Goal: Task Accomplishment & Management: Manage account settings

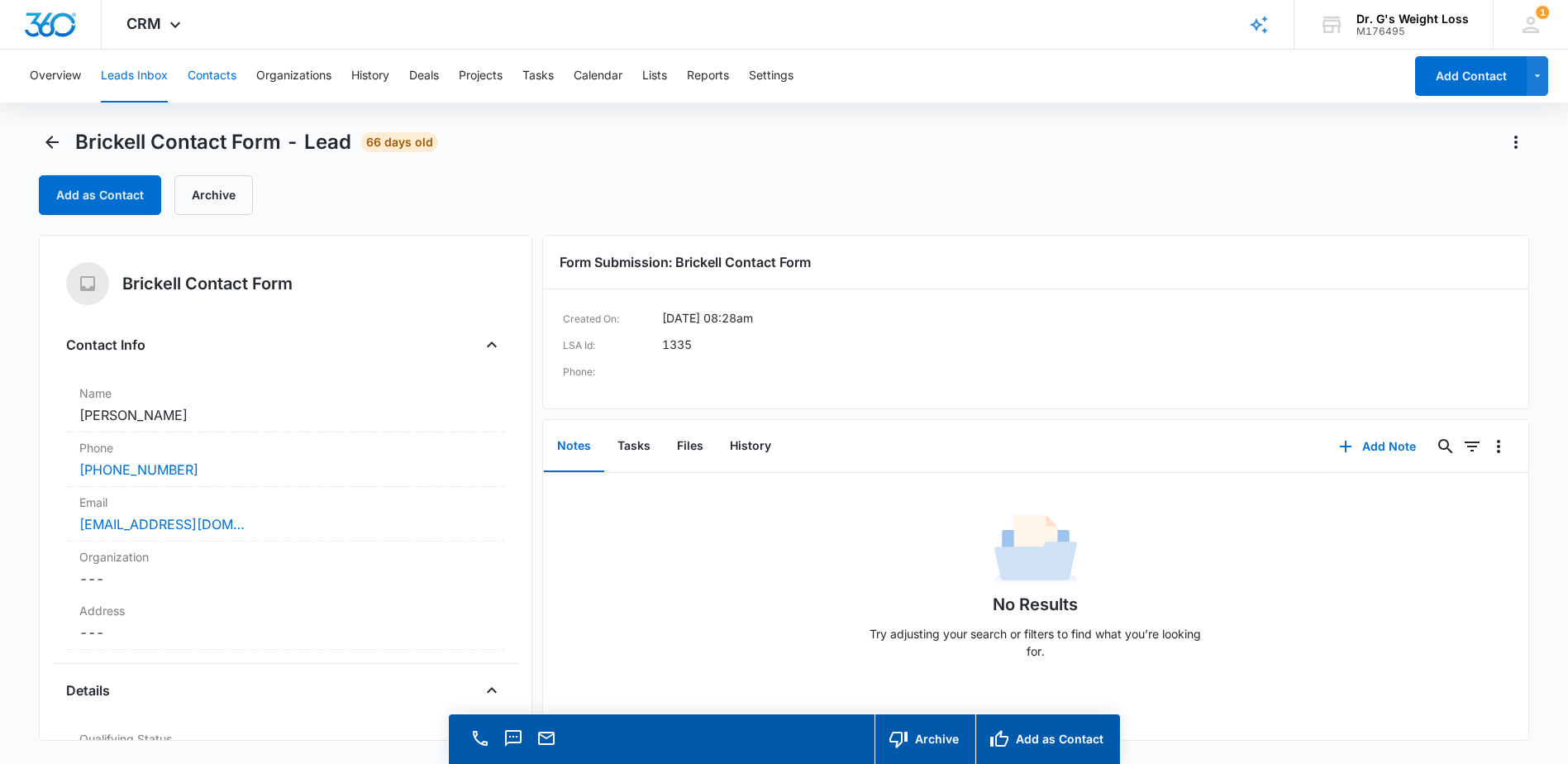
click at [191, 73] on button "Contacts" at bounding box center [212, 76] width 49 height 53
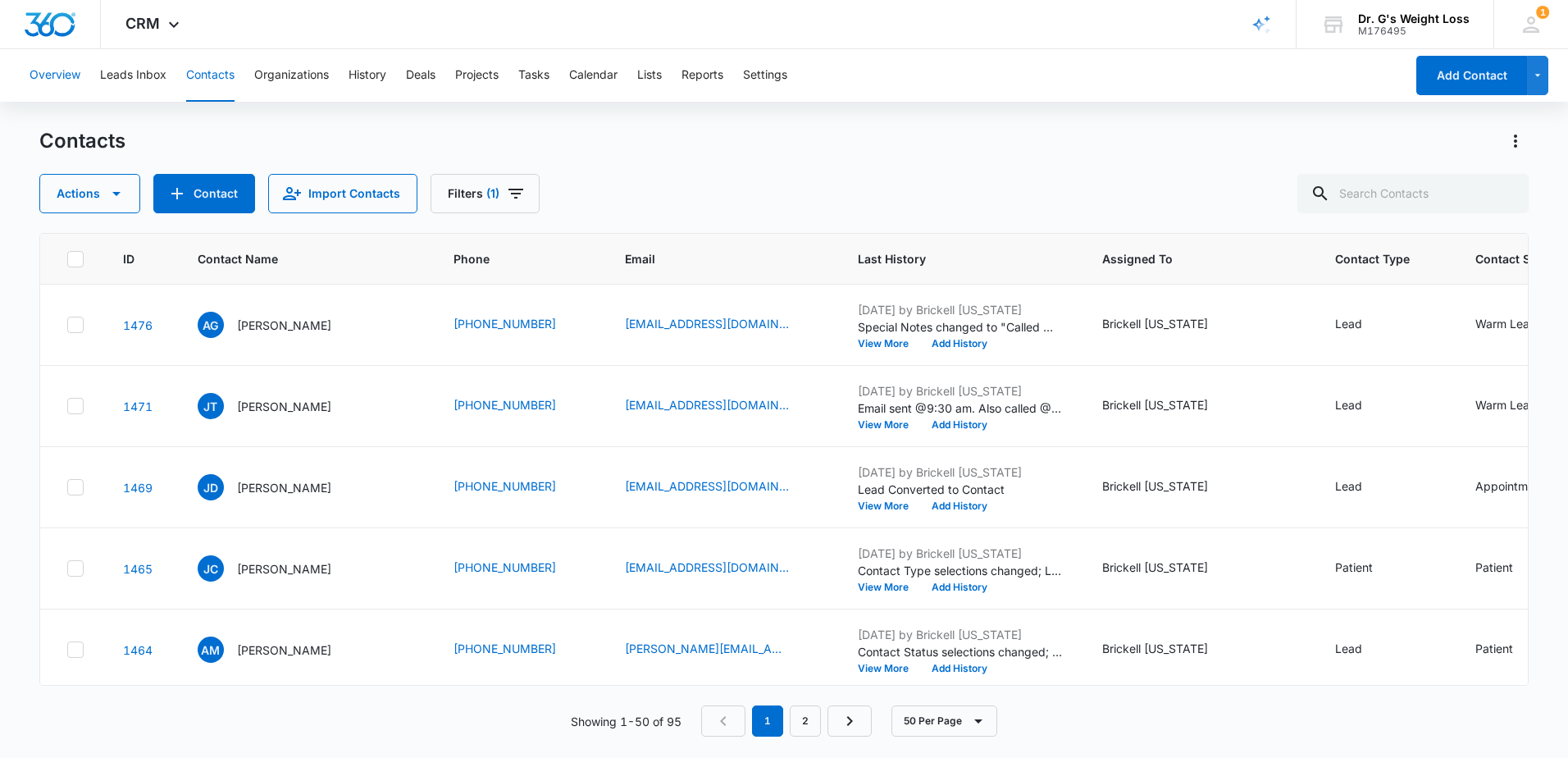
click at [63, 73] on button "Overview" at bounding box center [55, 75] width 51 height 53
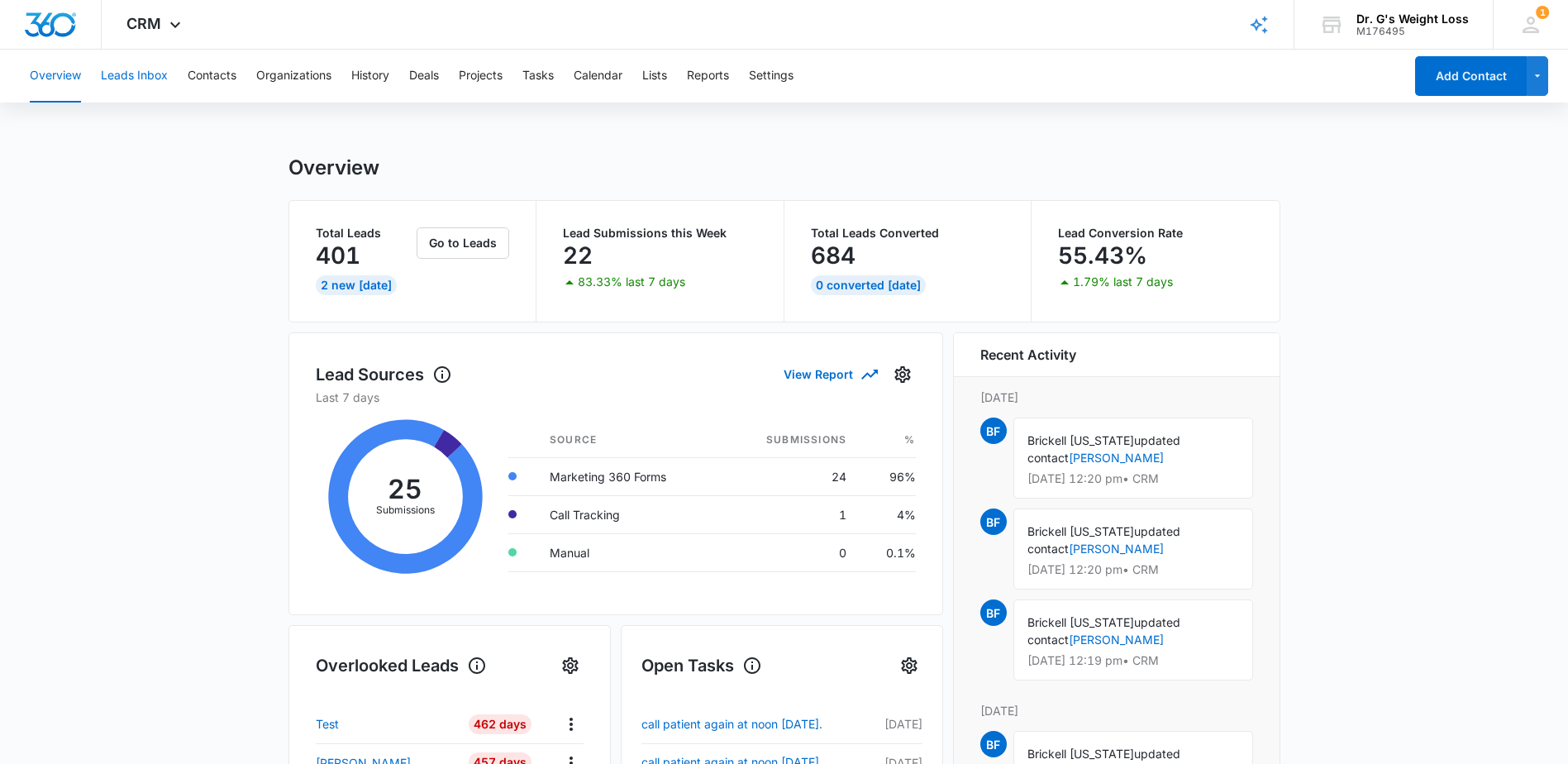
click at [151, 77] on button "Leads Inbox" at bounding box center [135, 76] width 67 height 53
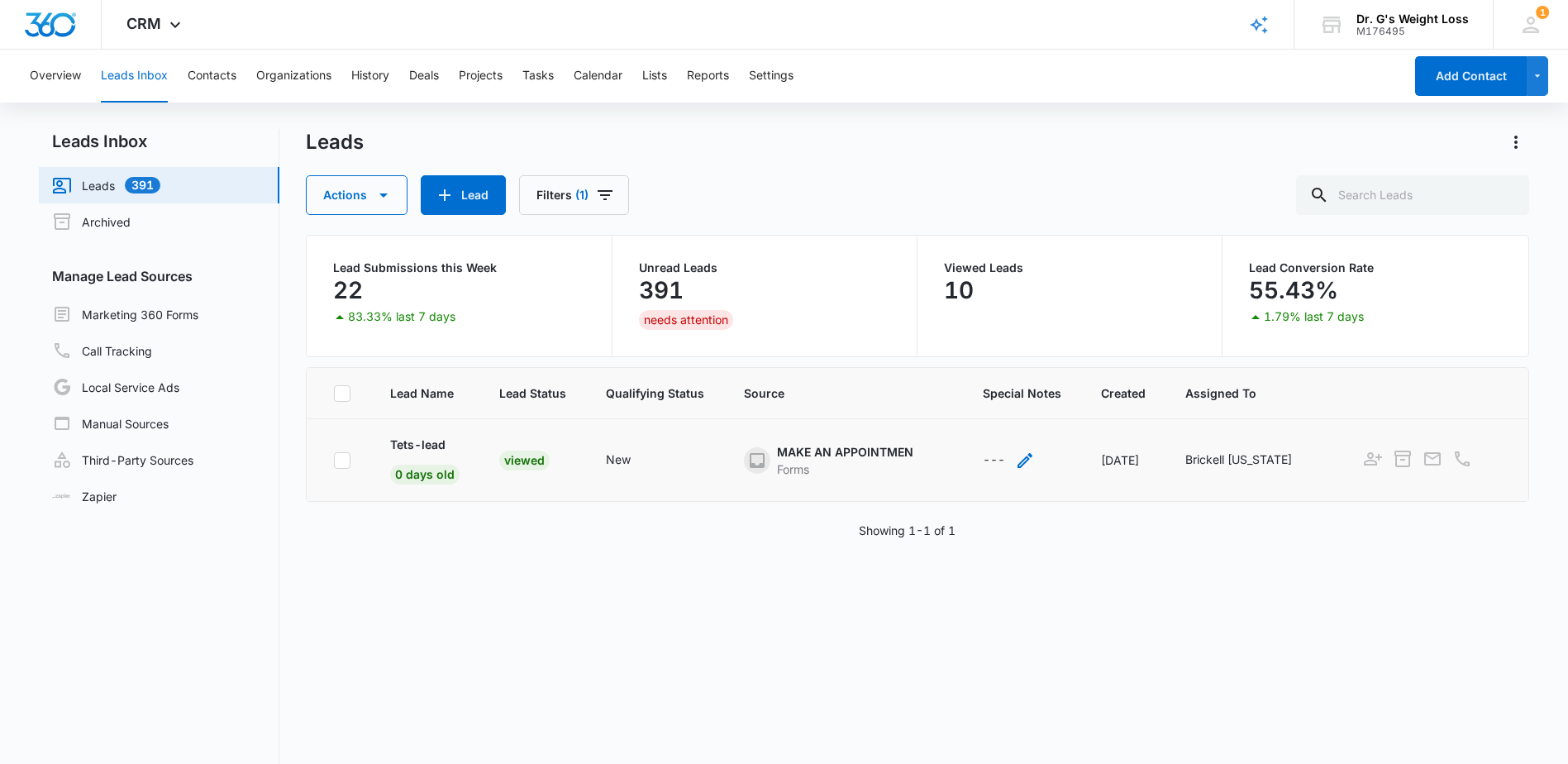
click at [983, 454] on div "---" at bounding box center [994, 461] width 23 height 20
click at [1011, 326] on textarea "Special Notes" at bounding box center [1013, 327] width 196 height 94
type textarea "S"
type textarea "I"
type textarea "send email @2:20 pm"
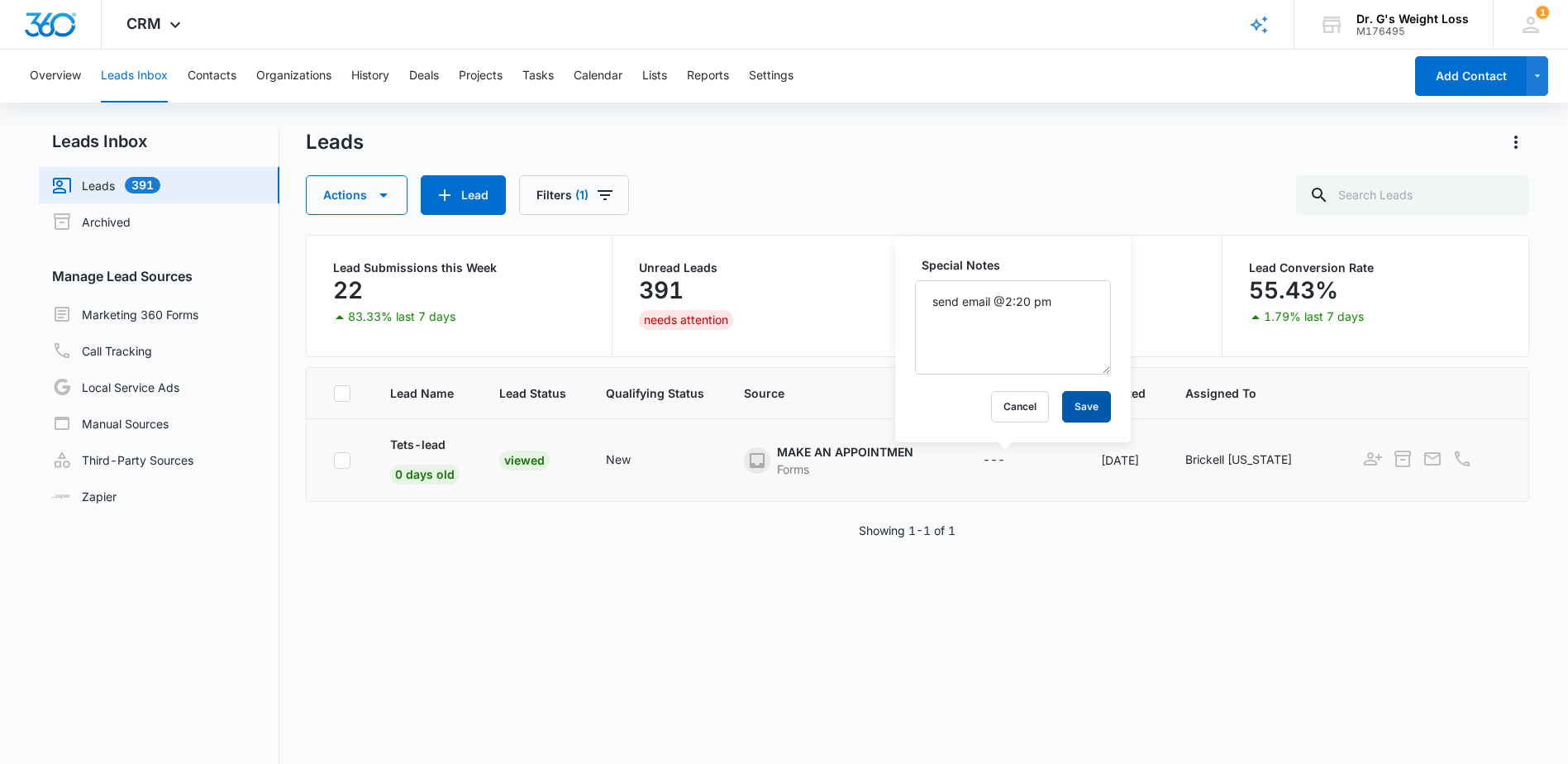
click at [1069, 404] on button "Save" at bounding box center [1087, 406] width 49 height 32
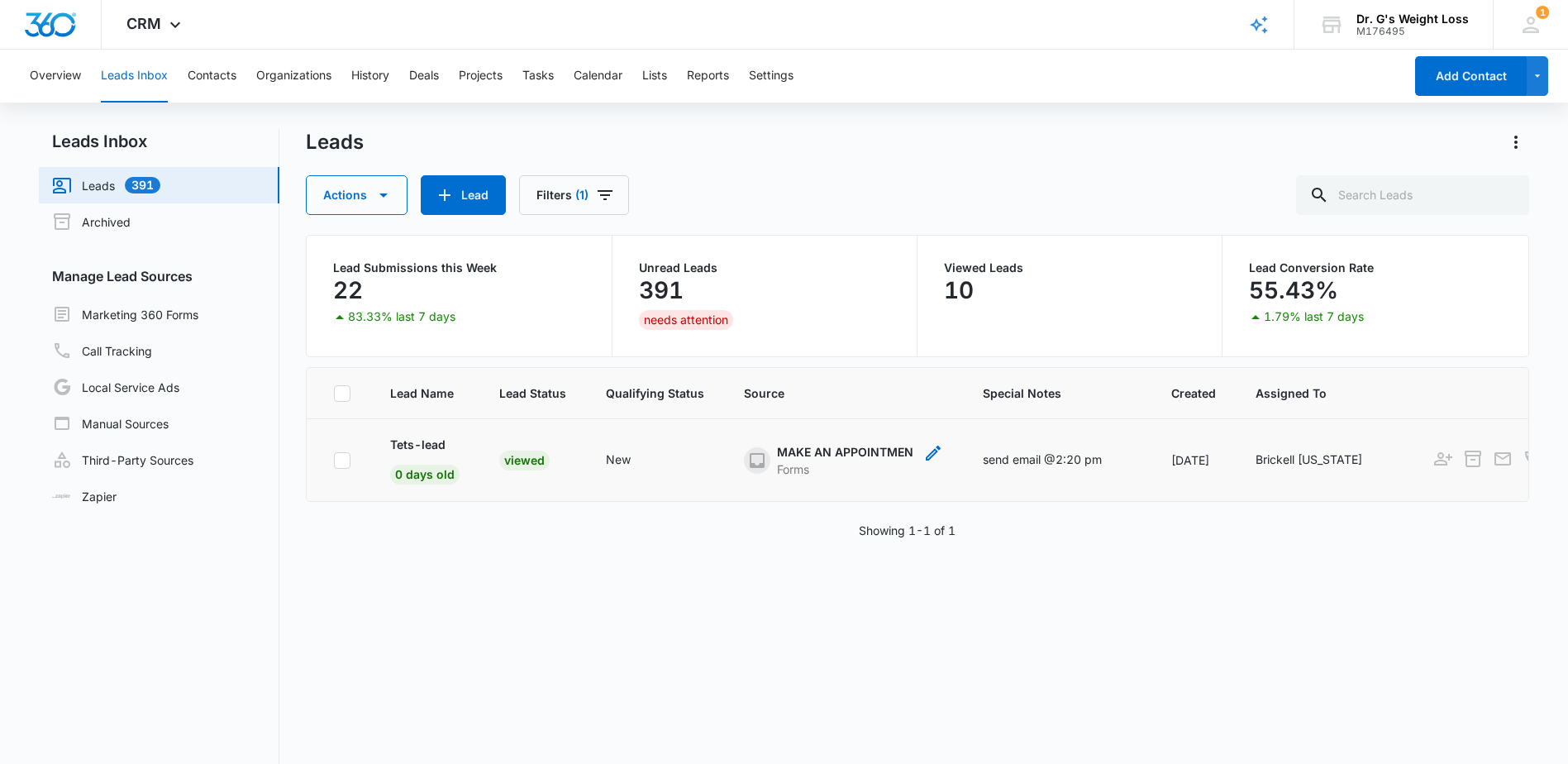
click at [759, 463] on icon "- - Select to Edit Field" at bounding box center [757, 461] width 14 height 14
click at [854, 490] on td "MAKE AN APPOINTMEN Forms Cancel Save" at bounding box center [844, 461] width 239 height 83
drag, startPoint x: 759, startPoint y: 466, endPoint x: 766, endPoint y: 461, distance: 8.6
click at [758, 466] on icon "- - Select to Edit Field" at bounding box center [757, 461] width 14 height 14
click at [827, 366] on div at bounding box center [814, 361] width 38 height 21
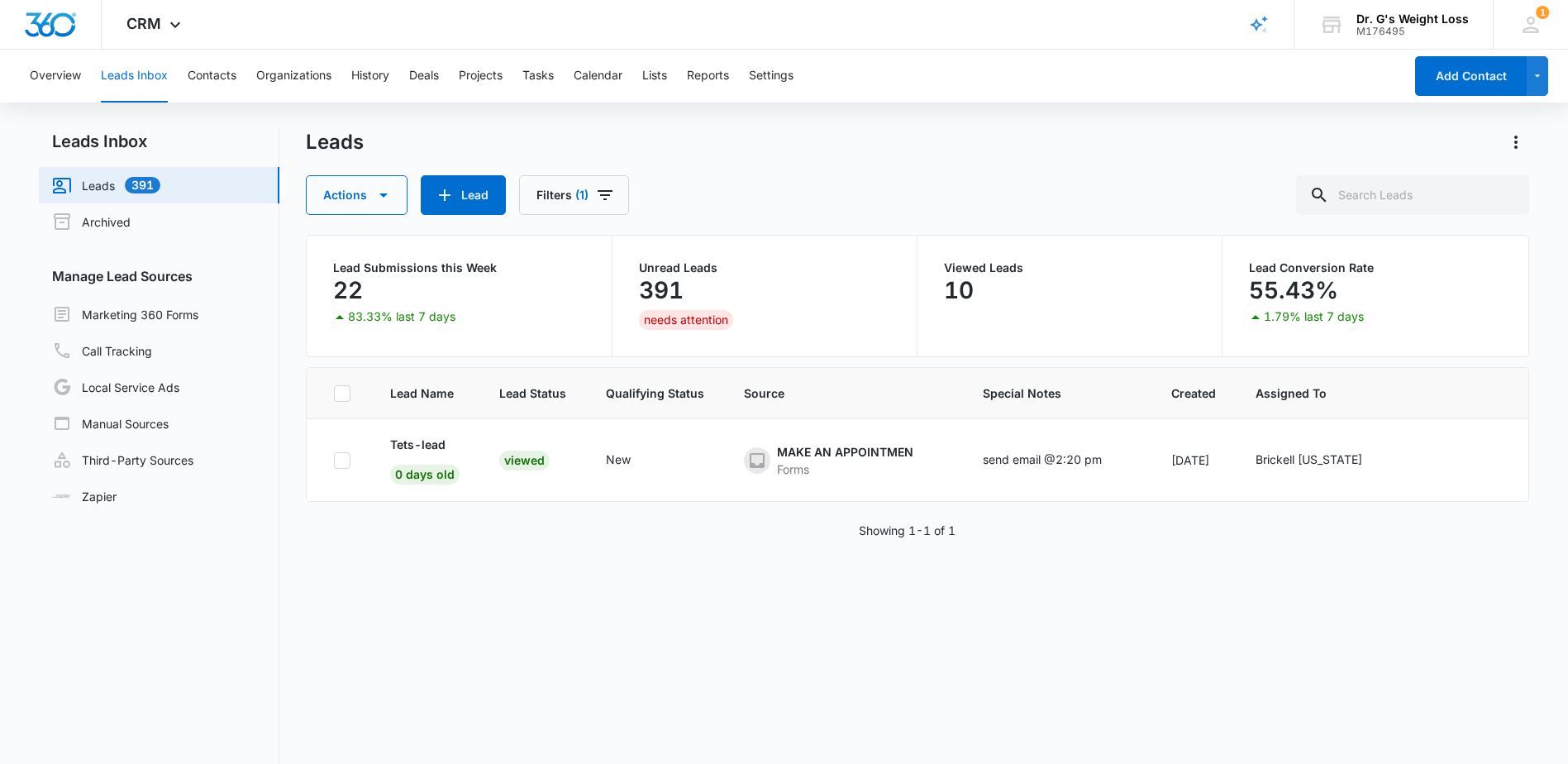
click at [1002, 486] on td "send email @2:20 pm" at bounding box center [1057, 461] width 189 height 83
click at [127, 309] on link "Marketing 360 Forms" at bounding box center [126, 314] width 146 height 20
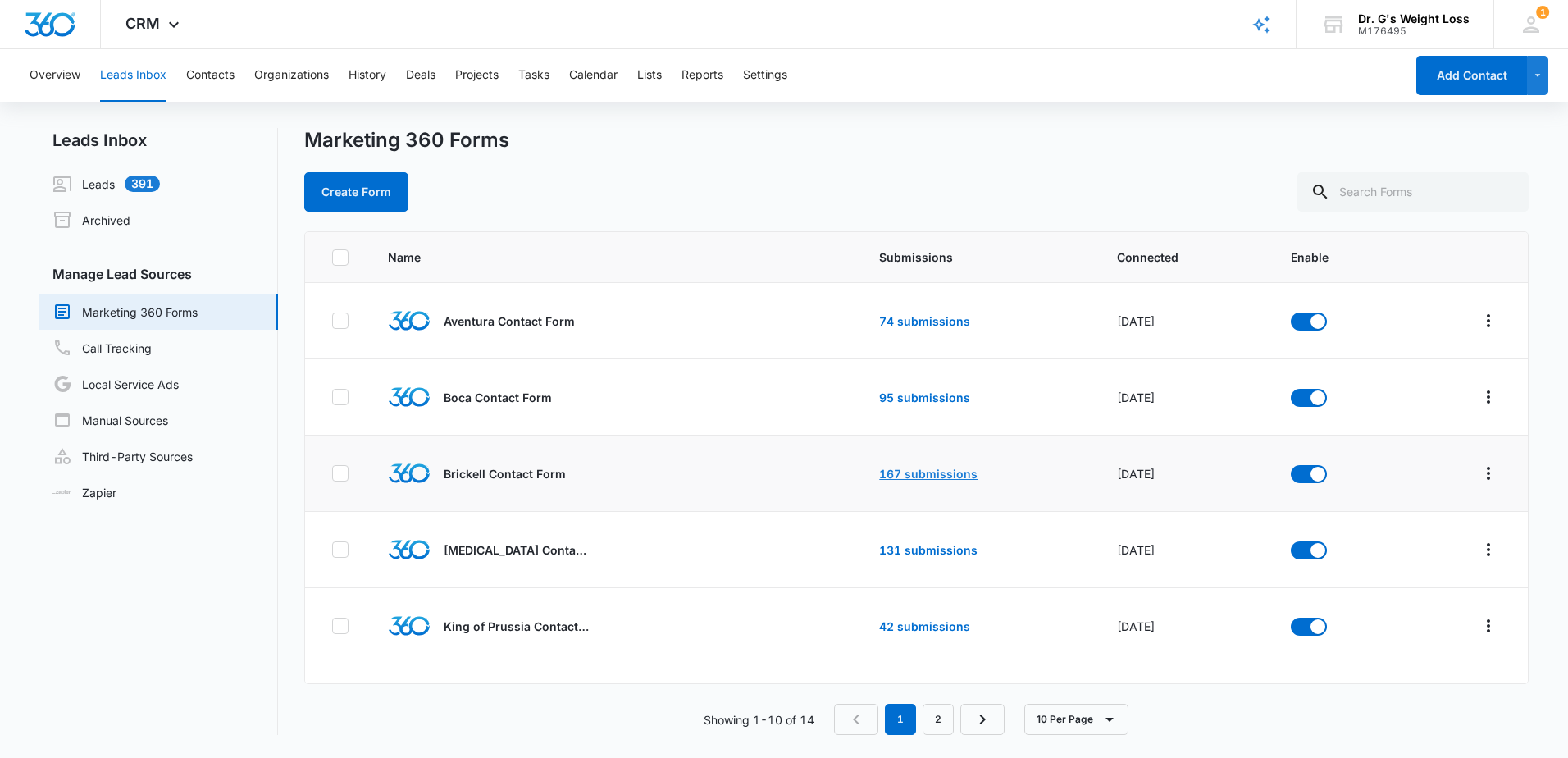
click at [943, 478] on link "167 submissions" at bounding box center [928, 474] width 99 height 14
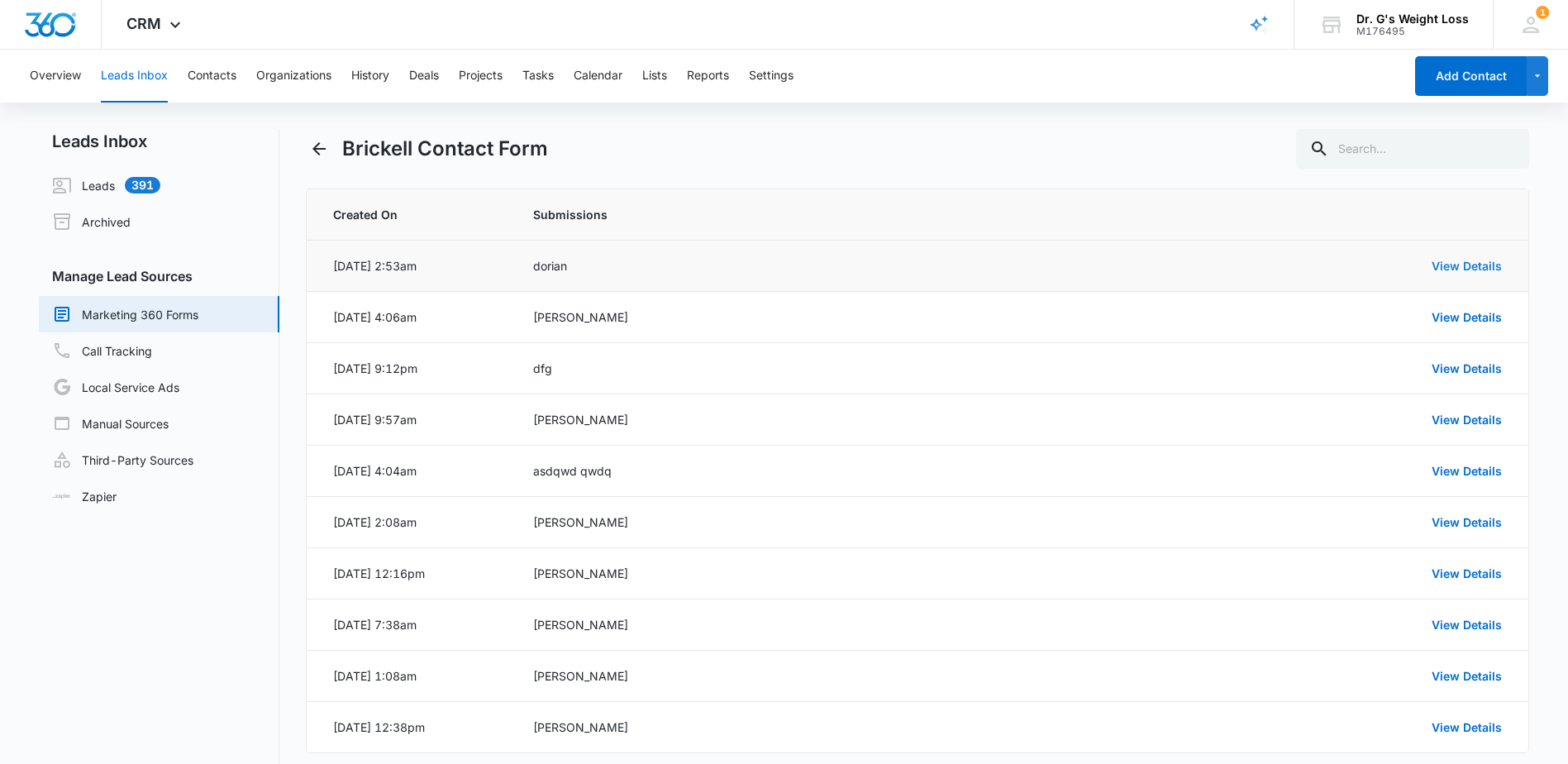
click at [1463, 272] on link "View Details" at bounding box center [1467, 266] width 70 height 14
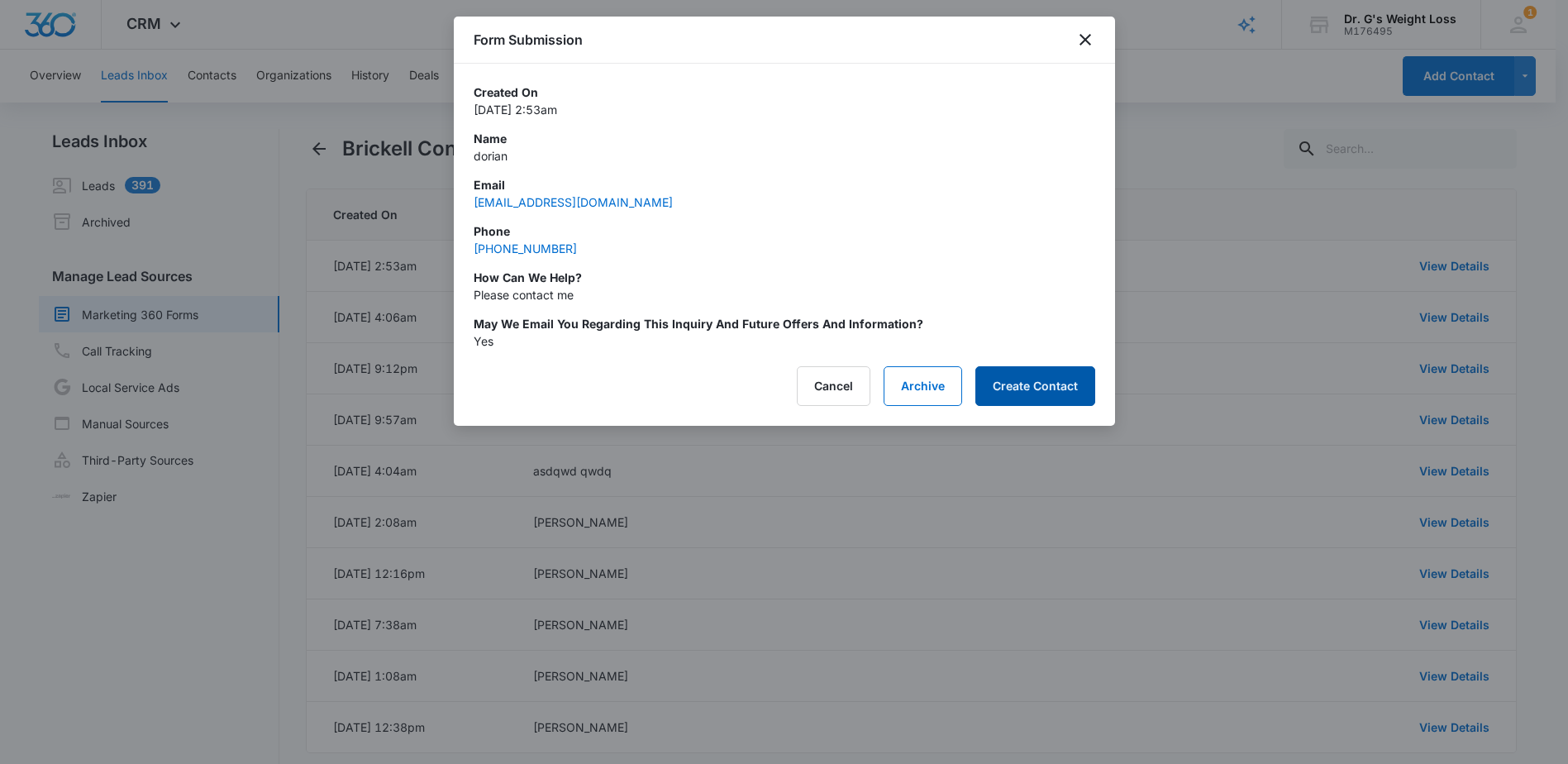
click at [1030, 377] on button "Create Contact" at bounding box center [1035, 386] width 120 height 40
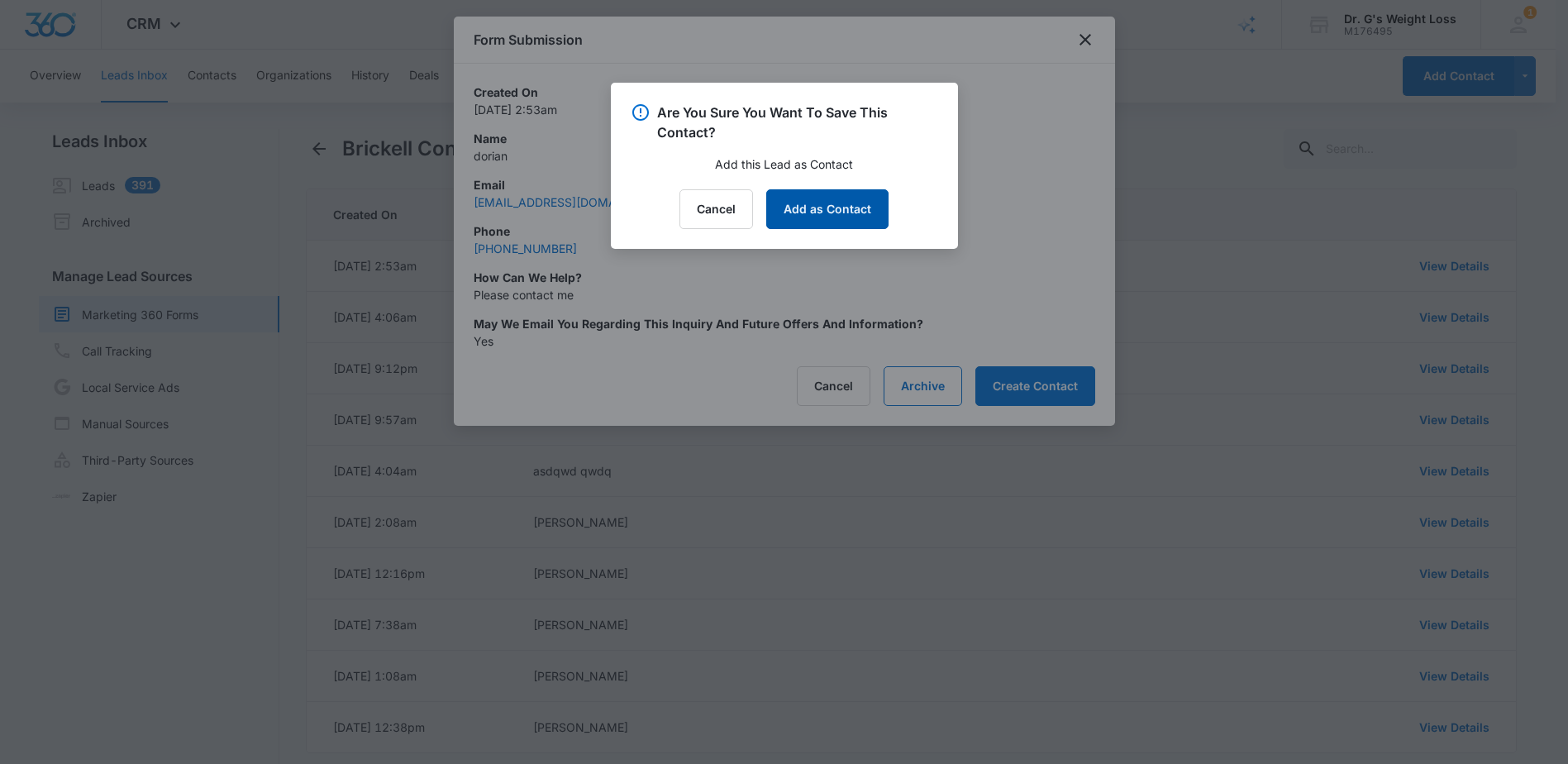
click at [803, 197] on button "Add as Contact" at bounding box center [826, 210] width 122 height 40
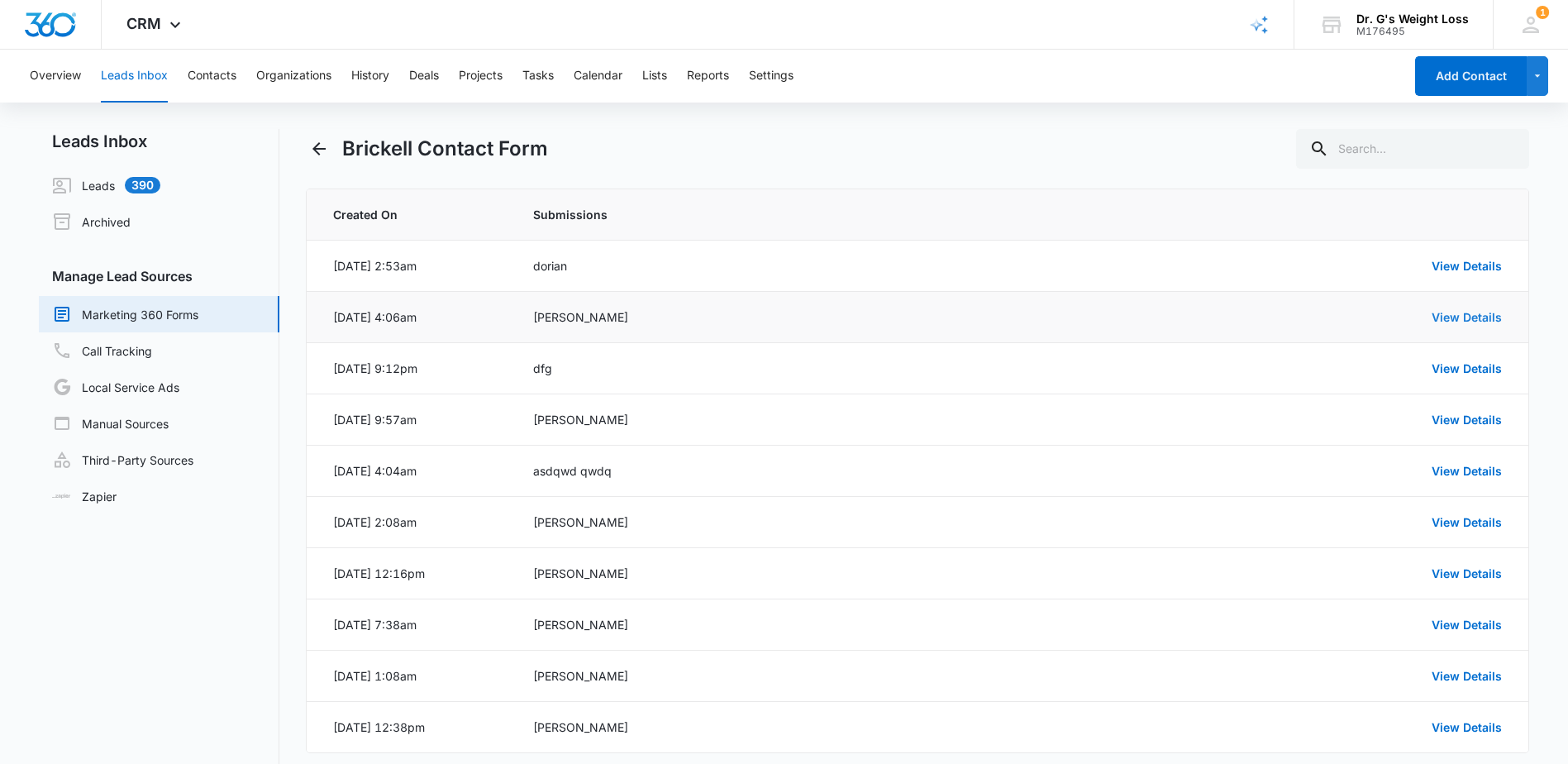
click at [1495, 323] on link "View Details" at bounding box center [1467, 317] width 70 height 14
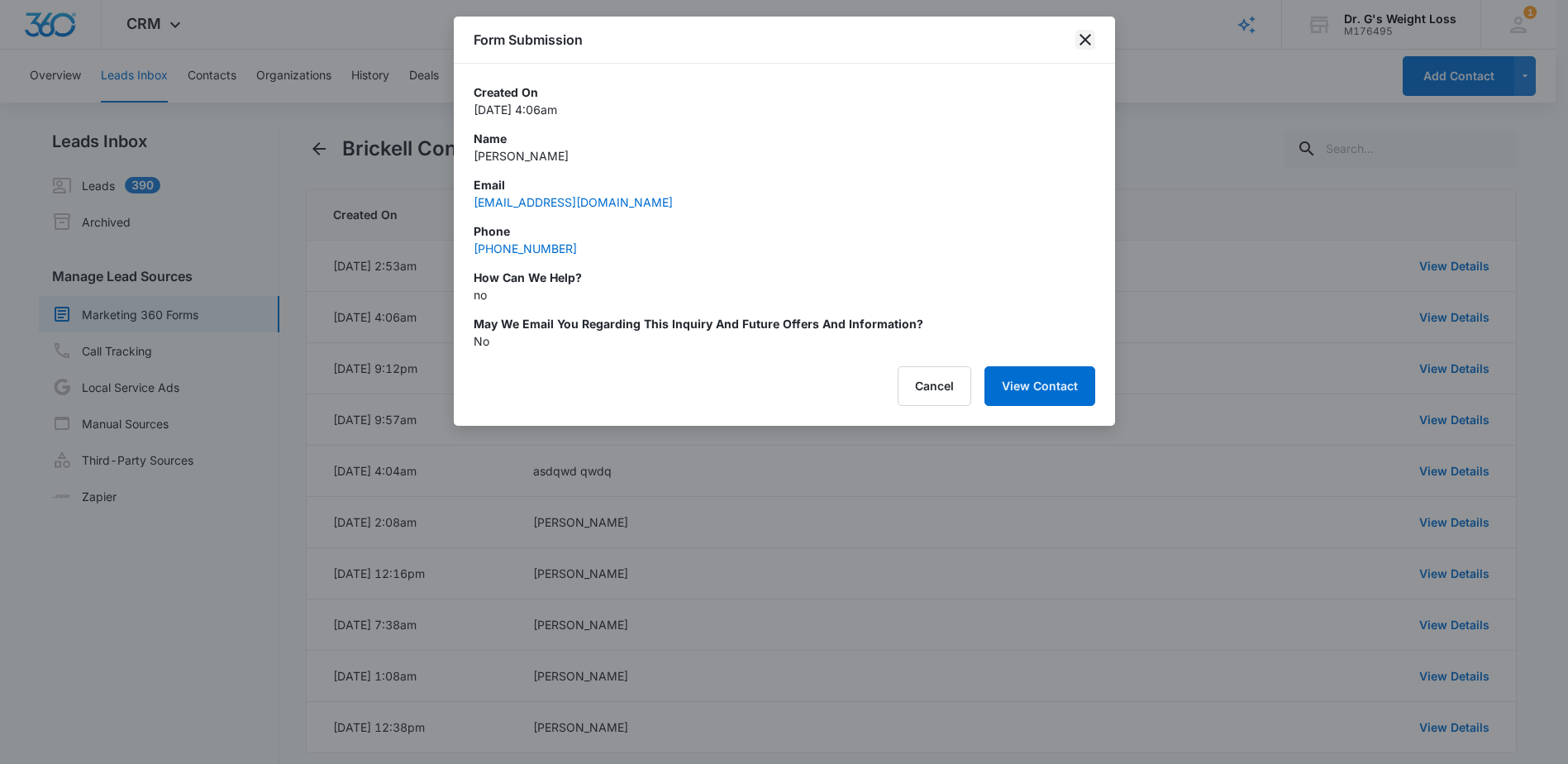
click at [1086, 34] on icon "close" at bounding box center [1086, 40] width 20 height 20
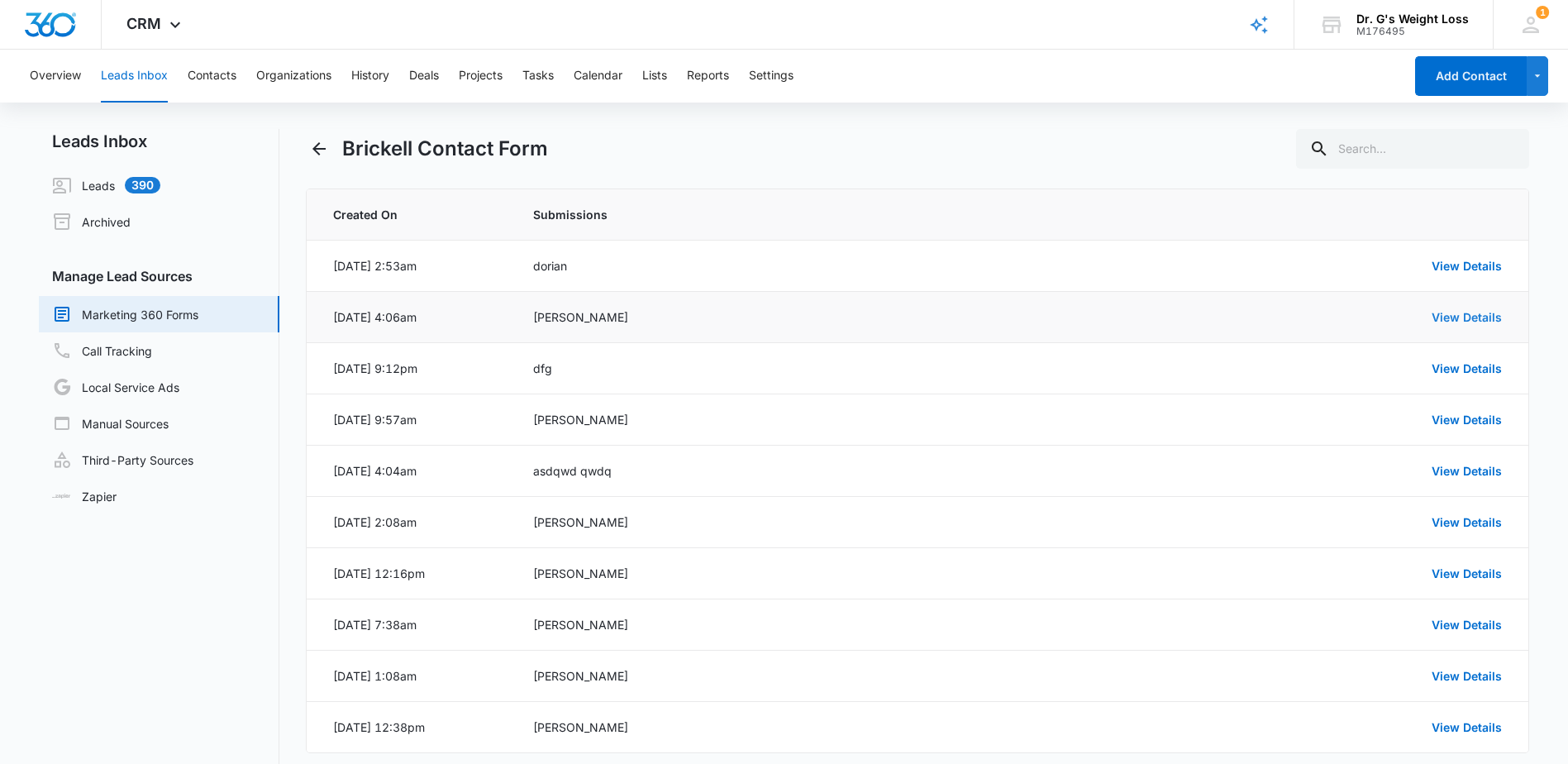
click at [1443, 321] on link "View Details" at bounding box center [1467, 317] width 70 height 14
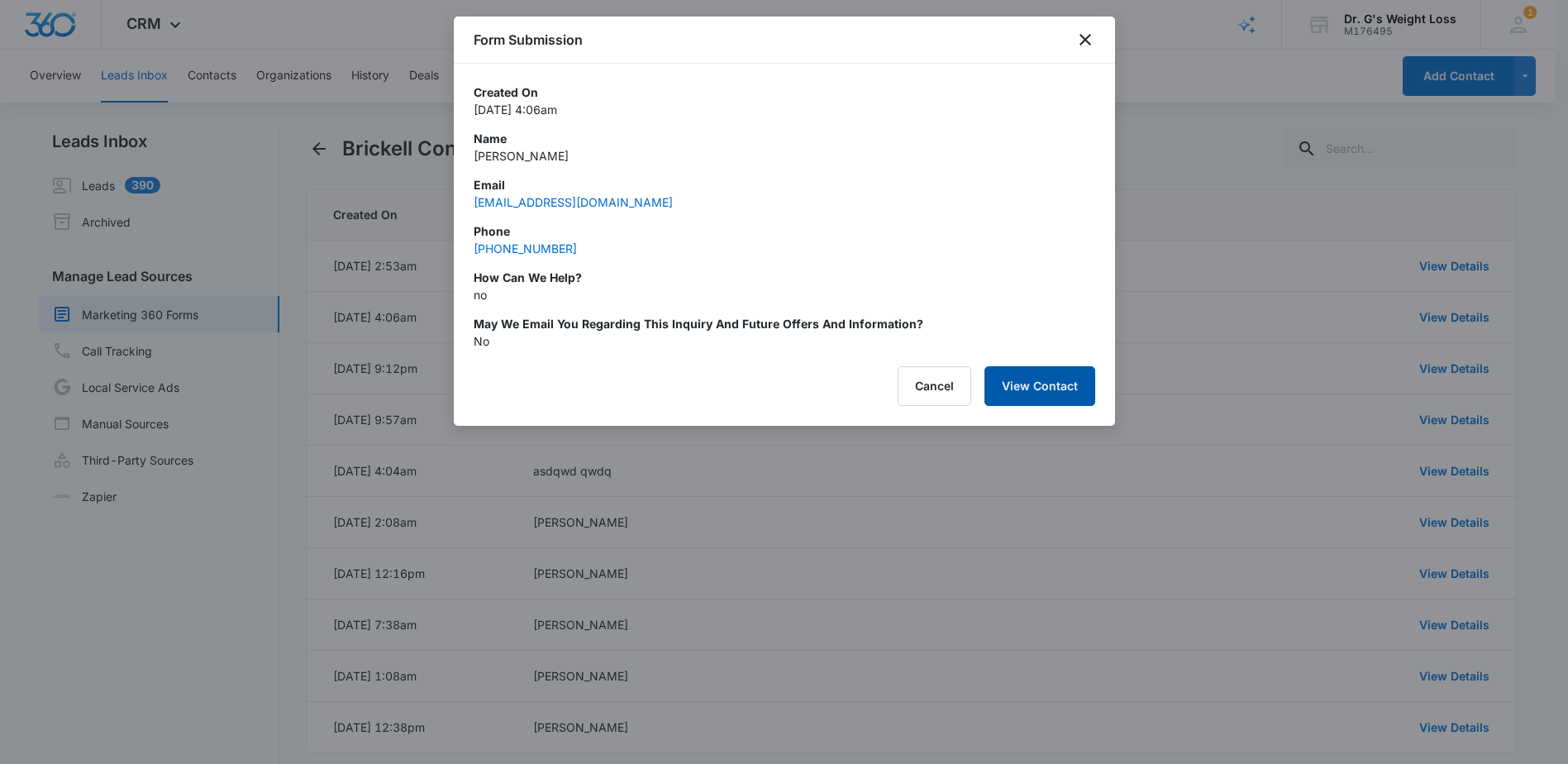
click at [1085, 386] on button "View Contact" at bounding box center [1040, 386] width 111 height 40
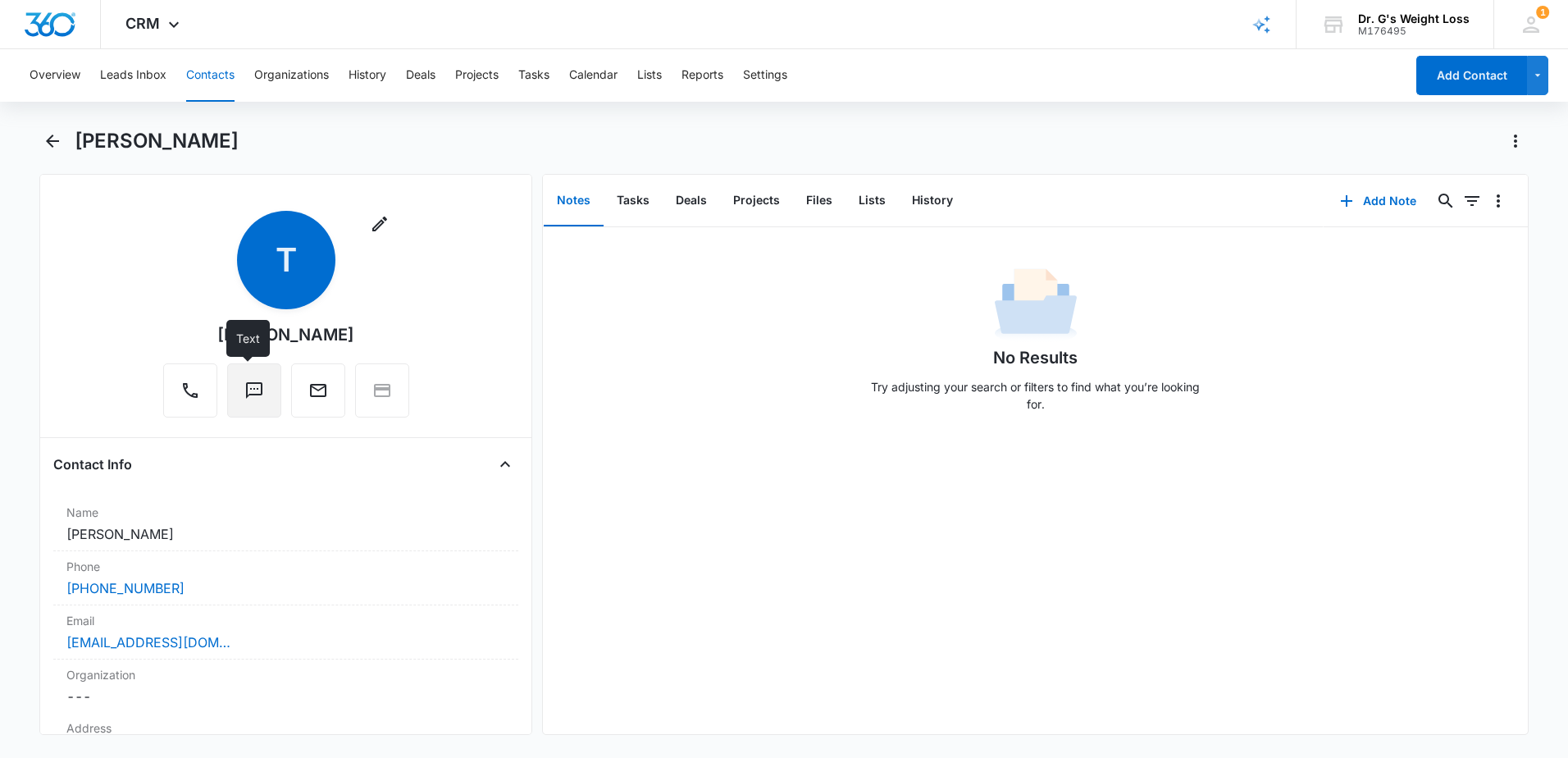
click at [245, 391] on icon "Text" at bounding box center [254, 391] width 20 height 20
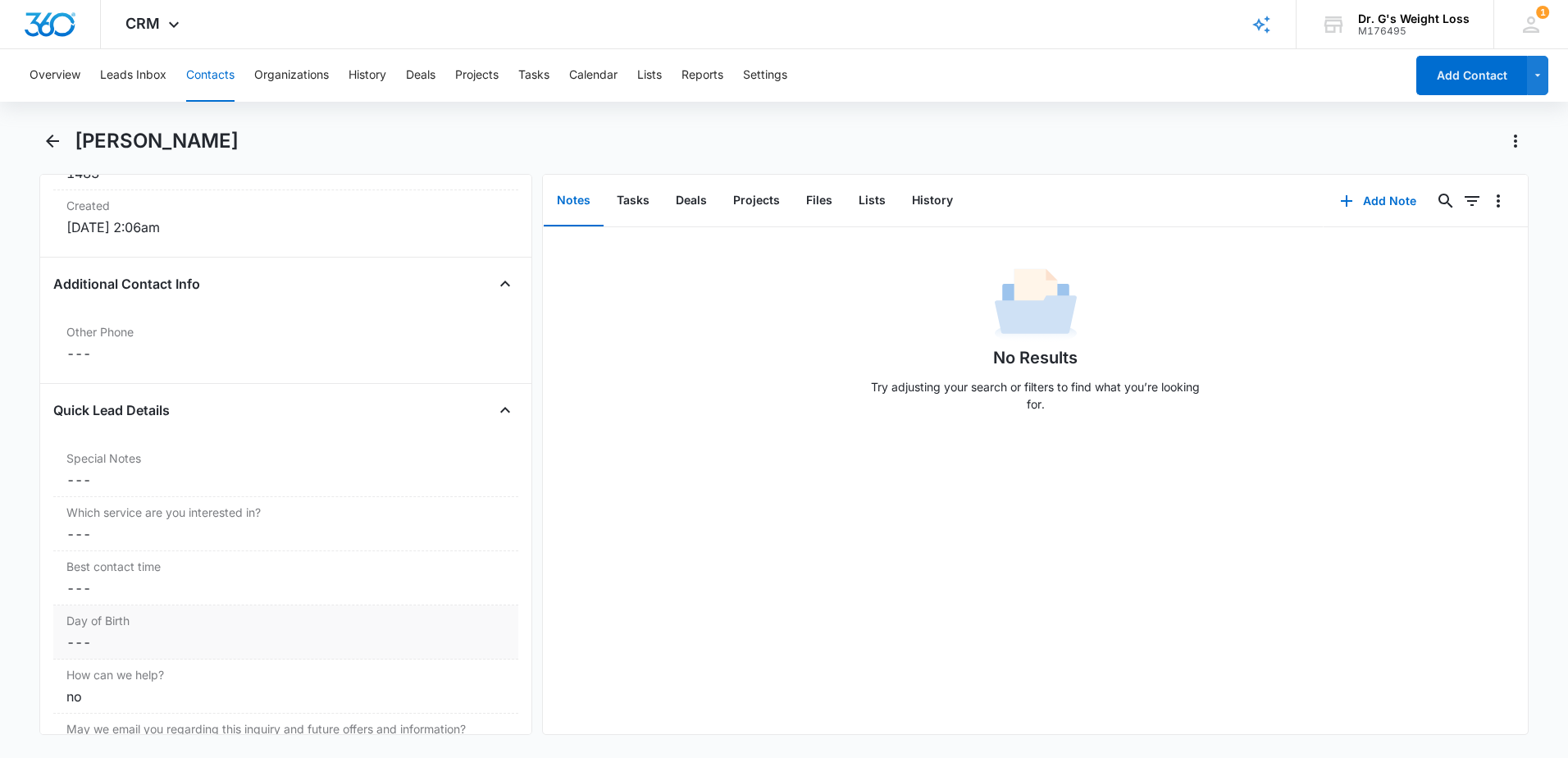
scroll to position [1258, 0]
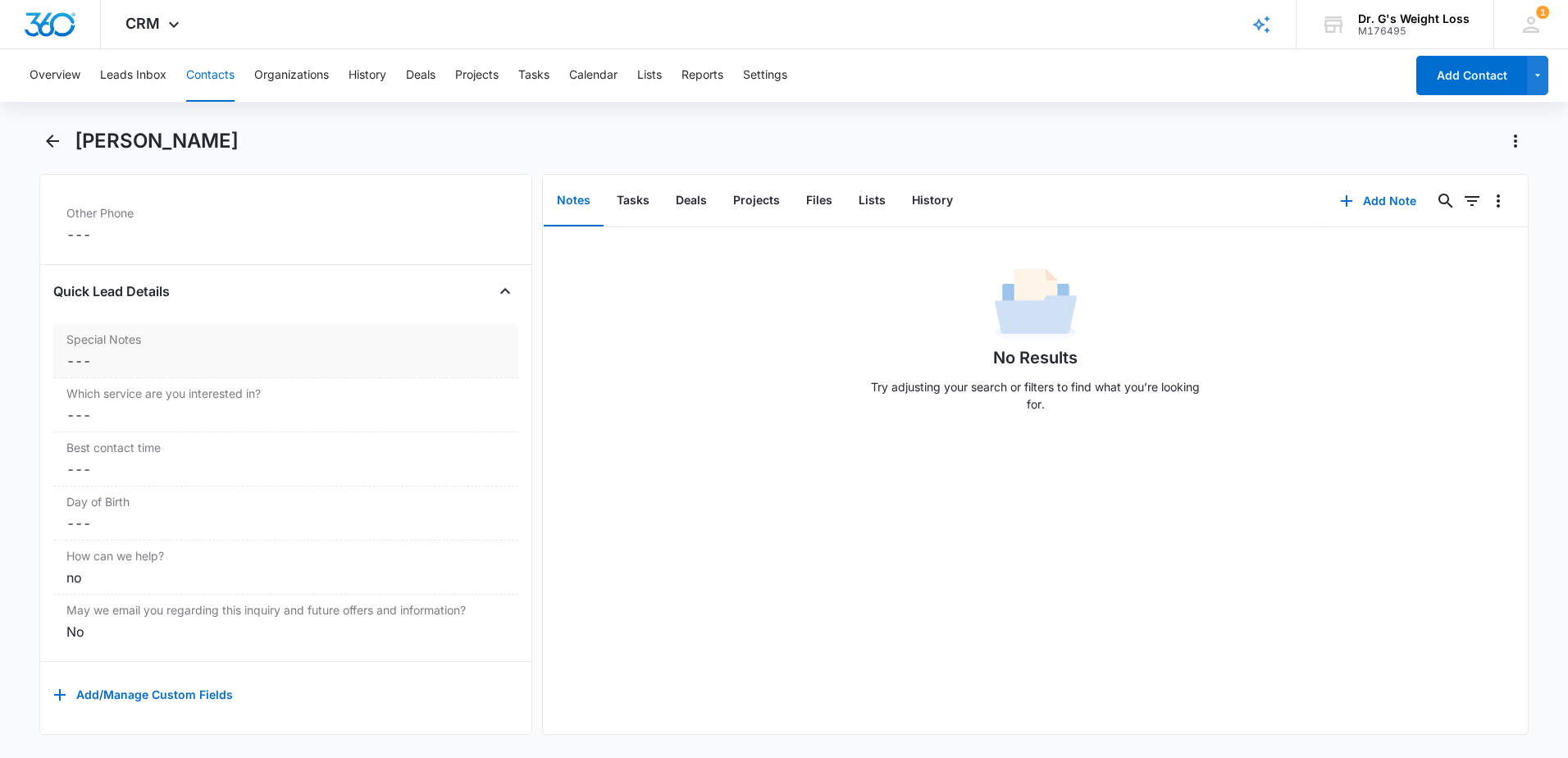
click at [124, 351] on dd "Cancel Save Changes ---" at bounding box center [286, 361] width 439 height 20
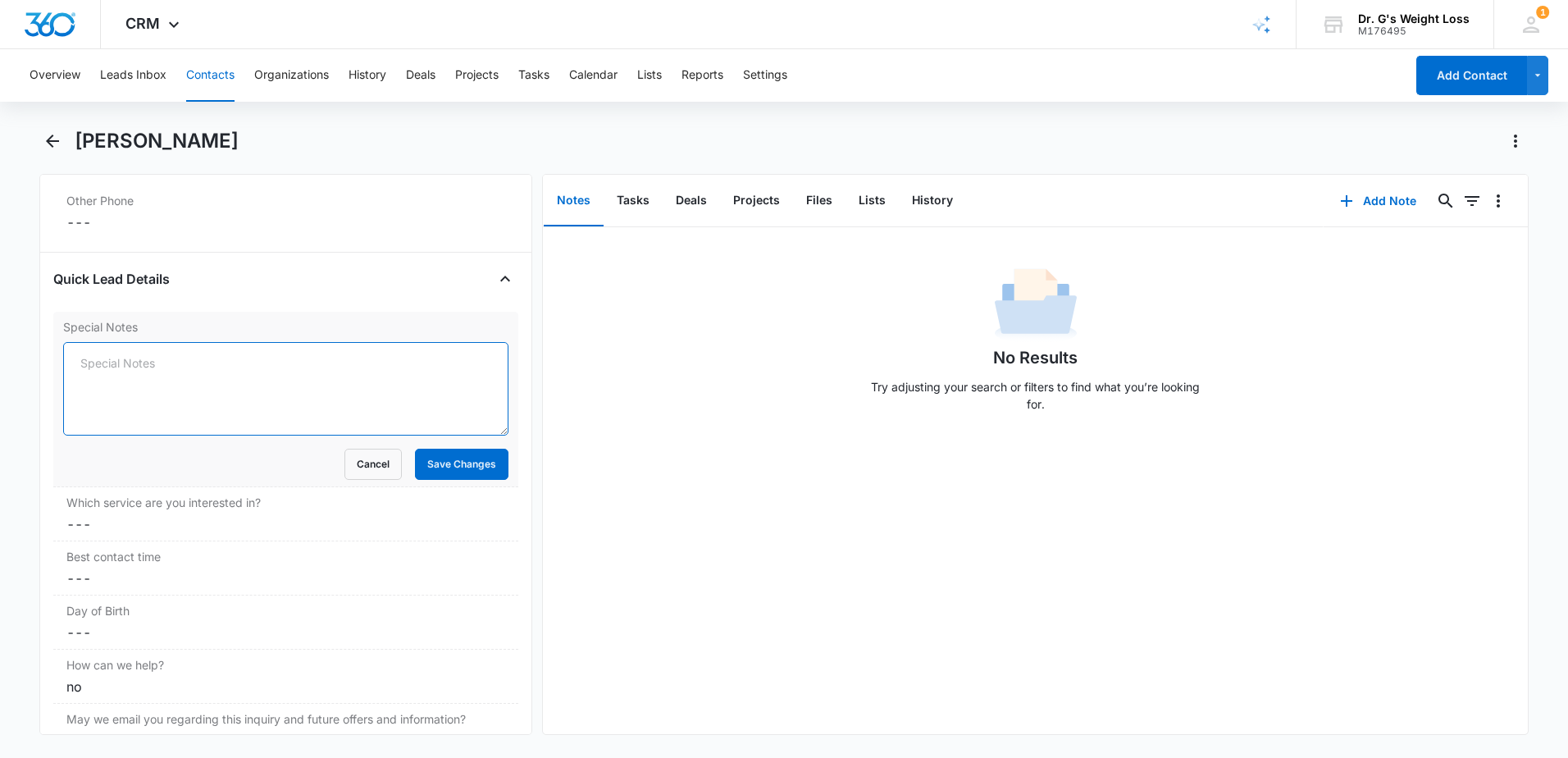
click at [118, 366] on textarea "Special Notes" at bounding box center [285, 389] width 445 height 93
type textarea "P.t contacted, and I left voice message."
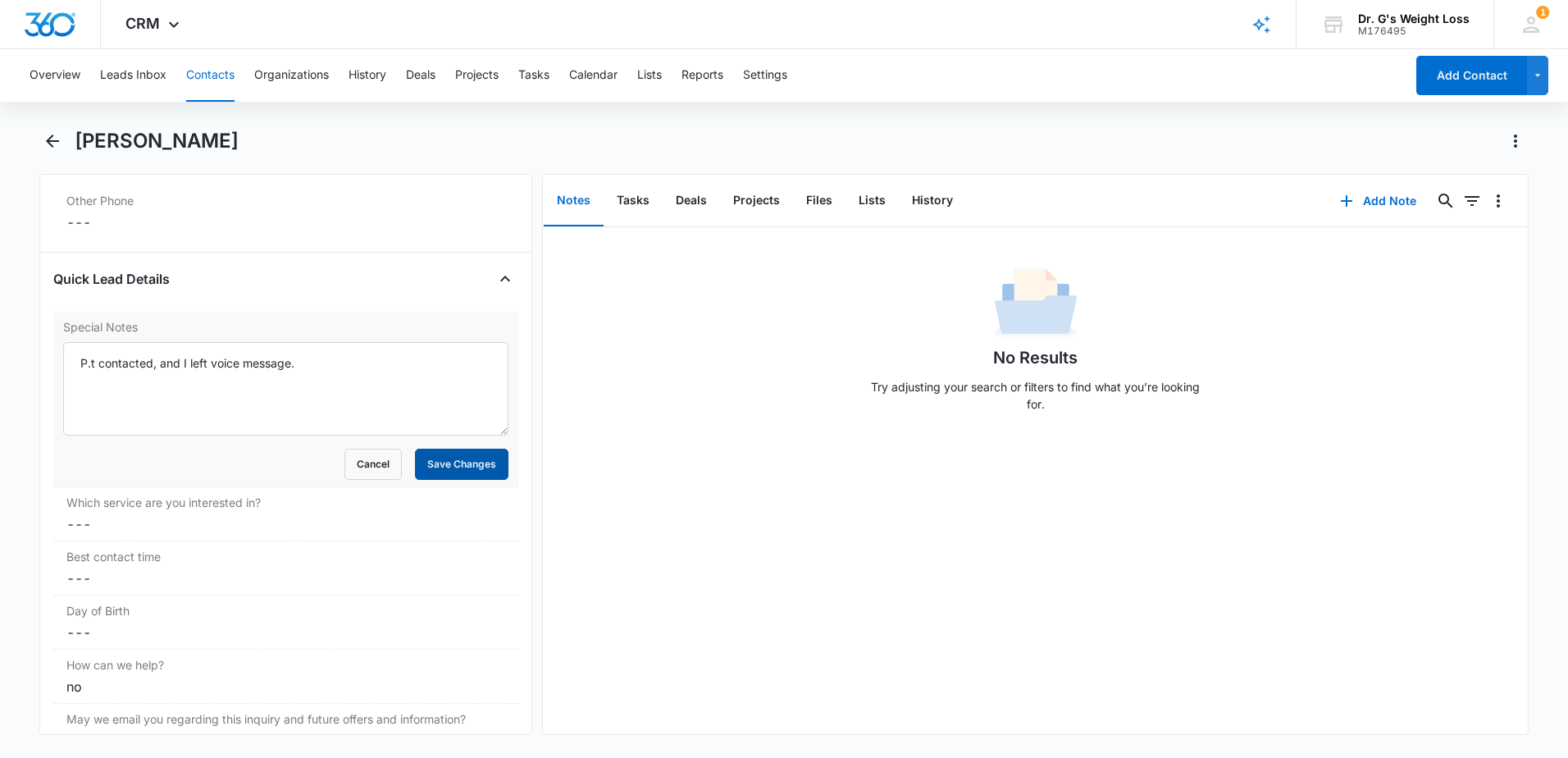
click at [438, 473] on button "Save Changes" at bounding box center [461, 464] width 93 height 31
click at [238, 502] on dl "Special Notes P.t contacted, and I left voice message. Cancel Save Changes Whic…" at bounding box center [285, 534] width 465 height 445
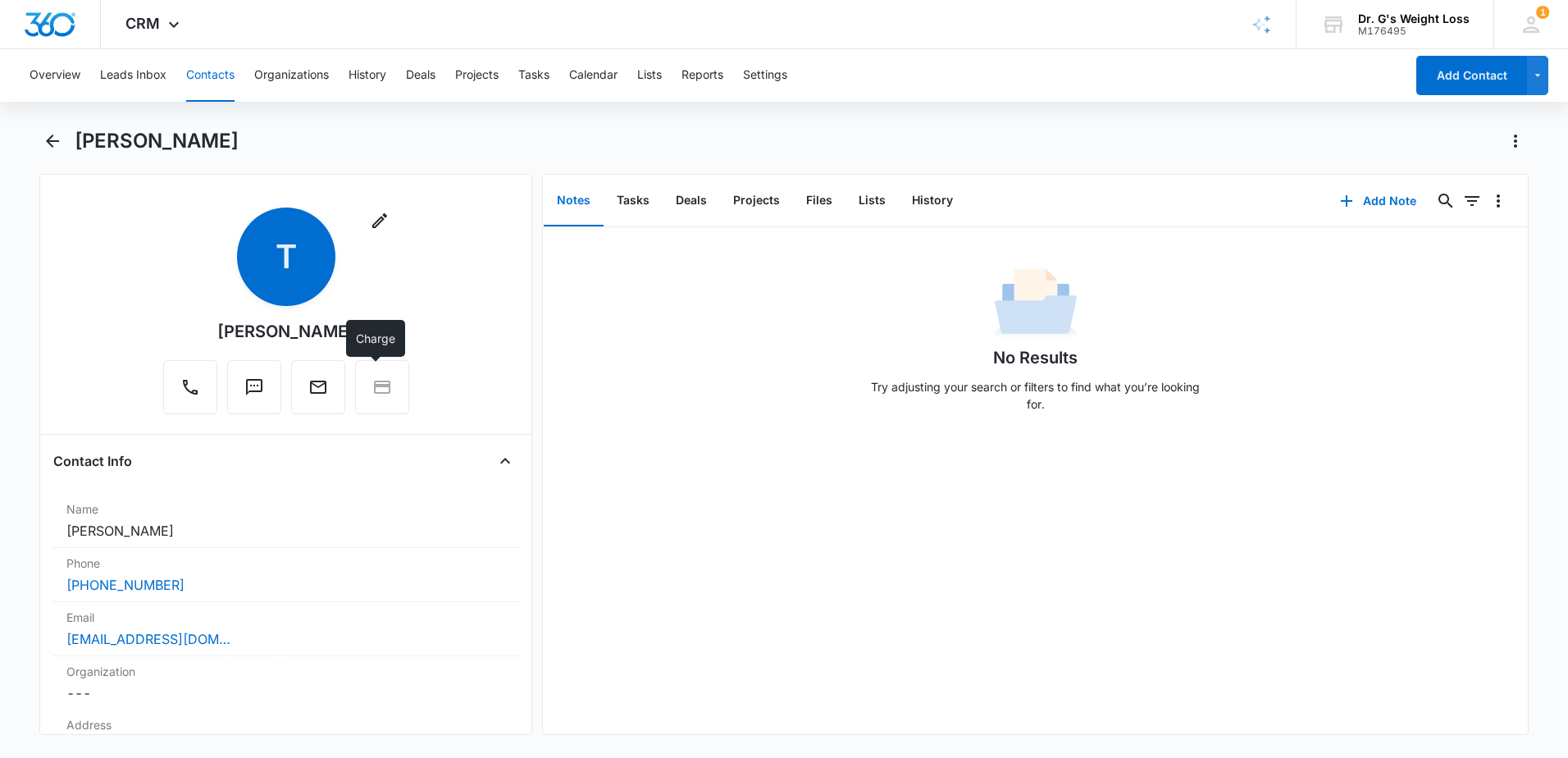
scroll to position [0, 0]
click at [131, 80] on button "Leads Inbox" at bounding box center [134, 75] width 66 height 53
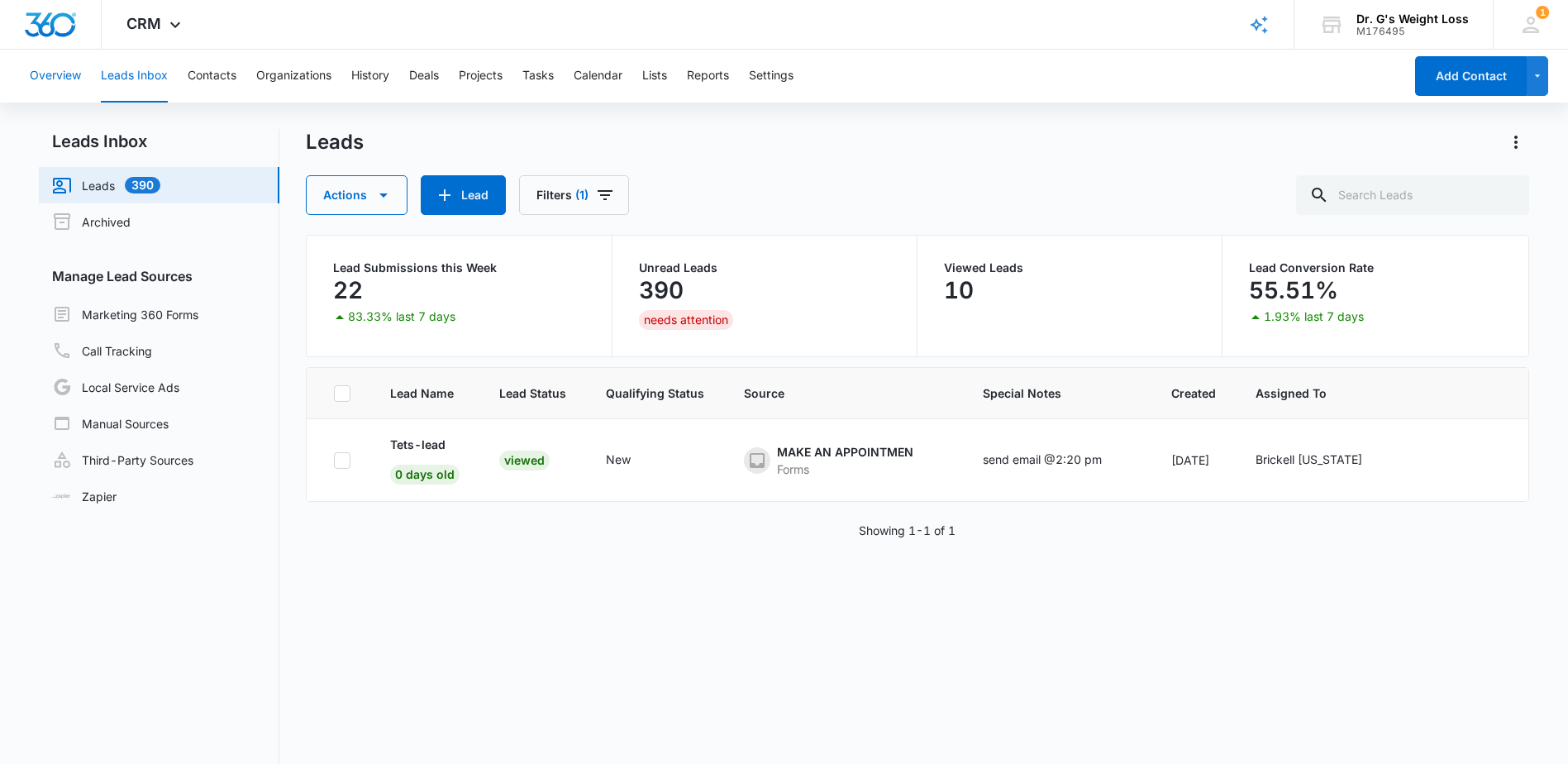
click at [35, 74] on button "Overview" at bounding box center [55, 76] width 51 height 53
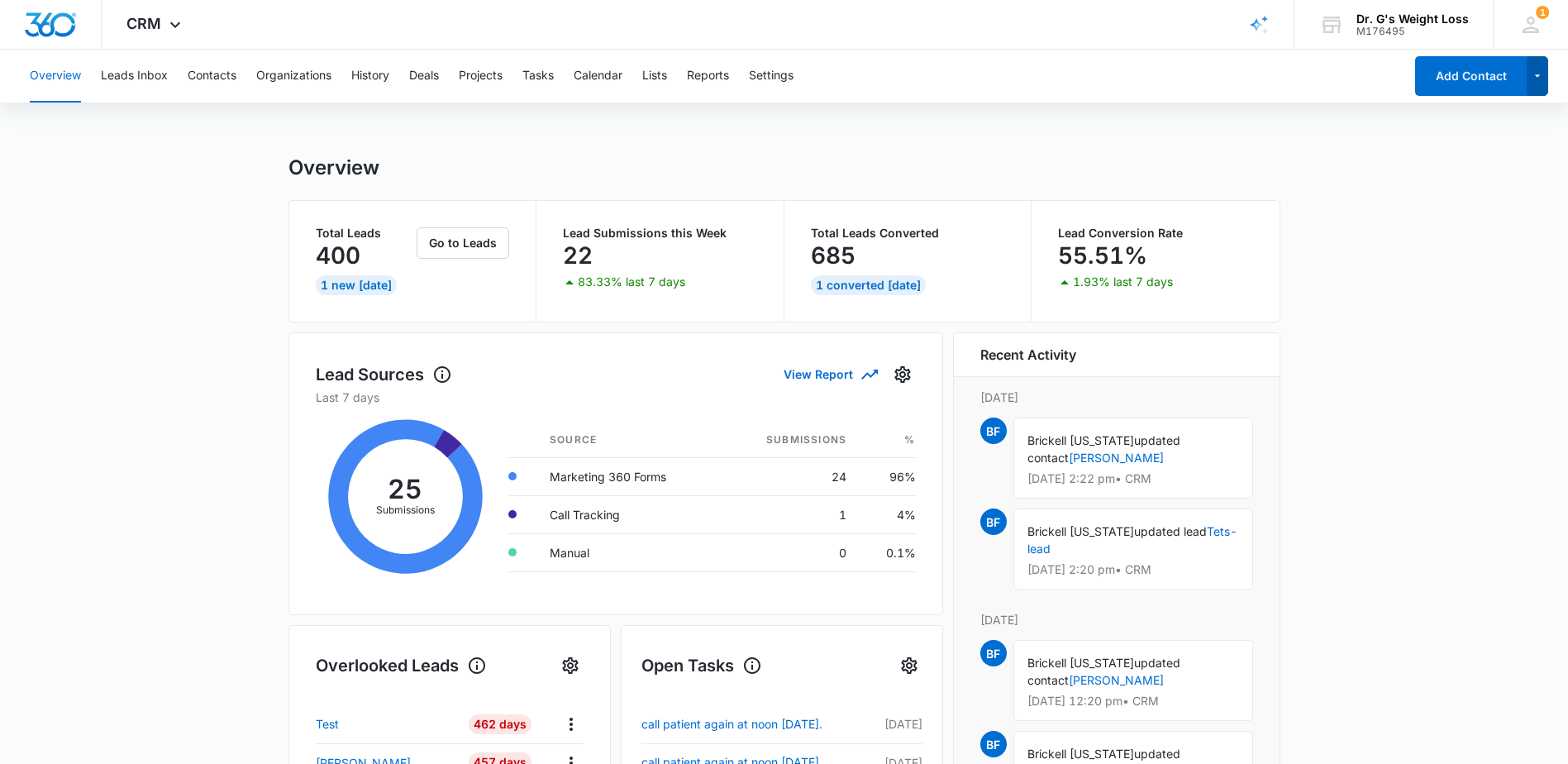
click at [1547, 74] on button "button" at bounding box center [1537, 76] width 23 height 40
click at [215, 78] on button "Contacts" at bounding box center [212, 76] width 49 height 53
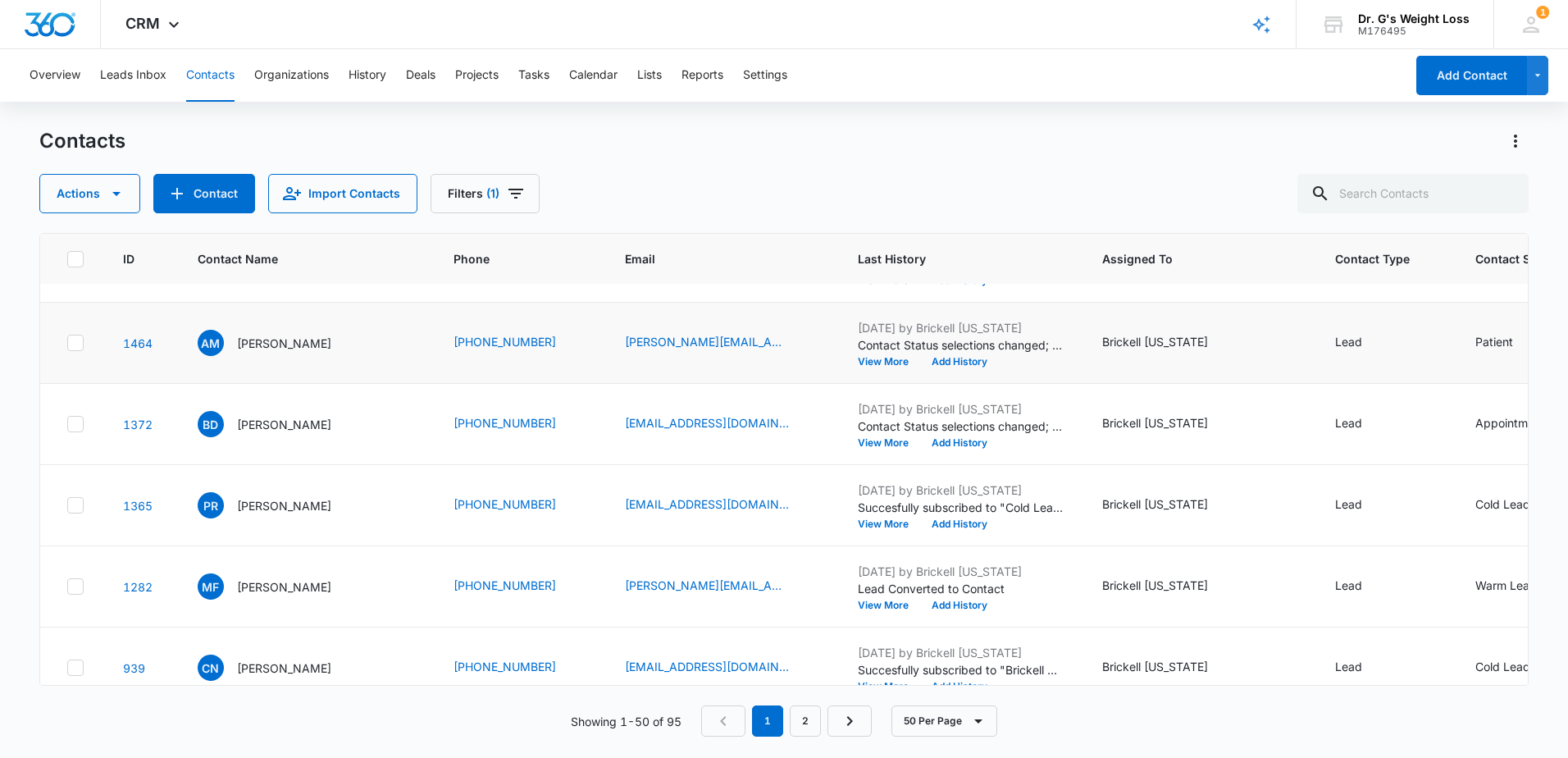
scroll to position [492, 0]
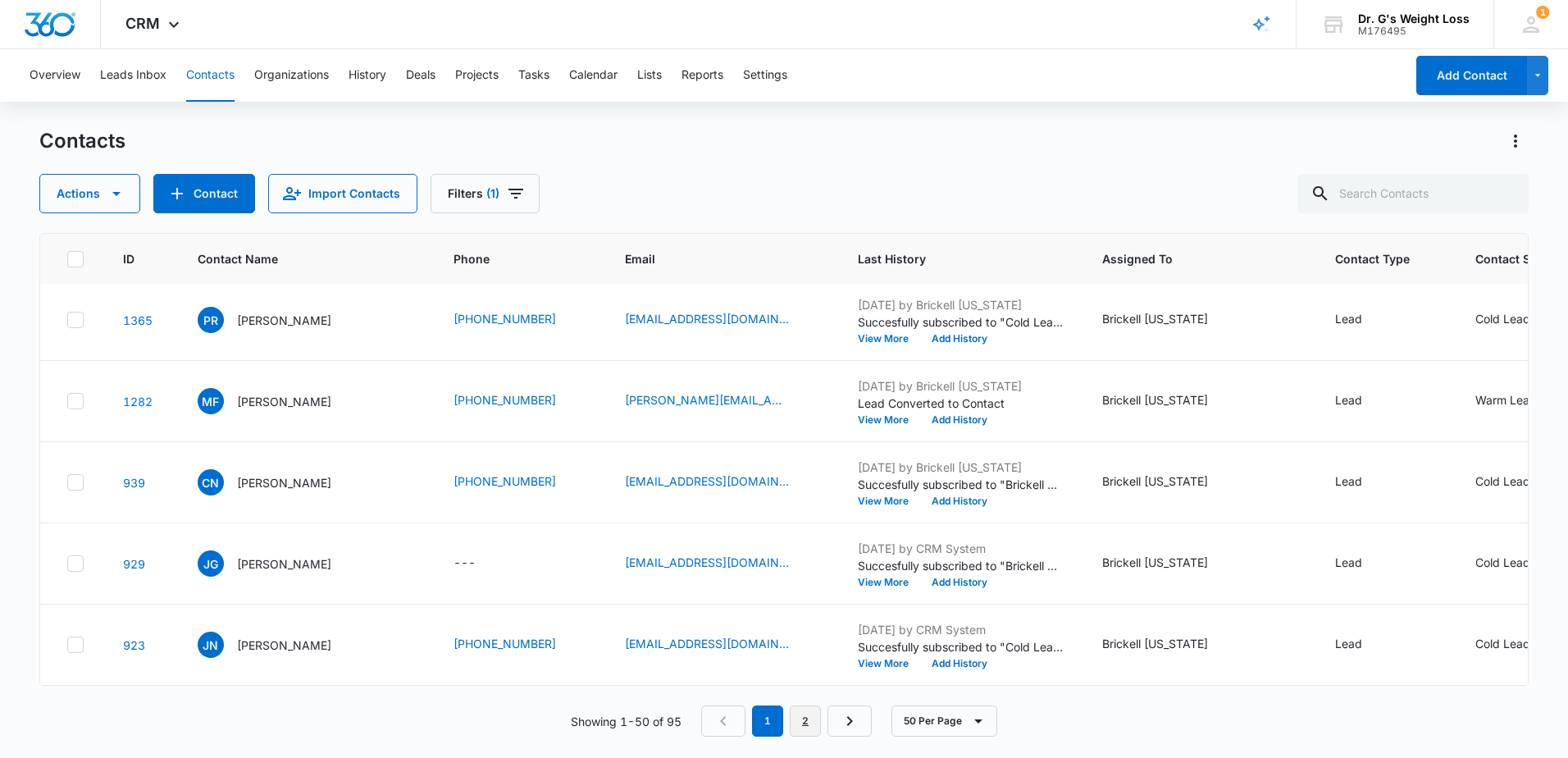
click at [802, 712] on link "2" at bounding box center [805, 720] width 31 height 31
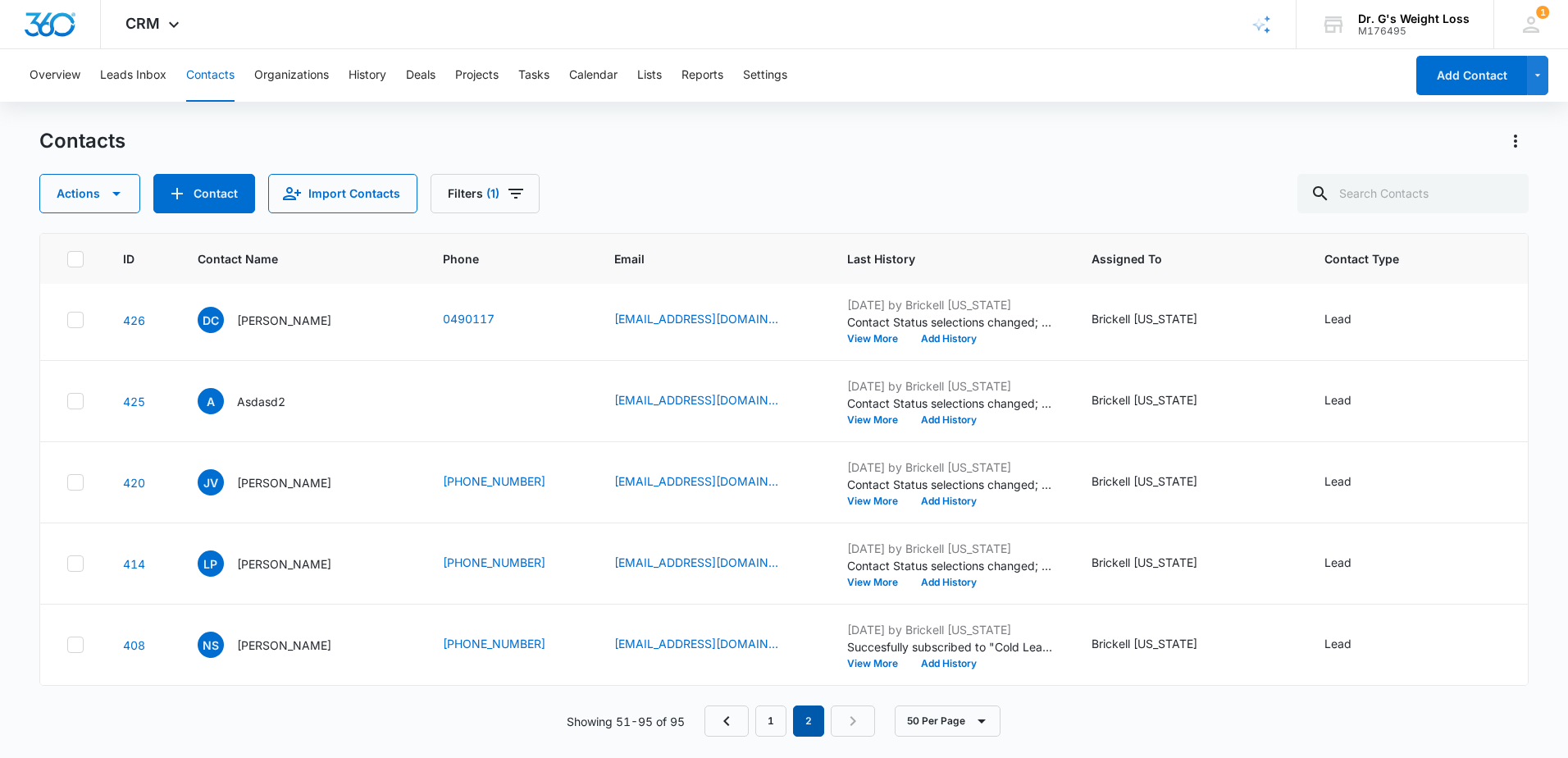
scroll to position [0, 0]
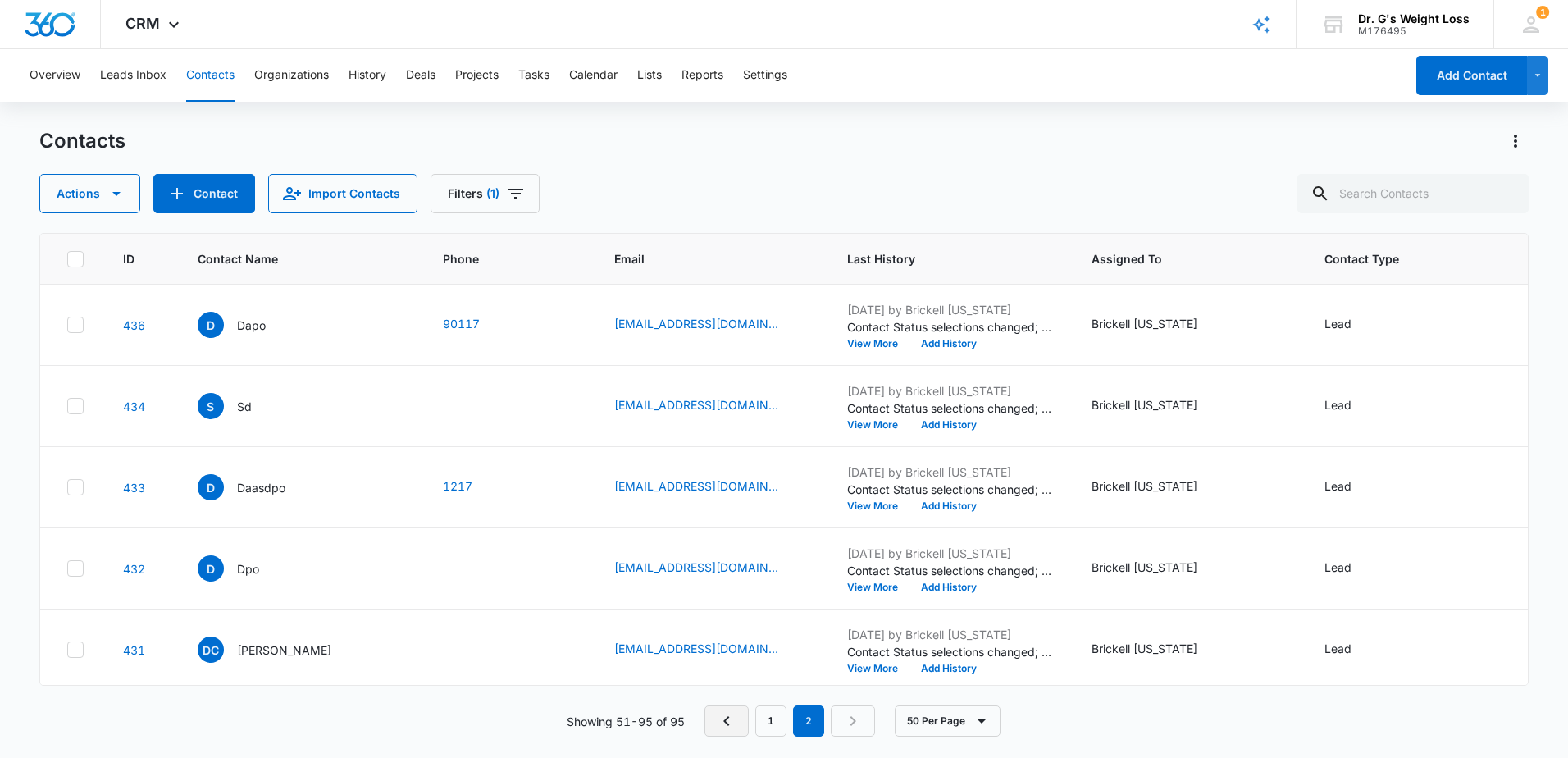
click at [747, 716] on link "Previous Page" at bounding box center [726, 720] width 44 height 31
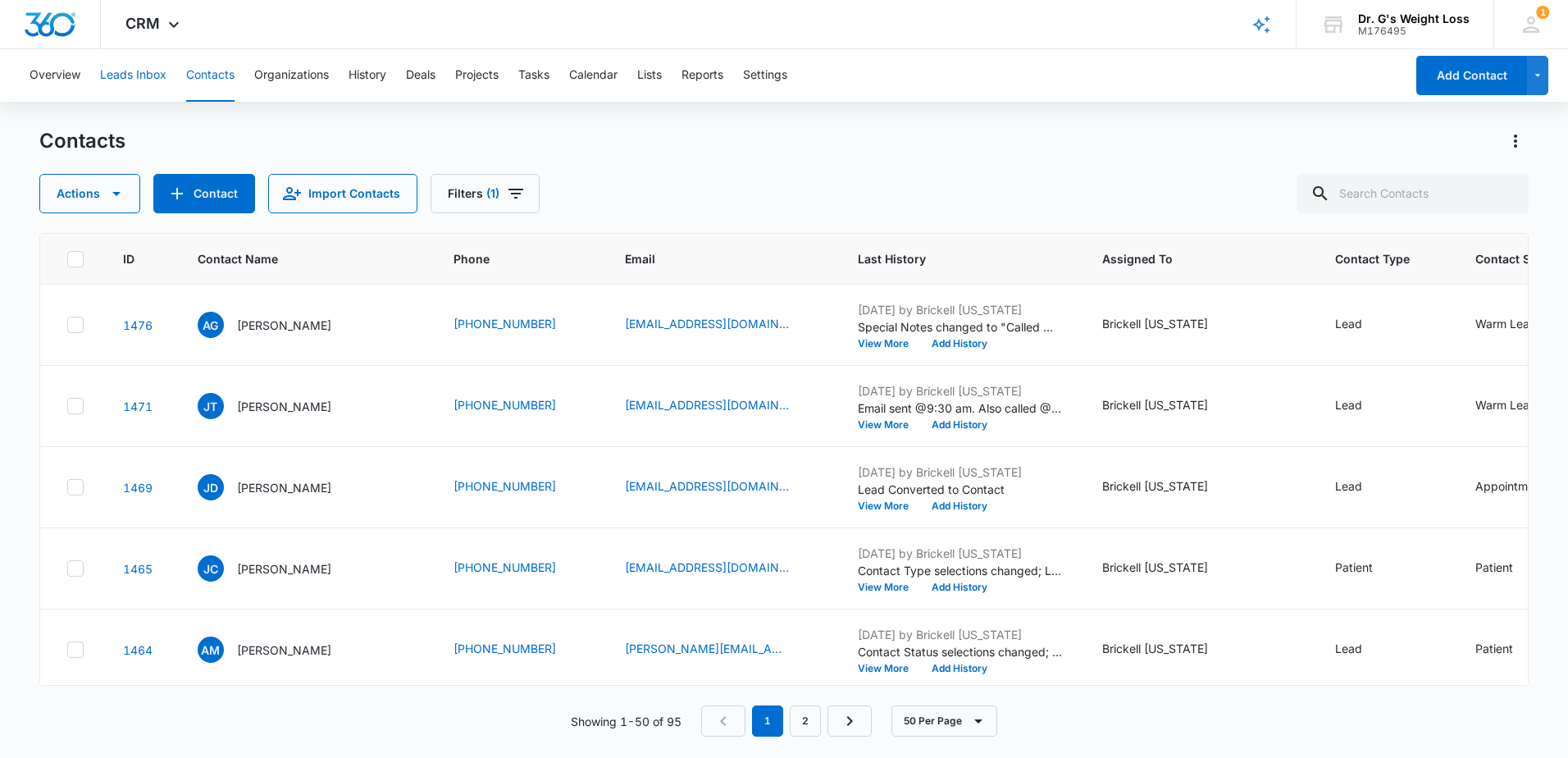
click at [141, 73] on button "Leads Inbox" at bounding box center [134, 75] width 66 height 53
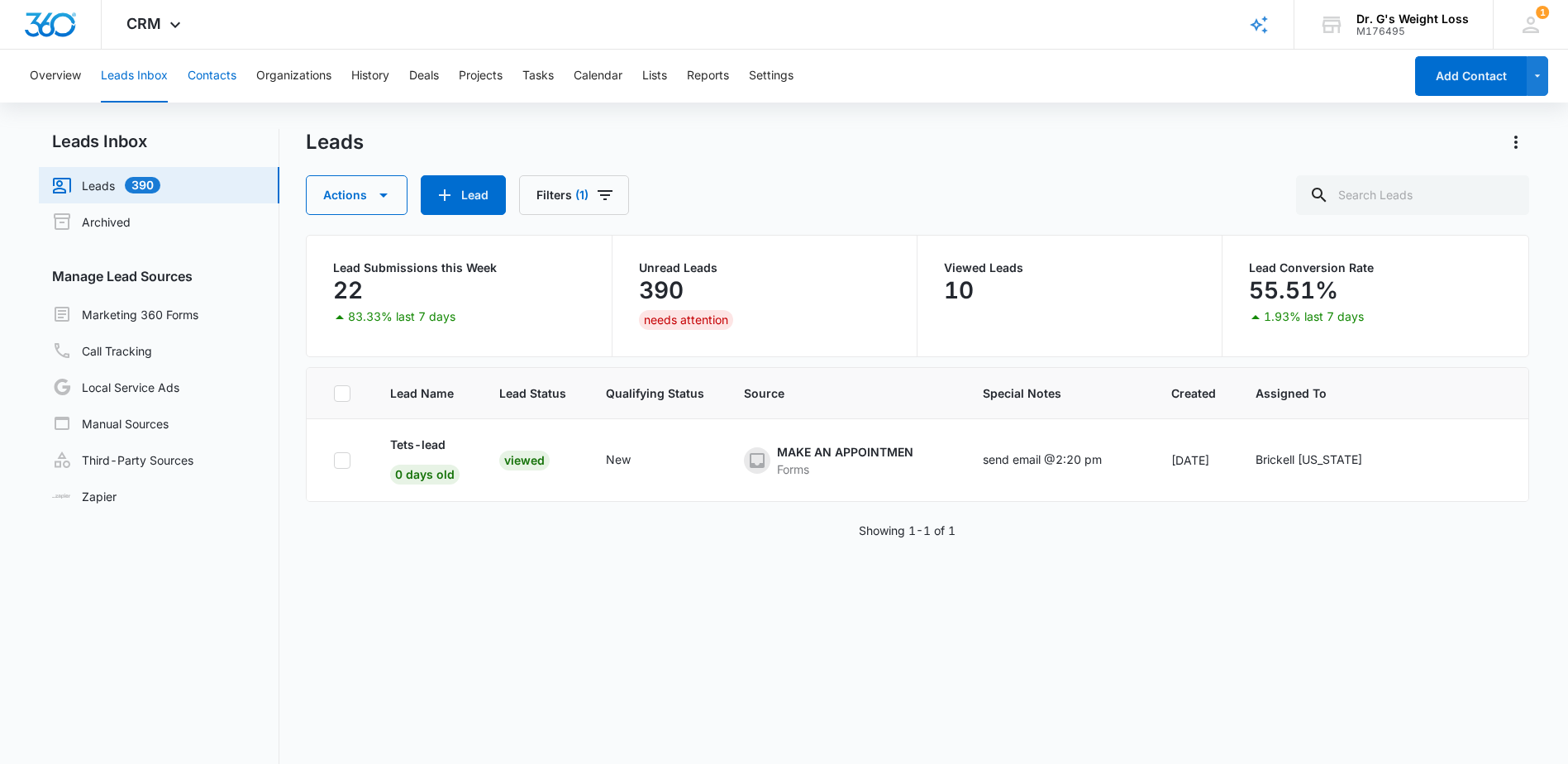
click at [189, 76] on button "Contacts" at bounding box center [212, 76] width 49 height 53
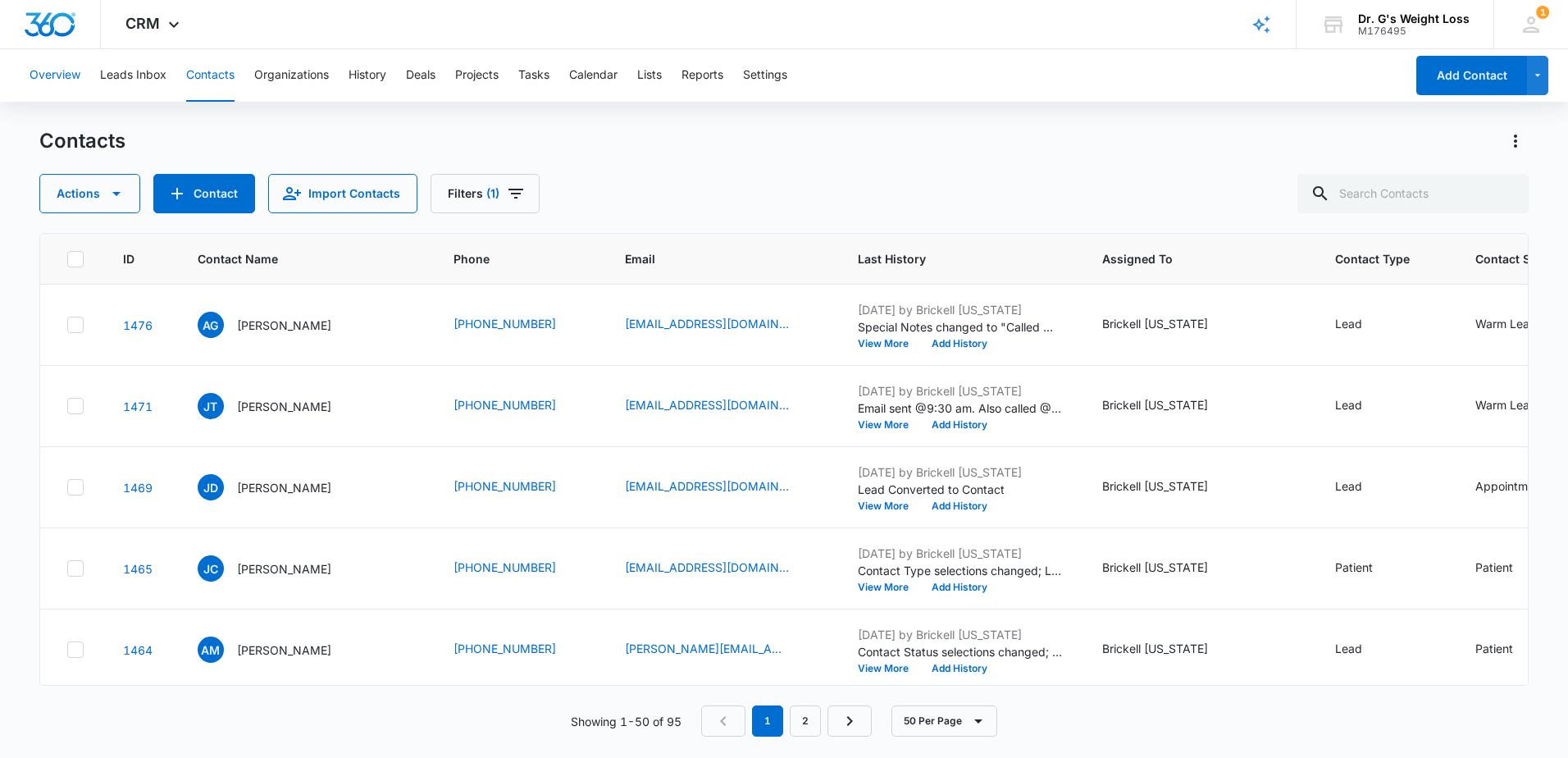
click at [52, 76] on button "Overview" at bounding box center [55, 75] width 51 height 53
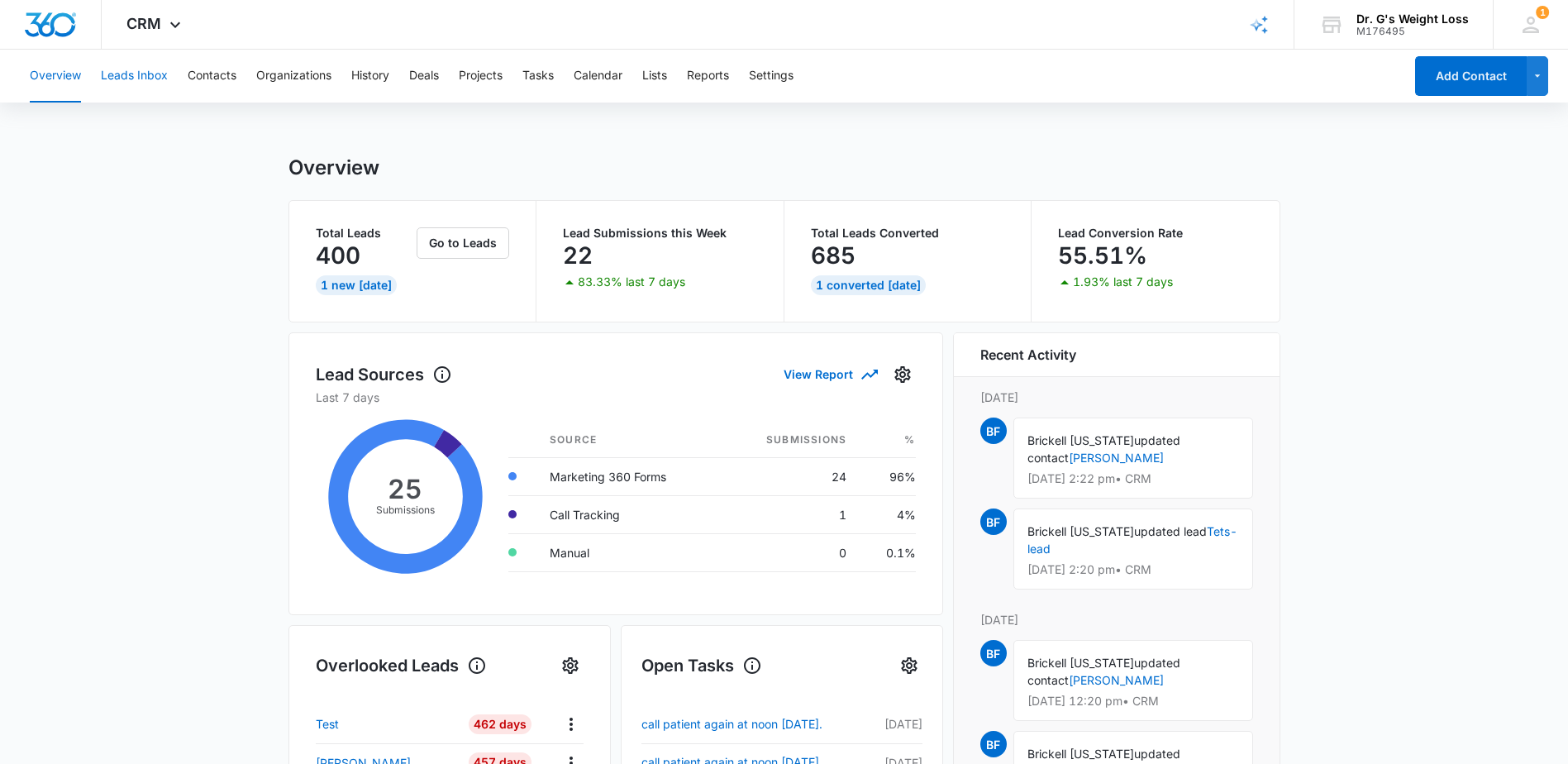
click at [167, 83] on button "Leads Inbox" at bounding box center [135, 76] width 67 height 53
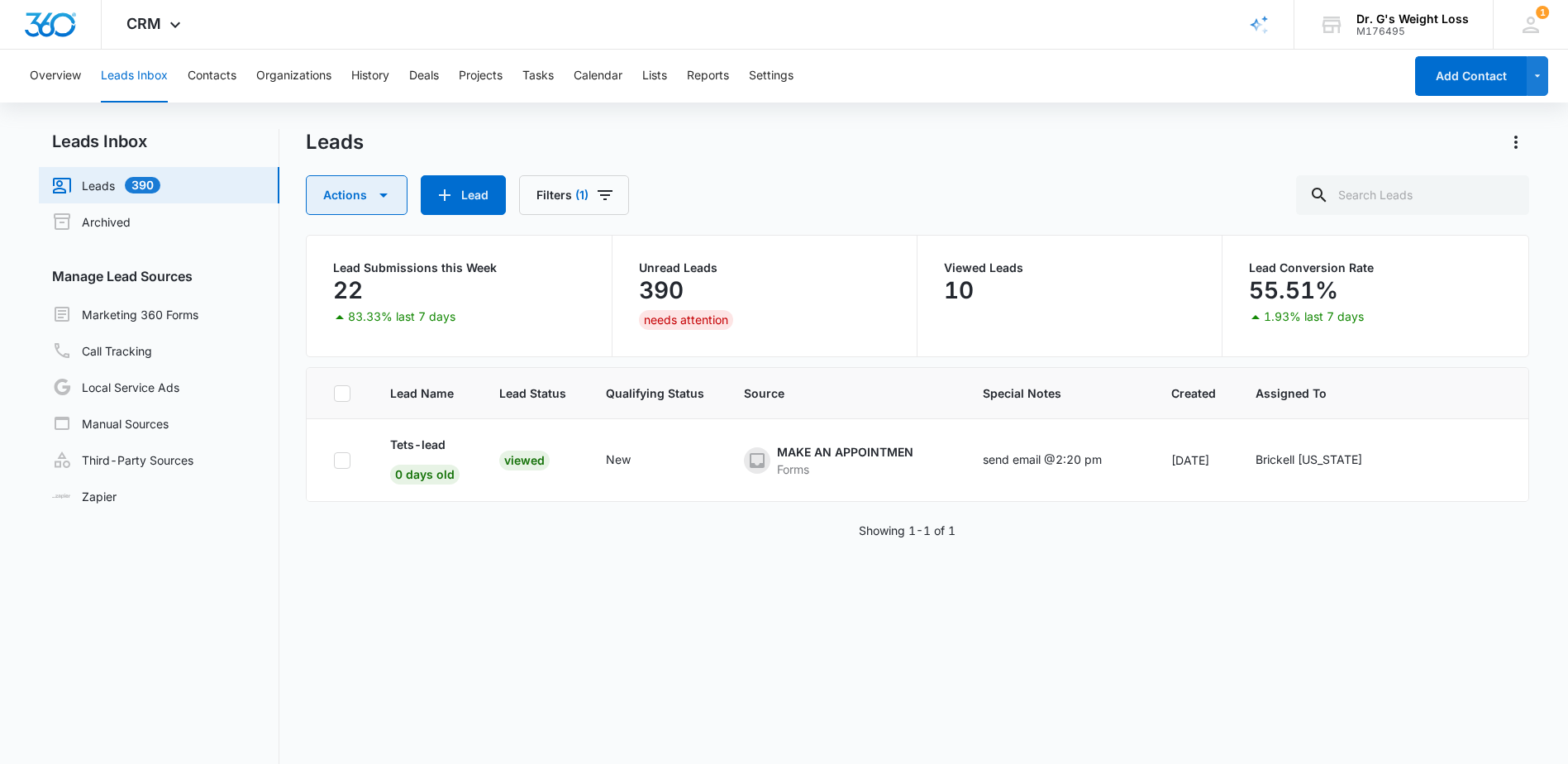
click at [383, 199] on icon "button" at bounding box center [384, 195] width 20 height 20
click at [181, 315] on link "Marketing 360 Forms" at bounding box center [126, 314] width 146 height 20
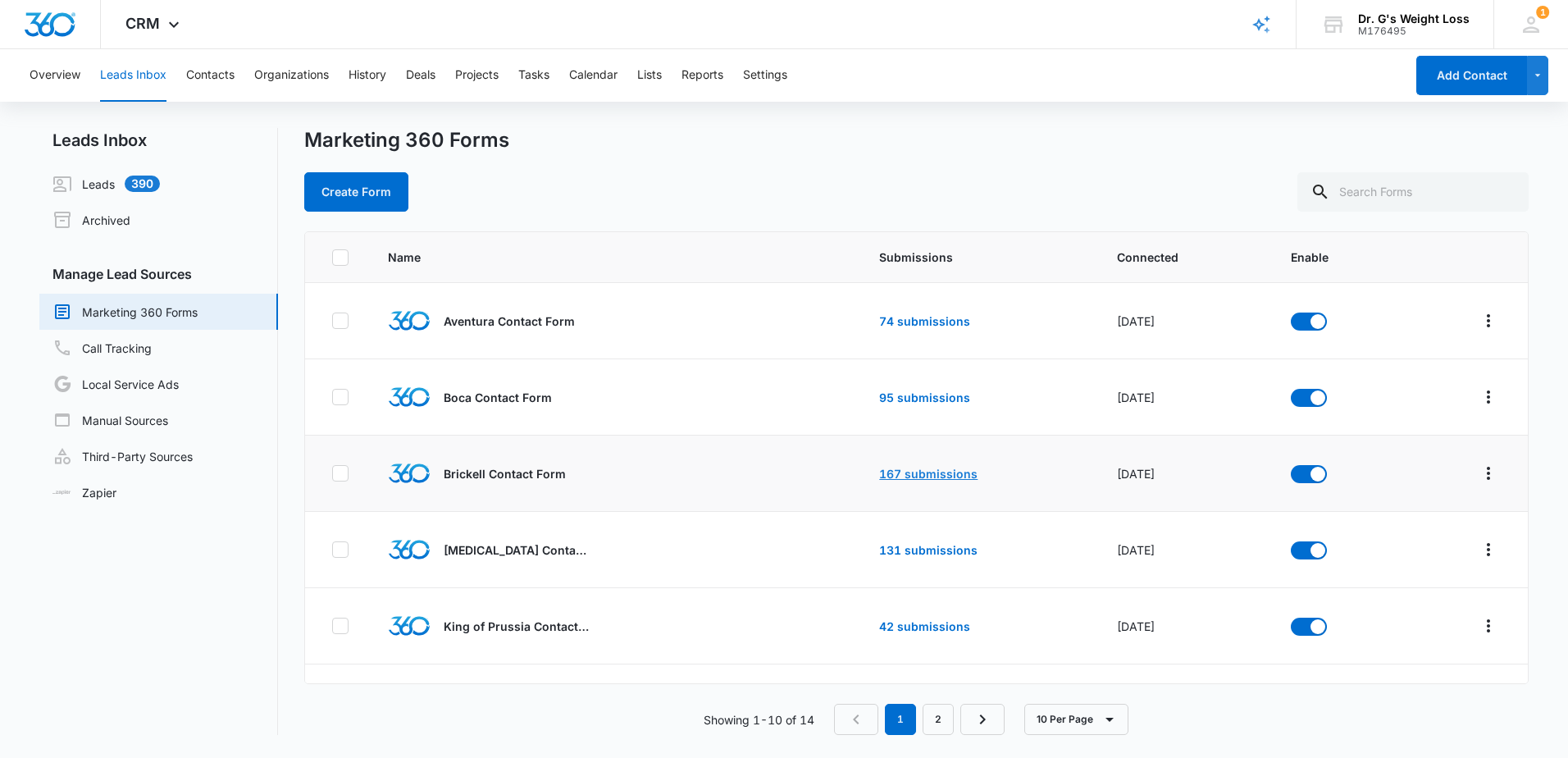
click at [909, 478] on link "167 submissions" at bounding box center [928, 474] width 99 height 14
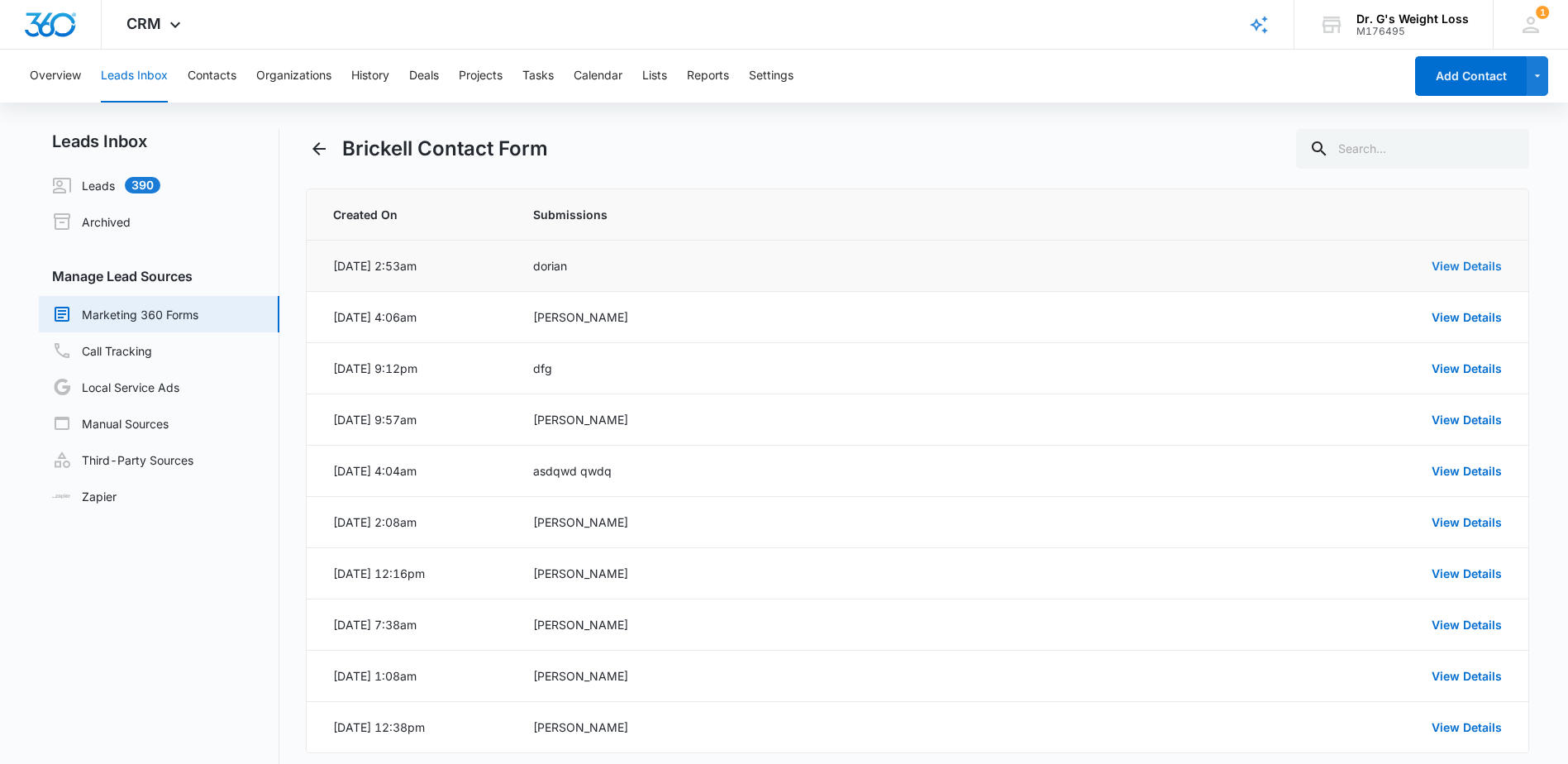
click at [1472, 266] on link "View Details" at bounding box center [1467, 266] width 70 height 14
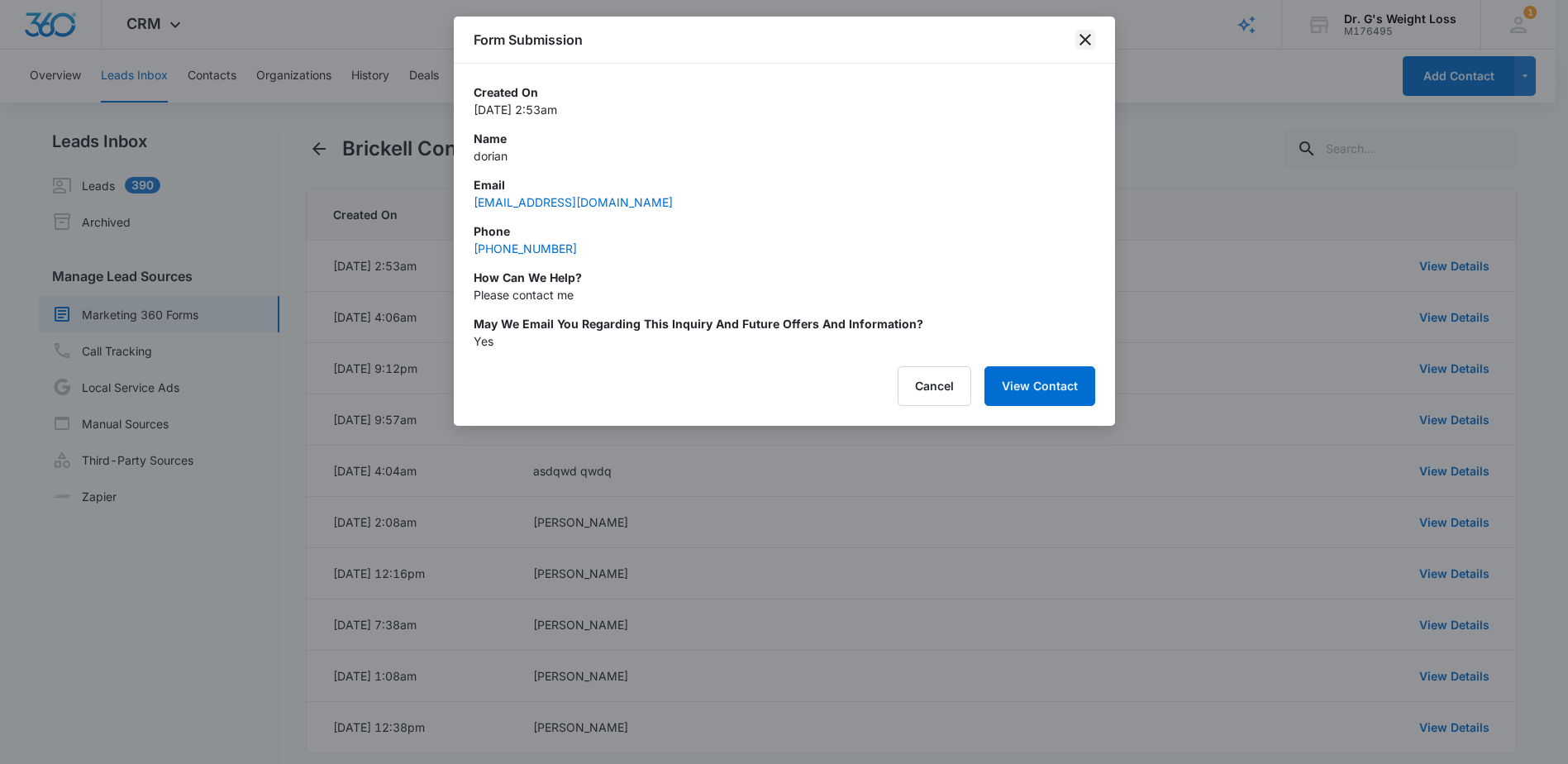
click at [1086, 37] on icon "close" at bounding box center [1086, 40] width 20 height 20
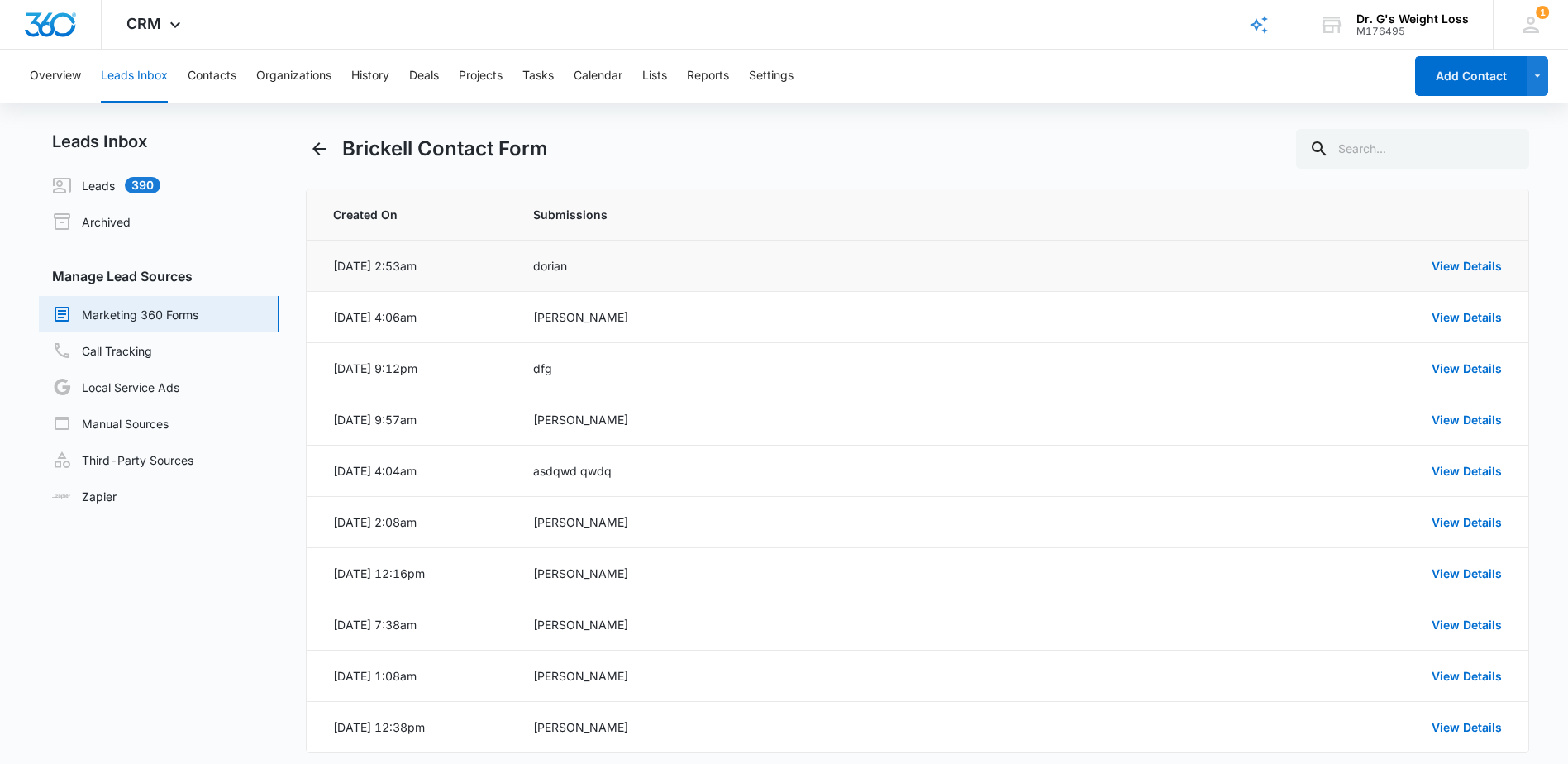
click at [522, 269] on td "dorian" at bounding box center [785, 266] width 544 height 51
click at [844, 273] on div "dorian" at bounding box center [785, 266] width 504 height 17
click at [1482, 264] on link "View Details" at bounding box center [1467, 266] width 70 height 14
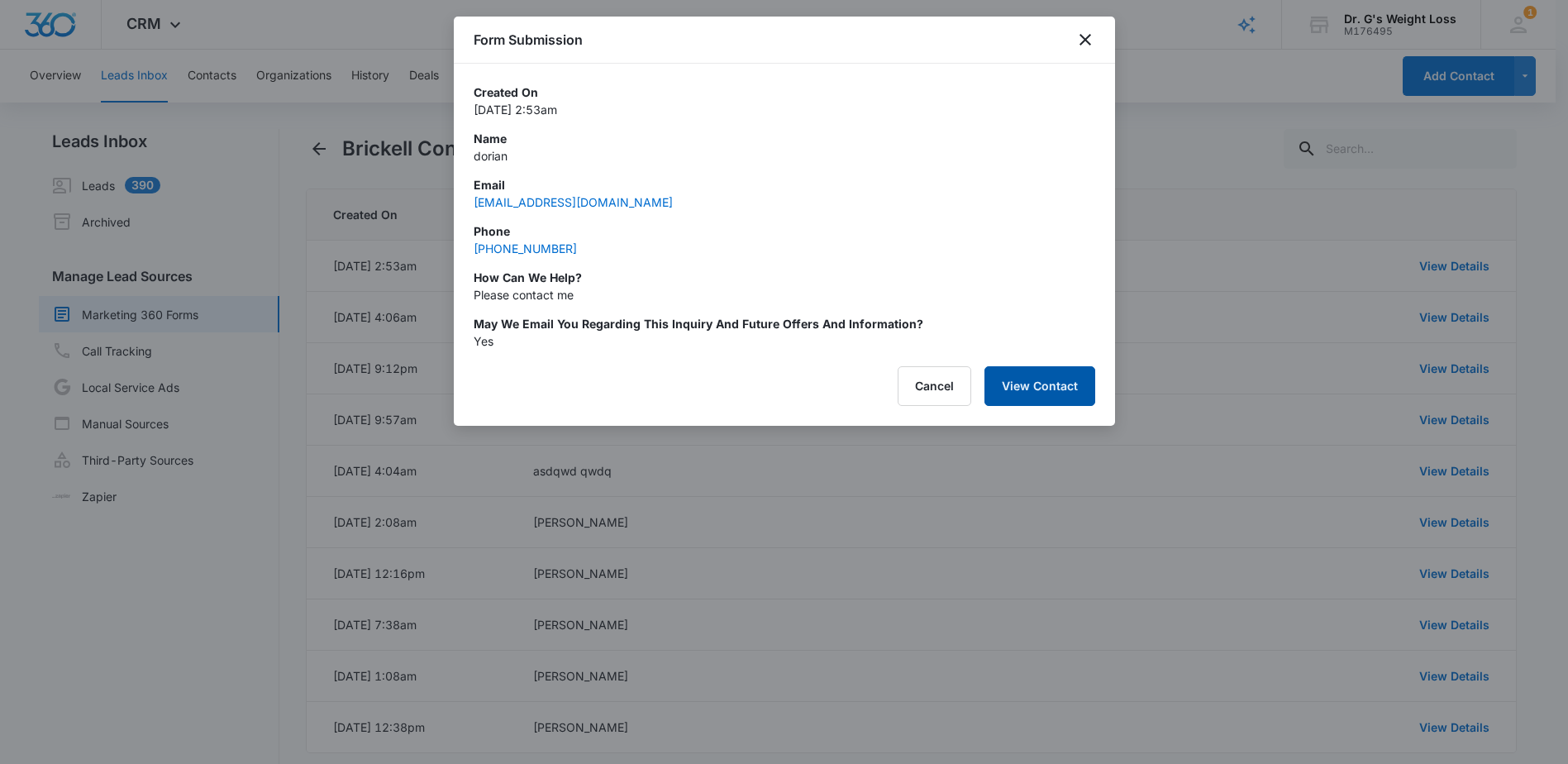
click at [1054, 389] on button "View Contact" at bounding box center [1040, 386] width 111 height 40
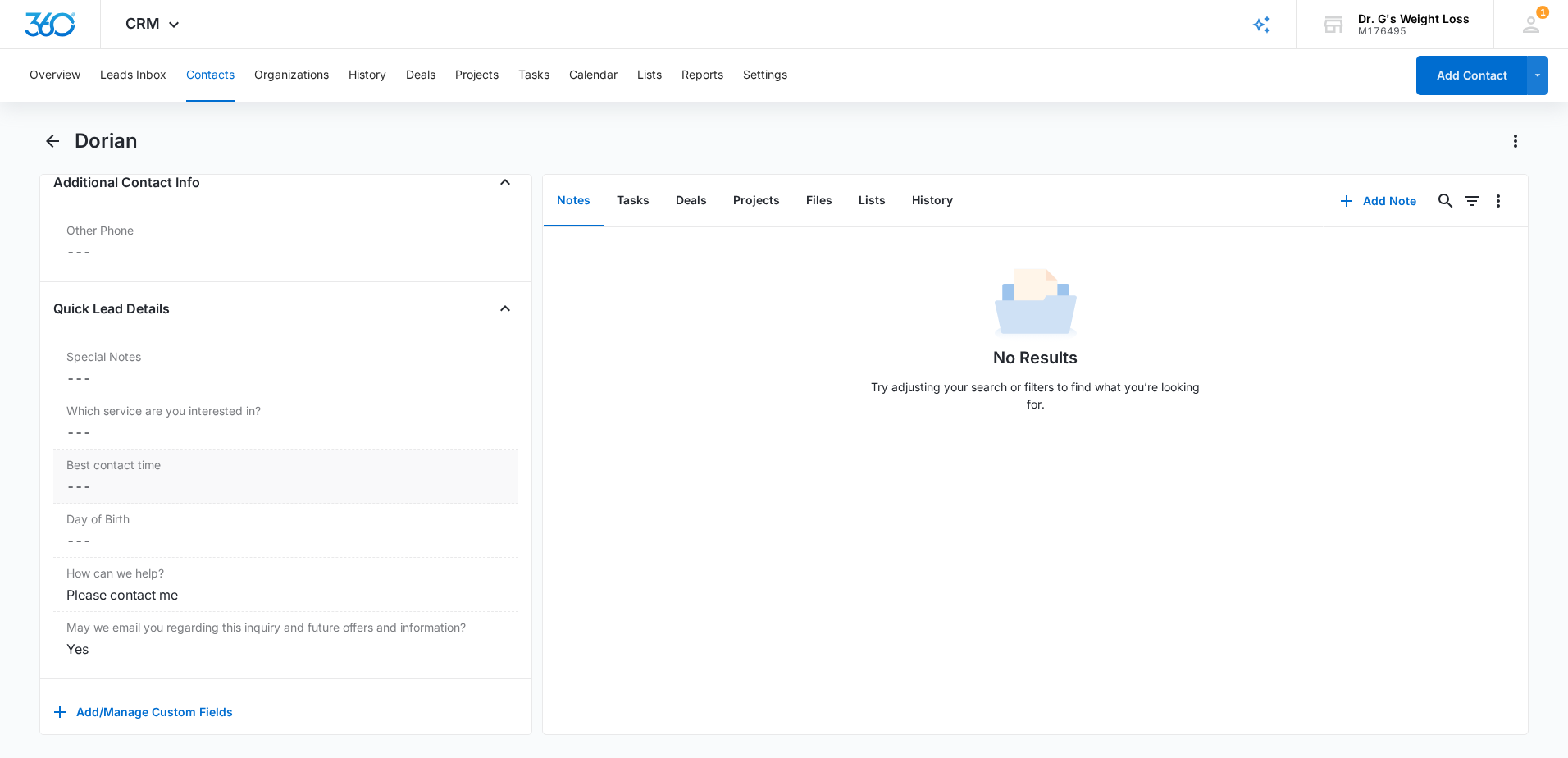
scroll to position [1258, 0]
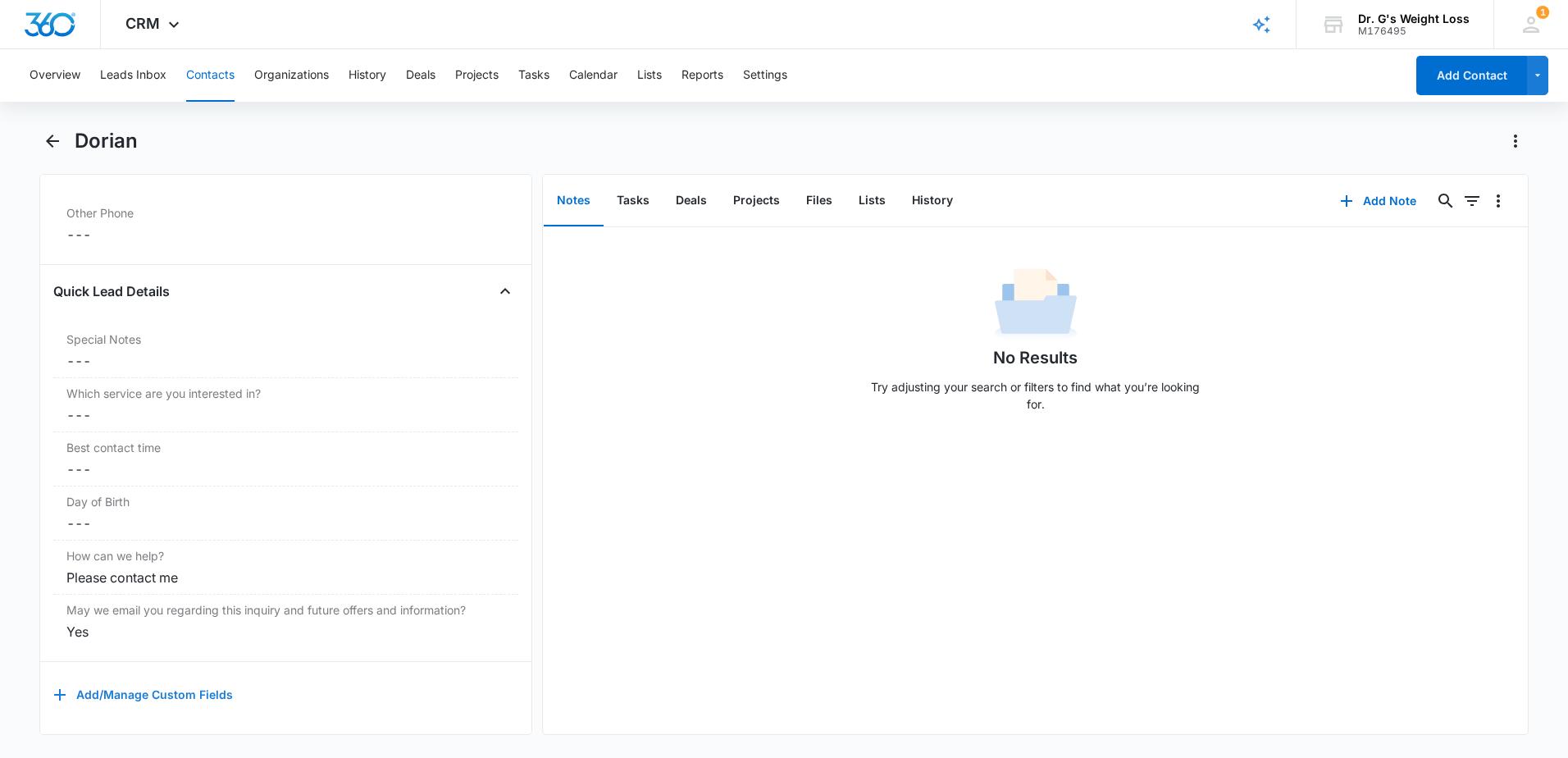
click at [176, 684] on button "Add/Manage Custom Fields" at bounding box center [142, 694] width 179 height 39
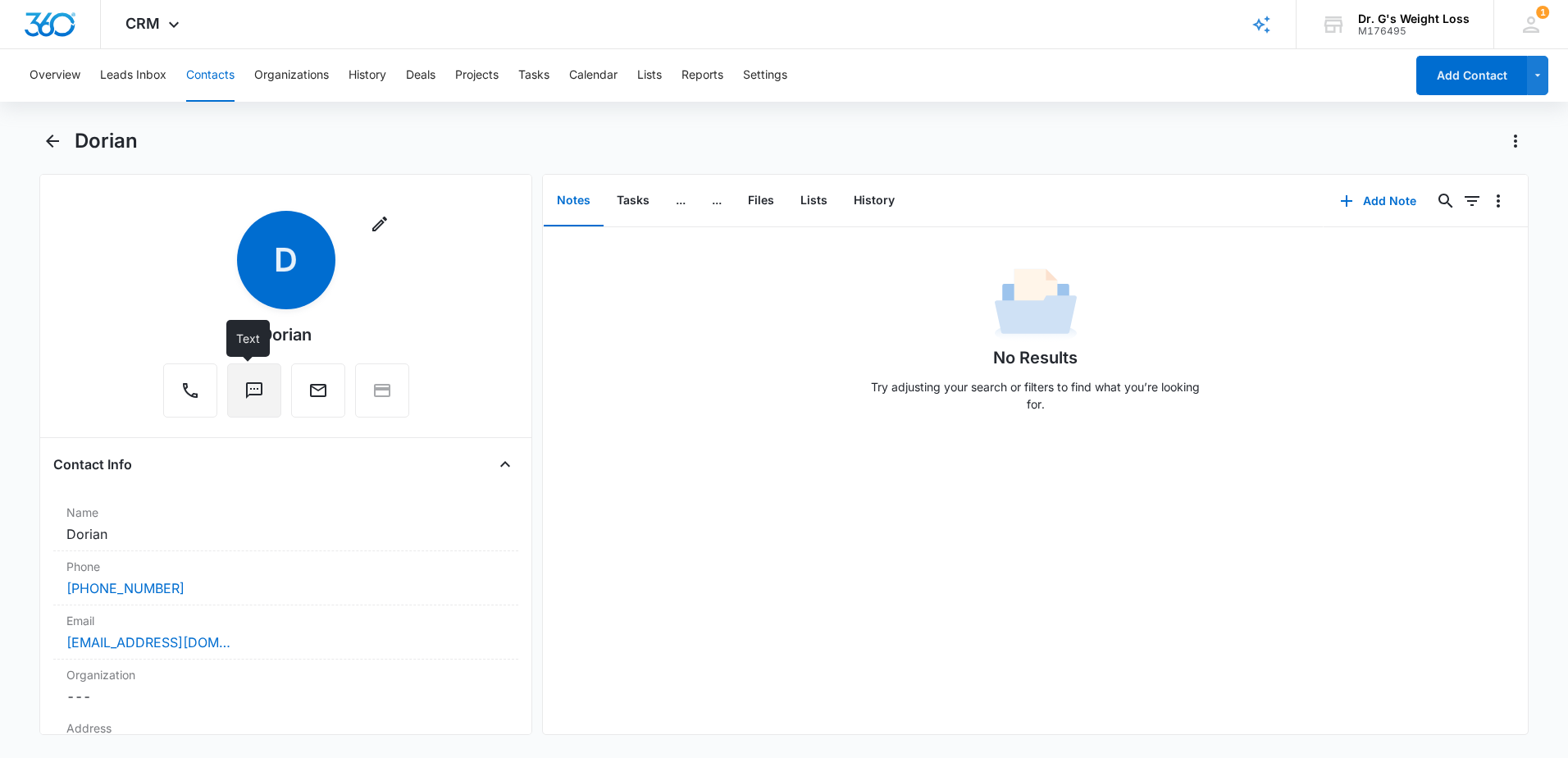
click at [246, 389] on icon "Text" at bounding box center [254, 391] width 16 height 16
click at [1193, 334] on div "No Results Try adjusting your search or filters to find what you’re looking for." at bounding box center [1036, 344] width 344 height 162
click at [582, 197] on button "Notes" at bounding box center [573, 201] width 60 height 51
click at [633, 198] on button "Tasks" at bounding box center [633, 201] width 59 height 51
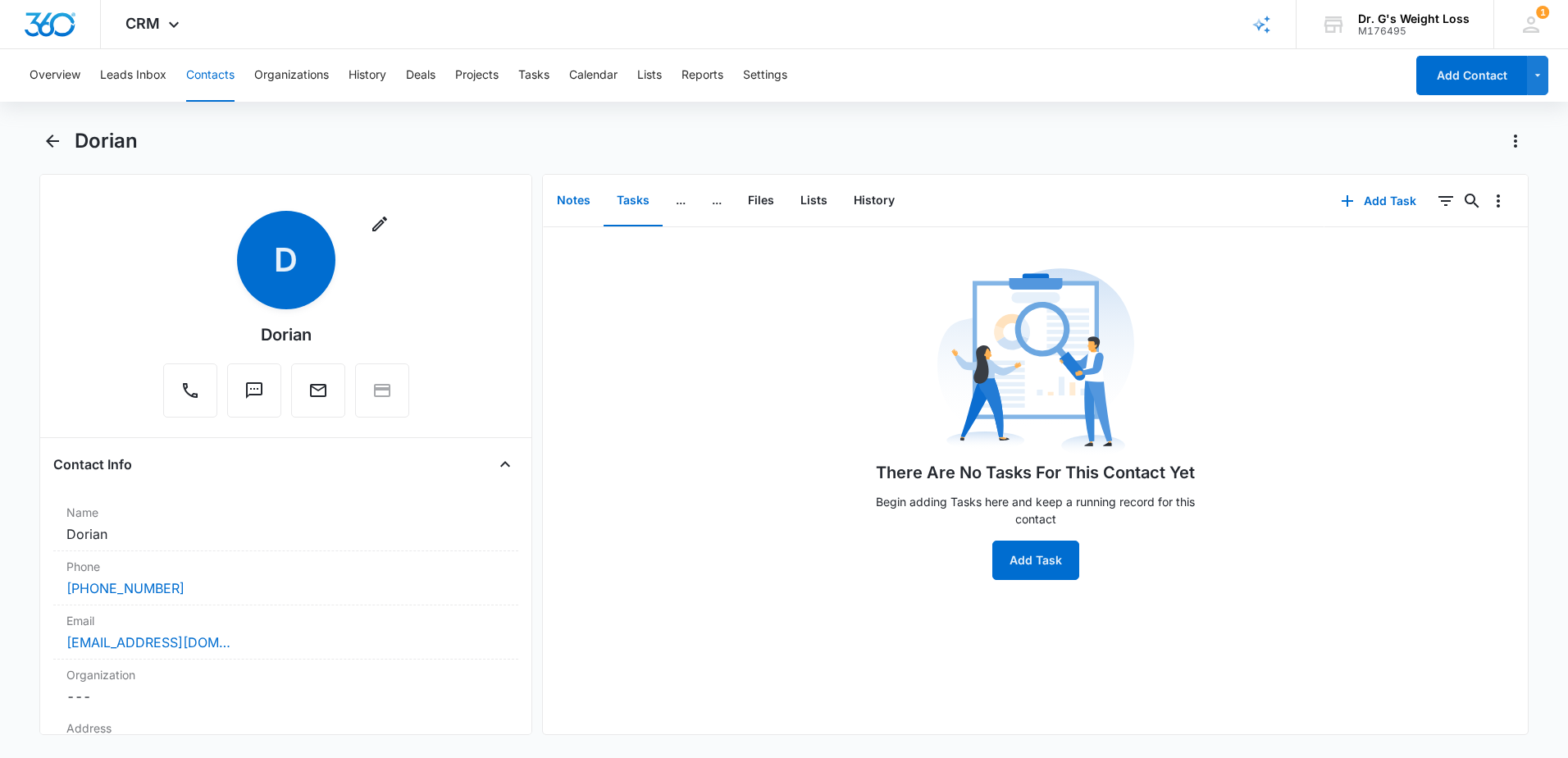
click at [593, 190] on button "Notes" at bounding box center [573, 201] width 60 height 51
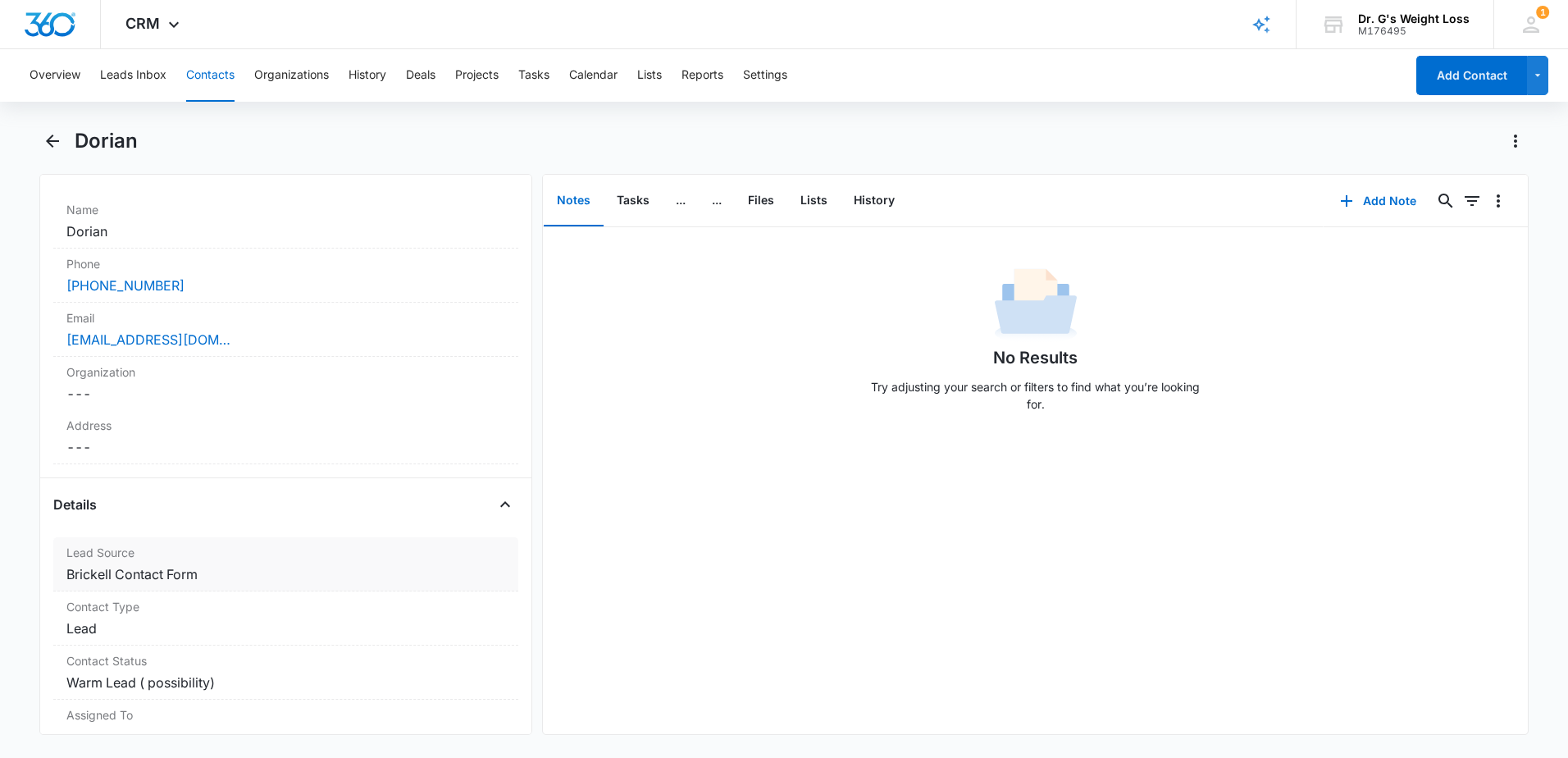
scroll to position [328, 0]
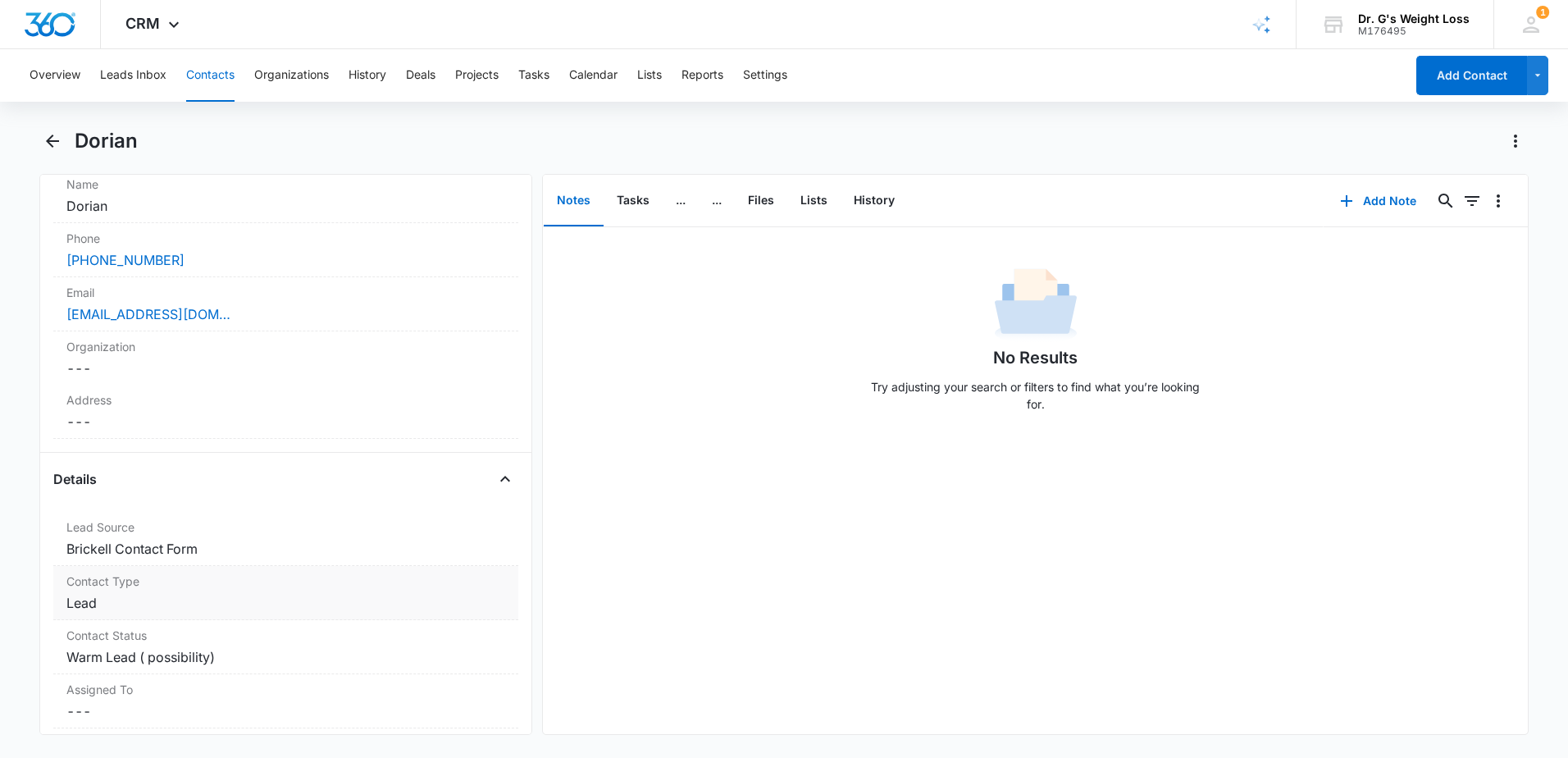
click at [207, 609] on dd "Cancel Save Changes Lead" at bounding box center [286, 603] width 439 height 20
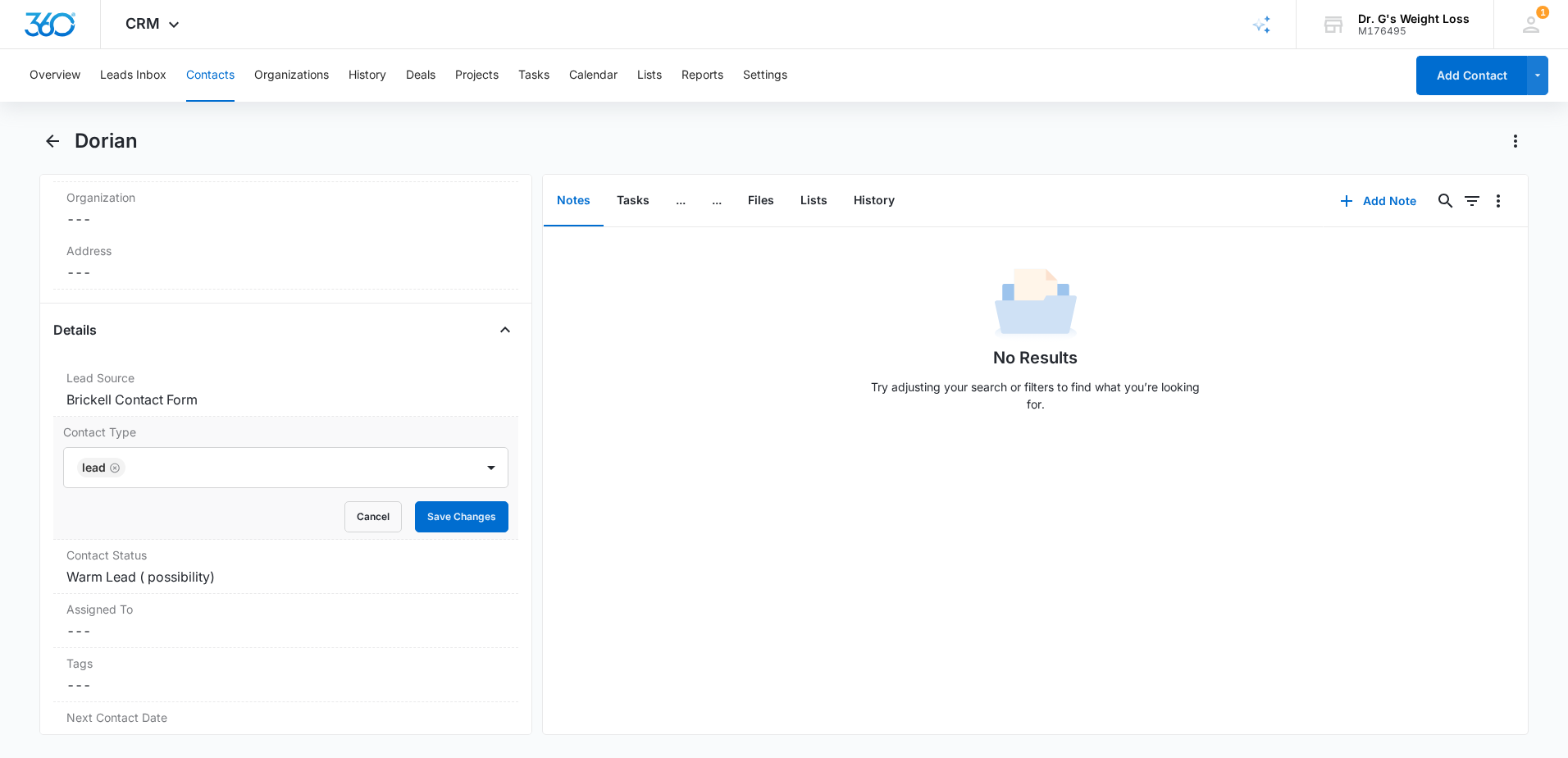
scroll to position [492, 0]
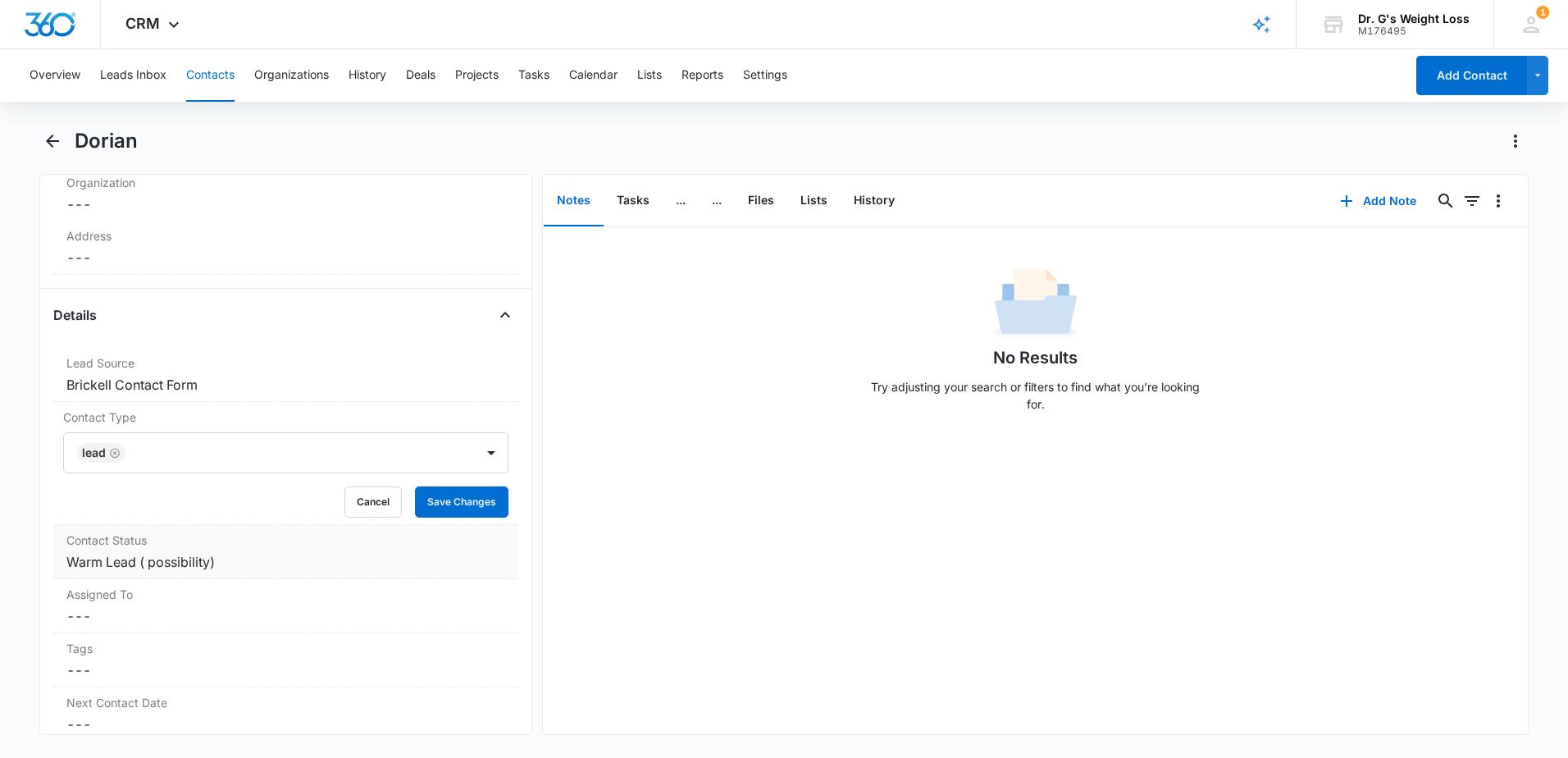
click at [228, 561] on dd "Cancel Save Changes Warm Lead ( possibility)" at bounding box center [286, 562] width 439 height 20
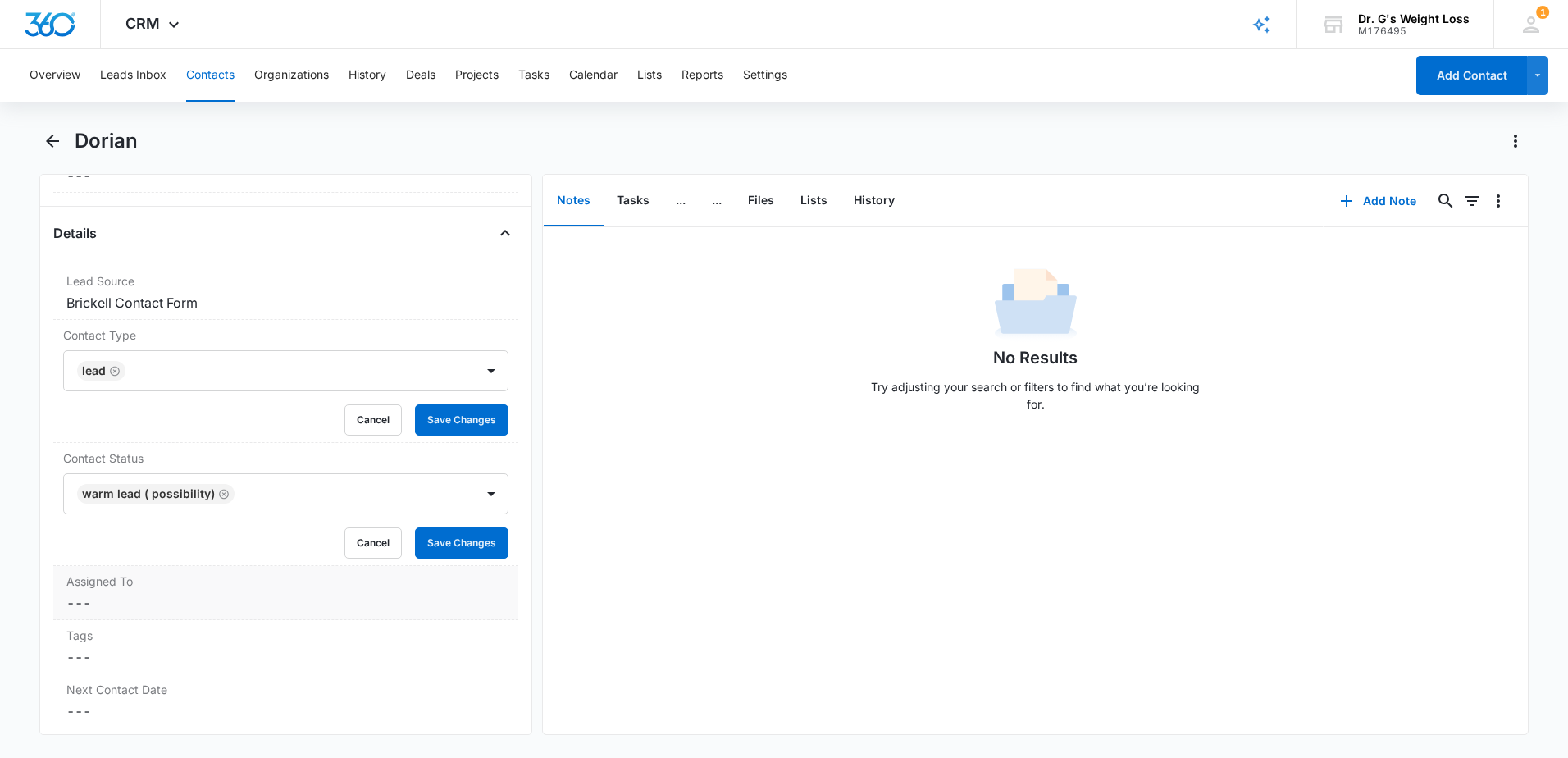
click at [207, 599] on dl "Lead Source Cancel Save Changes Brickell Contact Form Contact Type Lead Cancel …" at bounding box center [285, 600] width 465 height 668
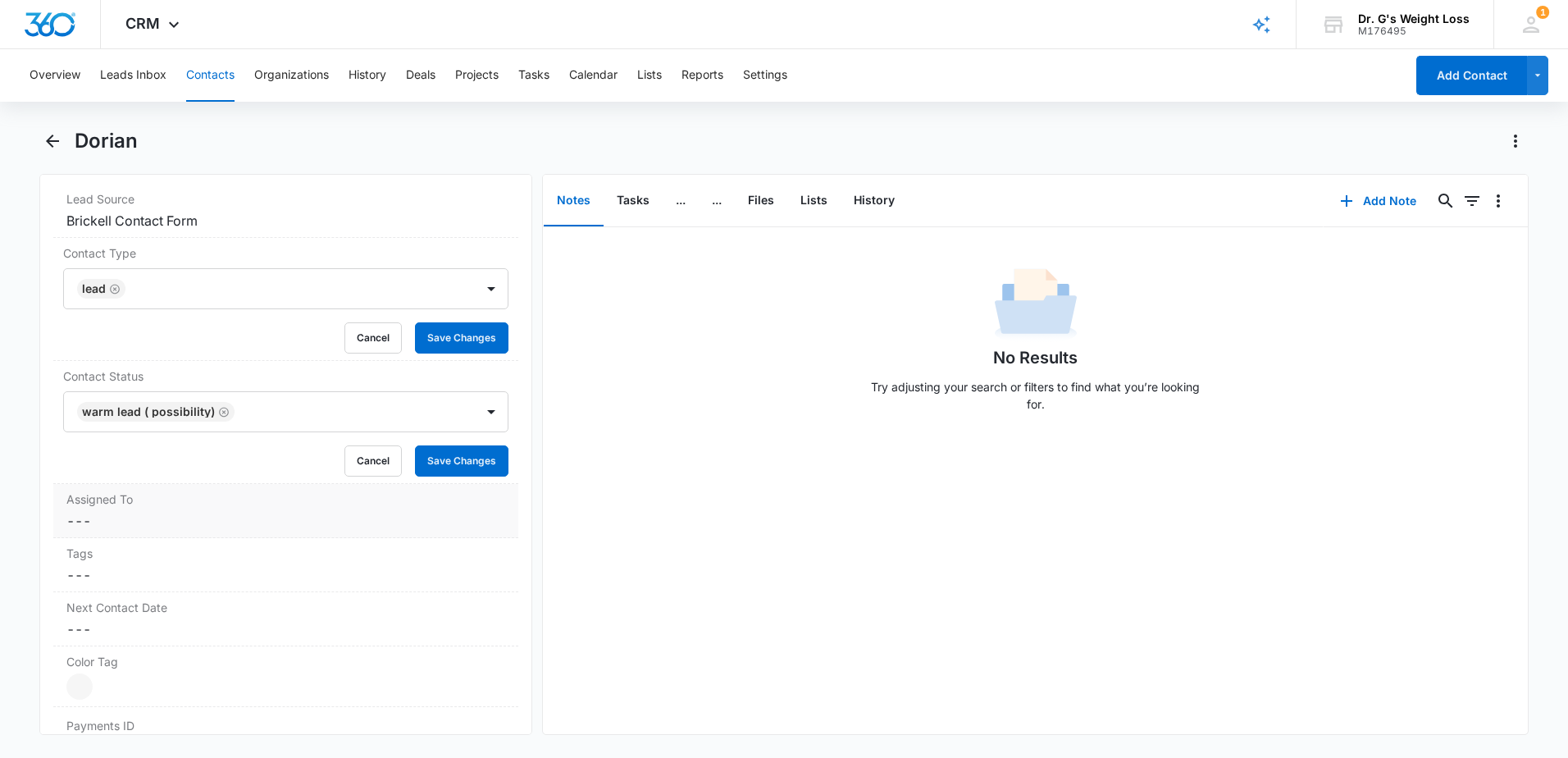
click at [203, 487] on div "Assigned To Cancel Save Changes ---" at bounding box center [285, 511] width 465 height 54
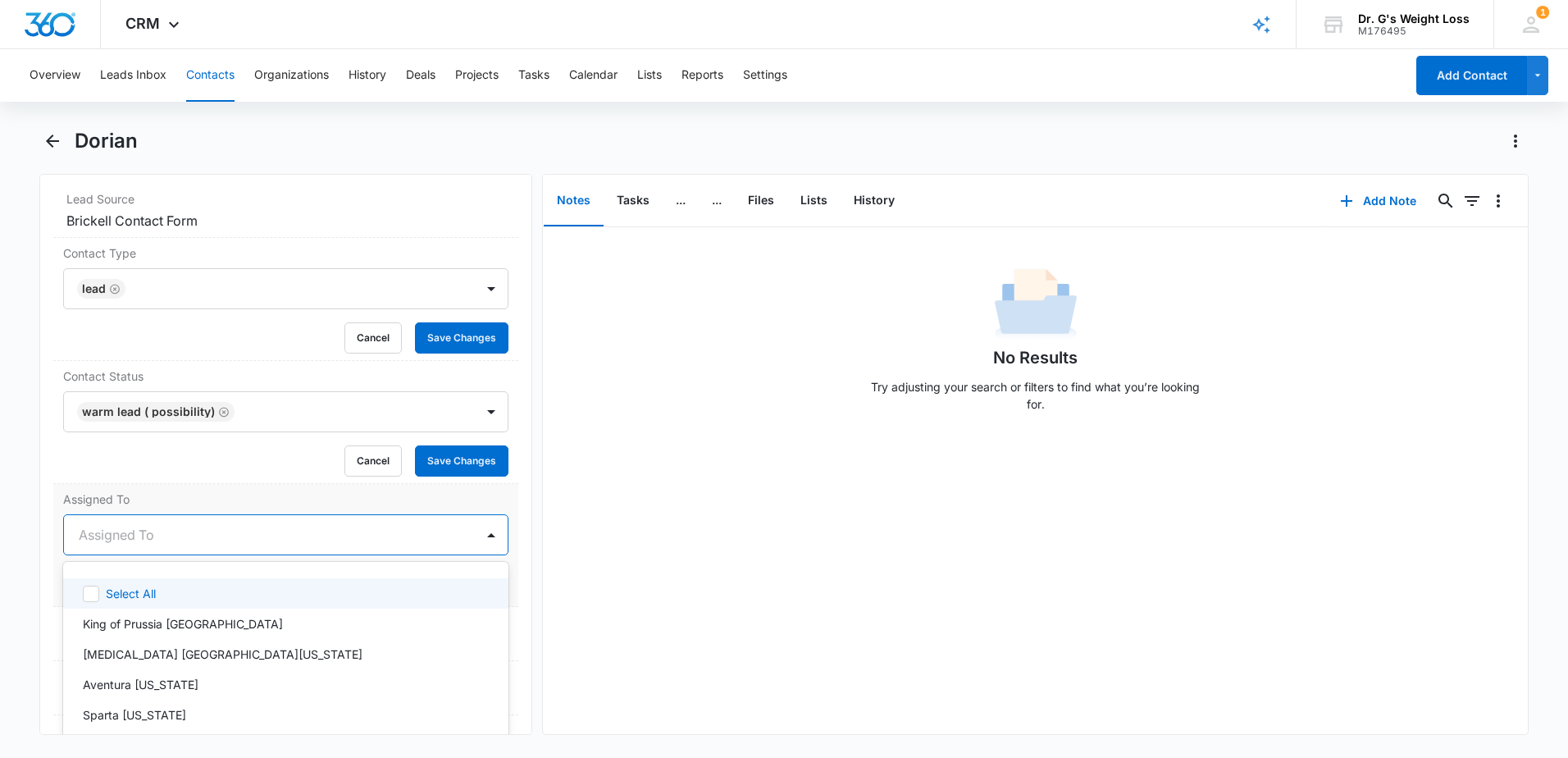
click at [172, 539] on div at bounding box center [266, 535] width 375 height 23
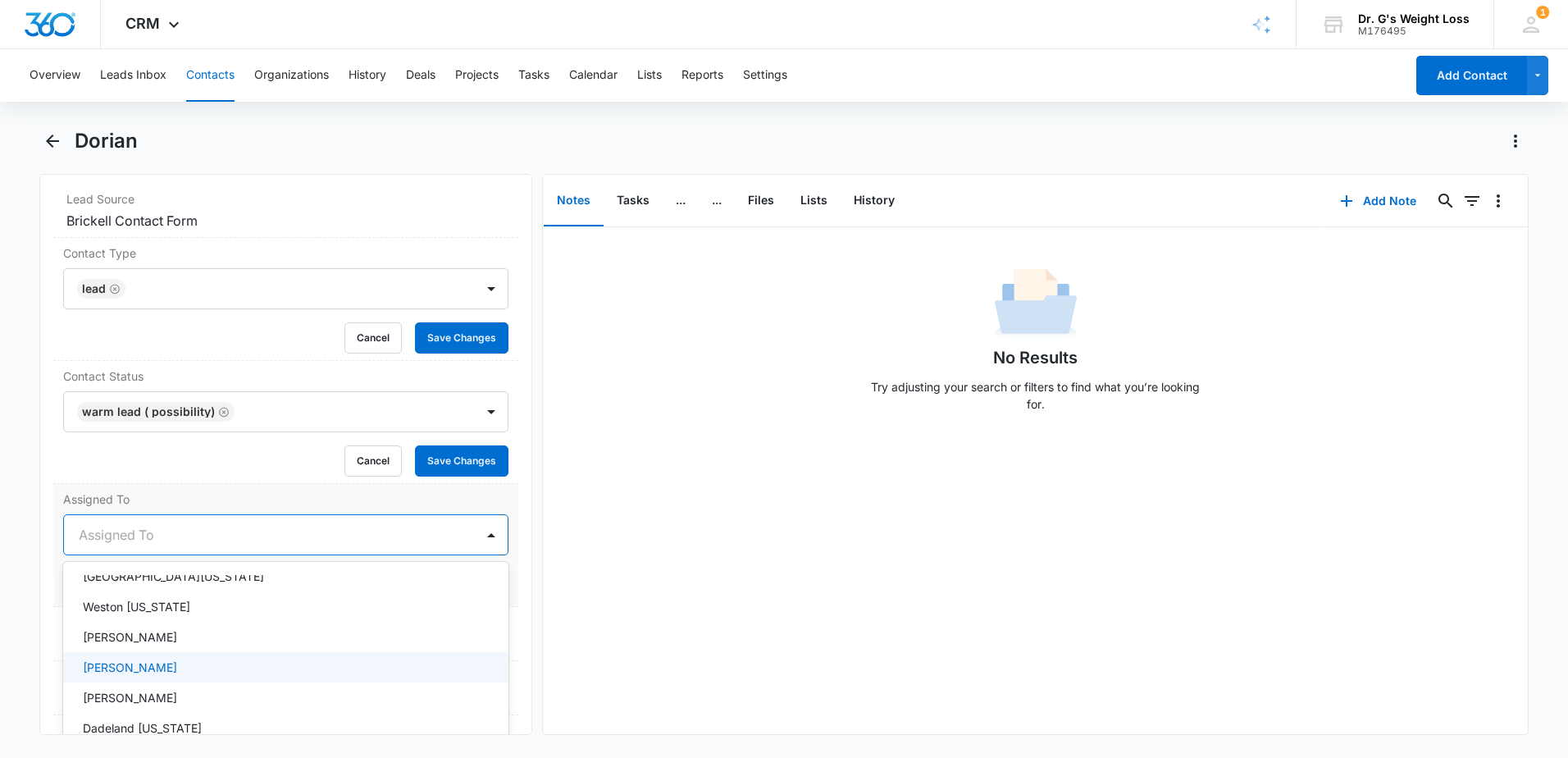
scroll to position [246, 0]
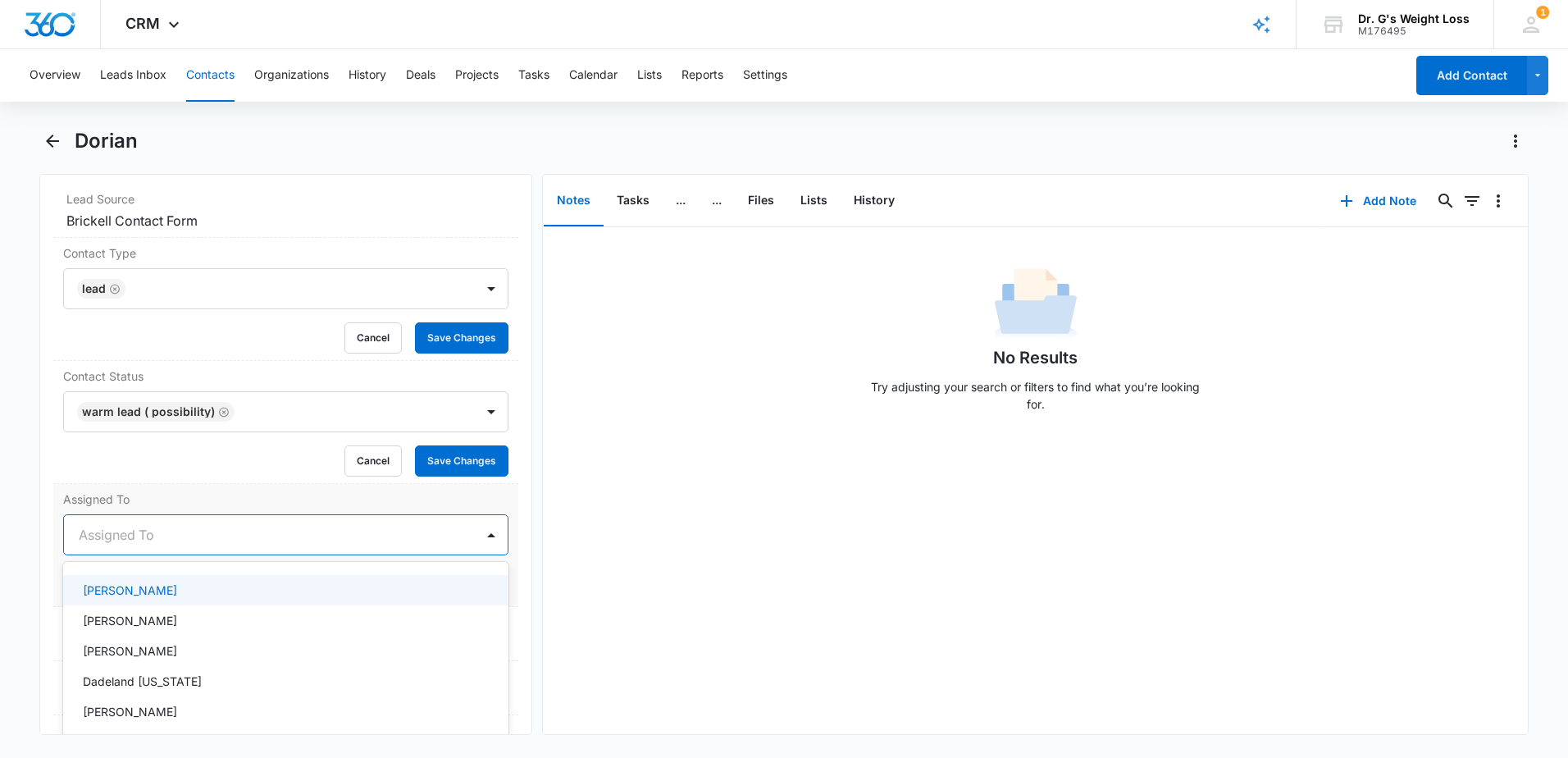
click at [134, 487] on div "Assigned To 20 results available. Use Up and Down to choose options, press Ente…" at bounding box center [285, 545] width 465 height 123
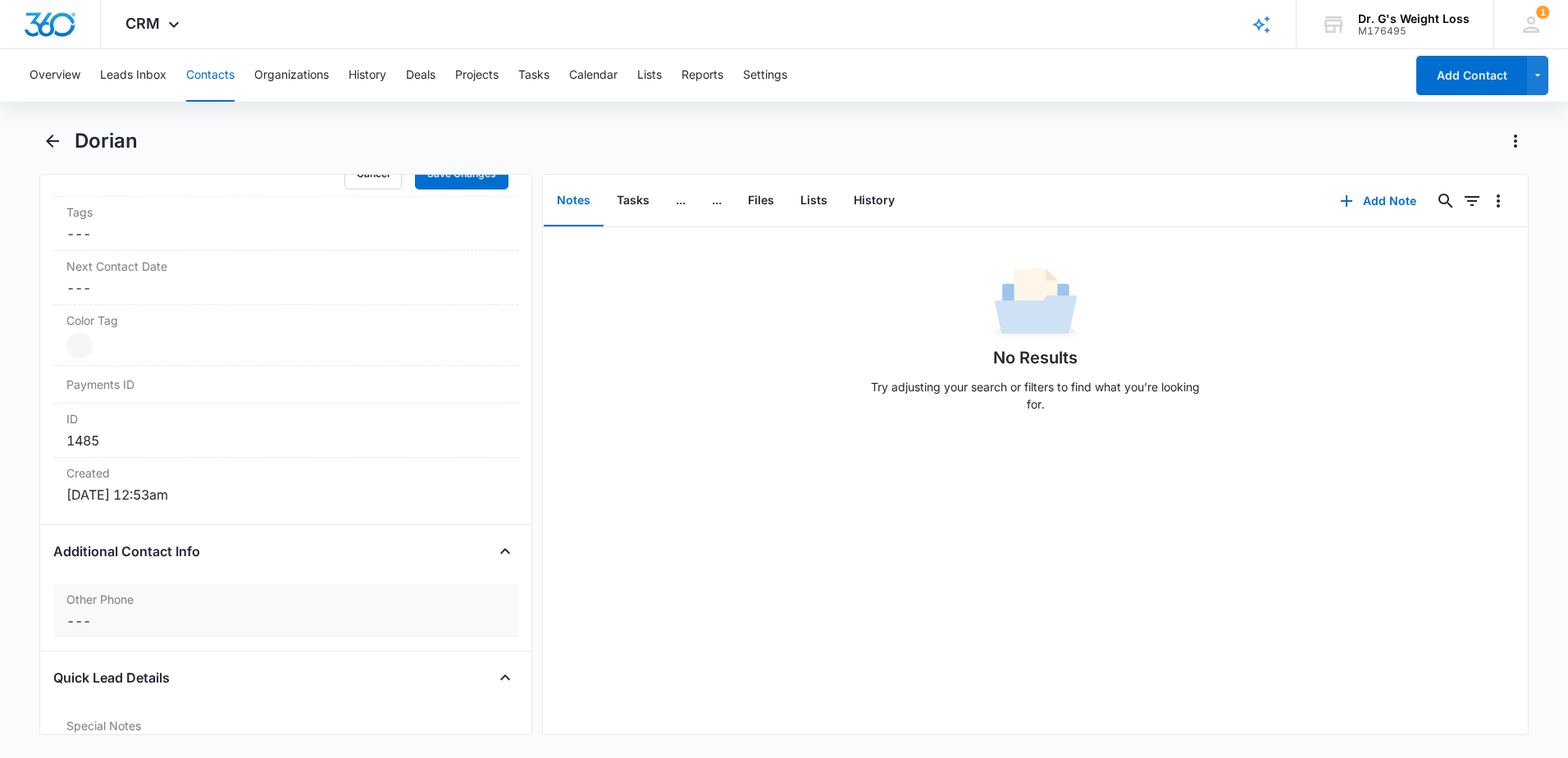
scroll to position [1148, 0]
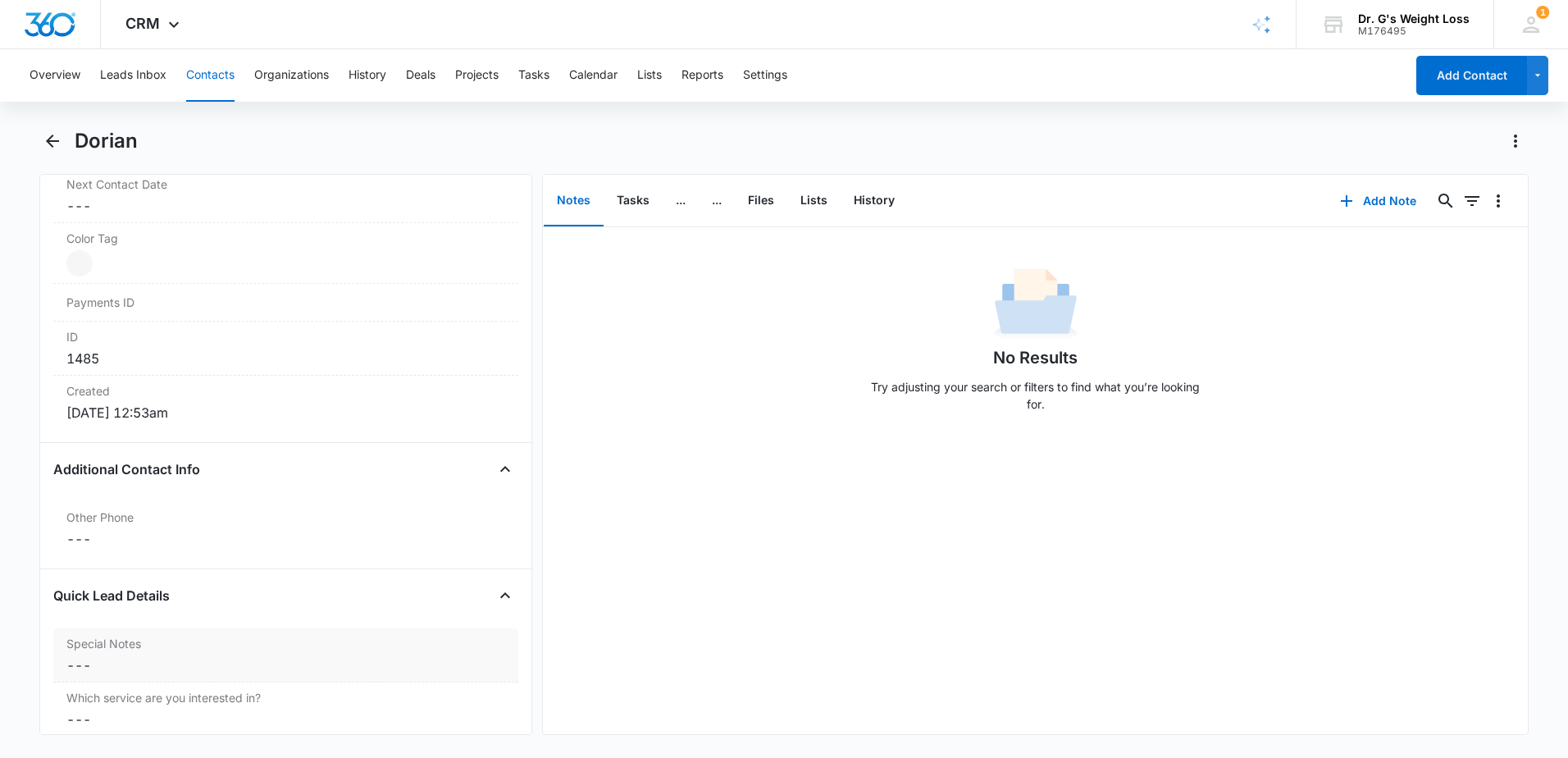
click at [64, 642] on div "Special Notes Cancel Save Changes ---" at bounding box center [285, 655] width 465 height 54
click at [106, 681] on textarea "Special Notes" at bounding box center [285, 705] width 445 height 93
type textarea "p"
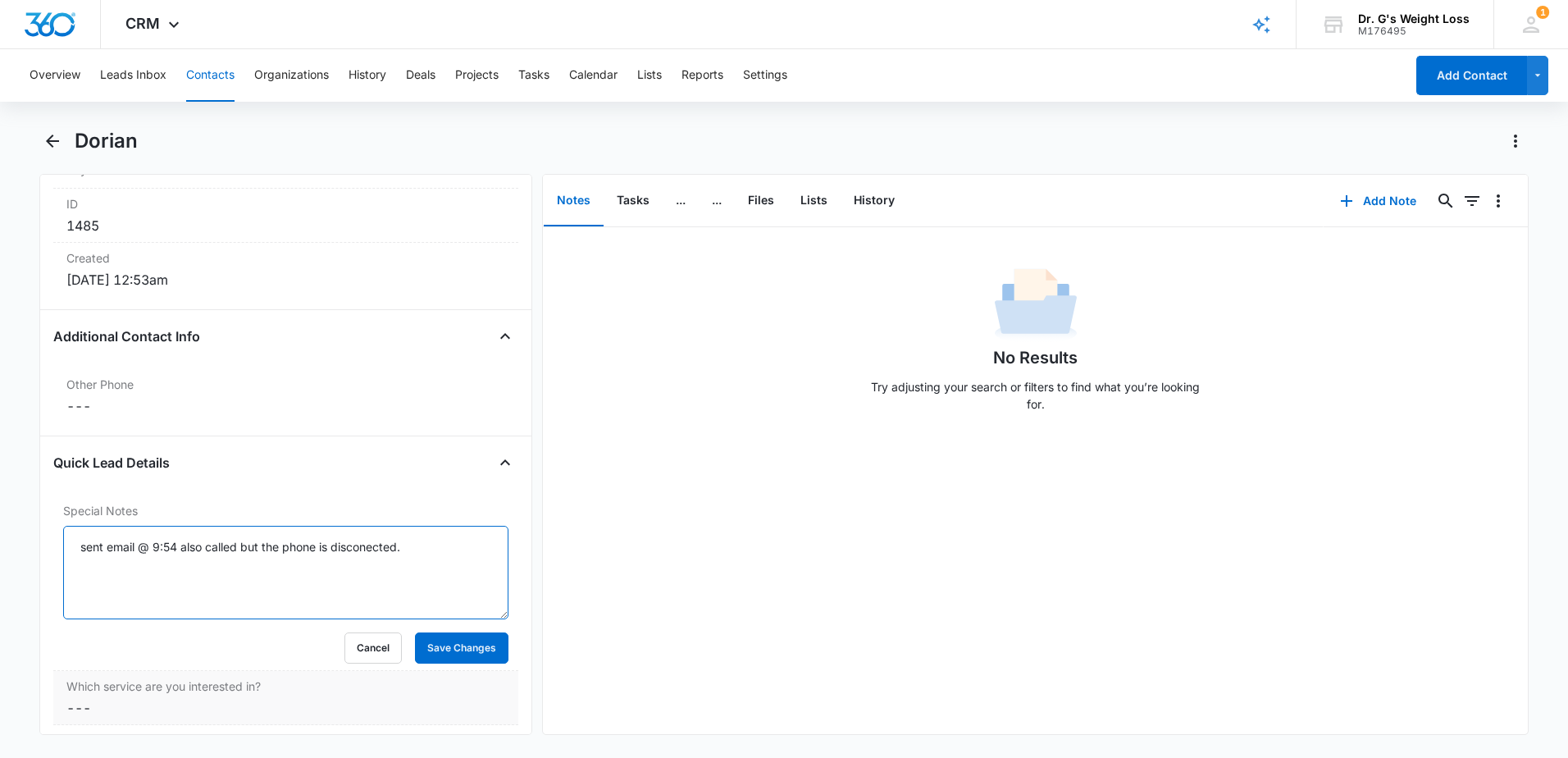
scroll to position [1312, 0]
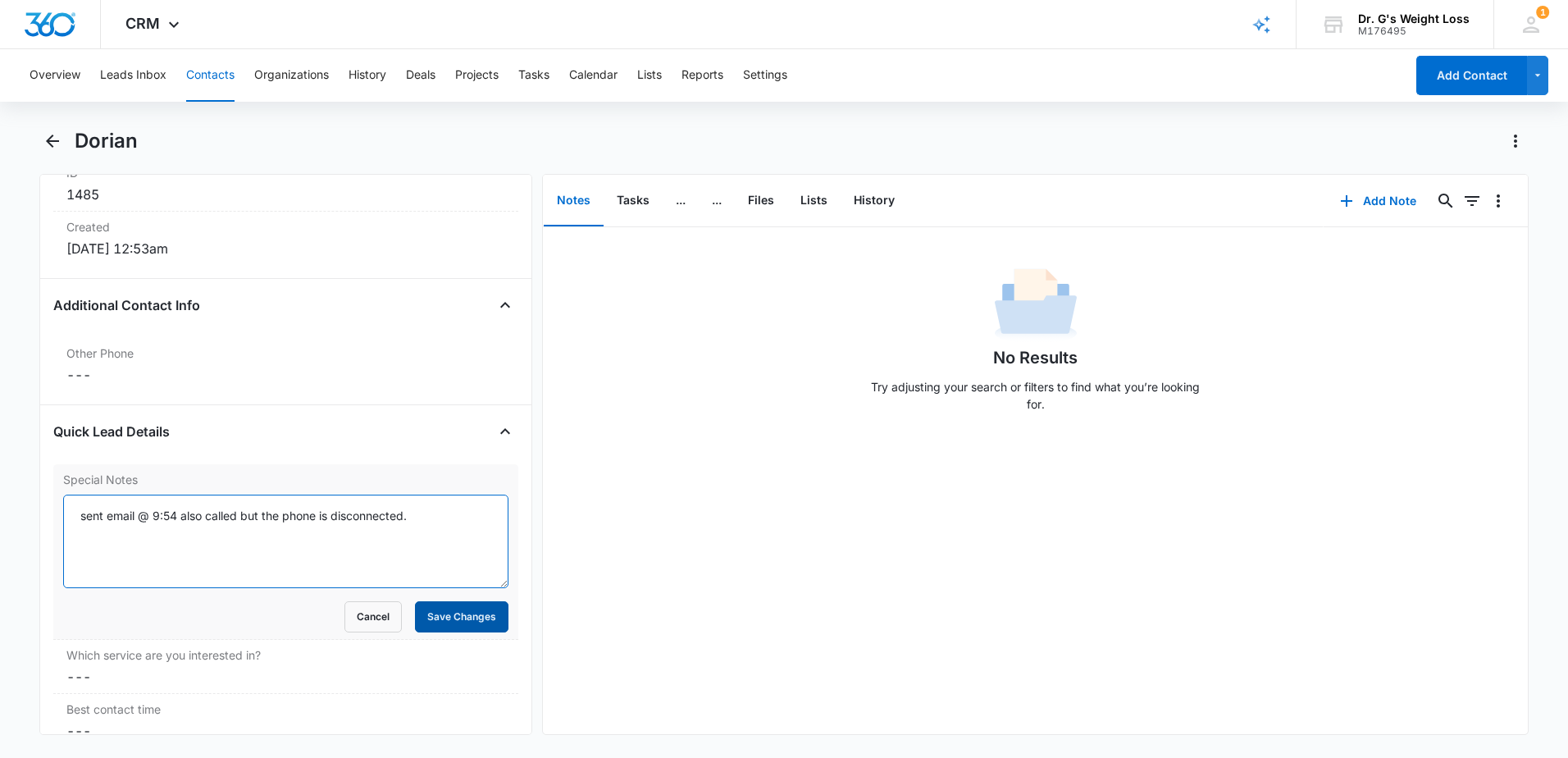
type textarea "sent email @ 9:54 also called but the phone is disconnected."
click at [452, 616] on button "Save Changes" at bounding box center [461, 616] width 93 height 31
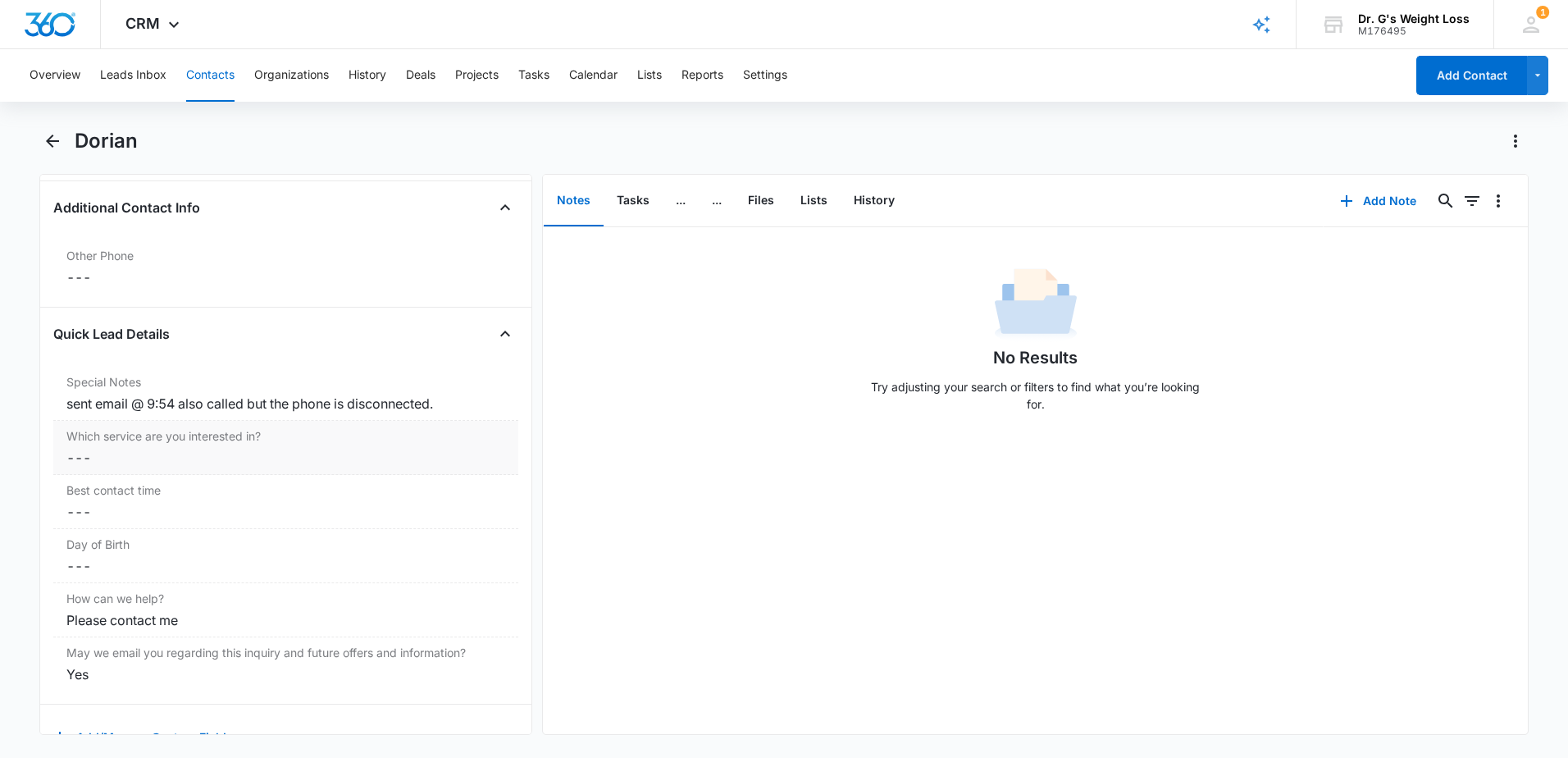
scroll to position [1219, 0]
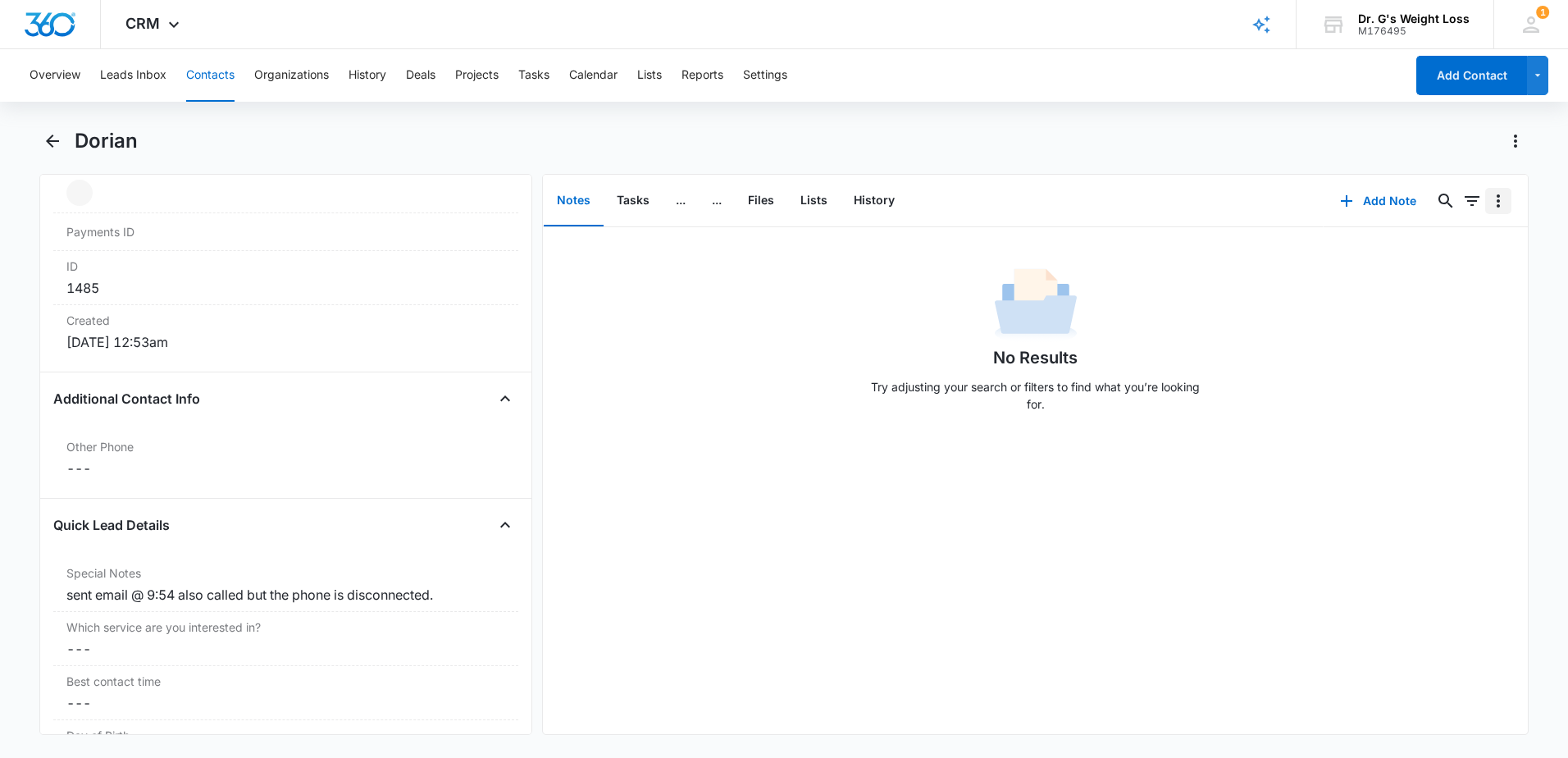
click at [1494, 200] on icon "Overflow Menu" at bounding box center [1498, 201] width 20 height 20
click at [1468, 199] on icon "Filters" at bounding box center [1472, 201] width 20 height 20
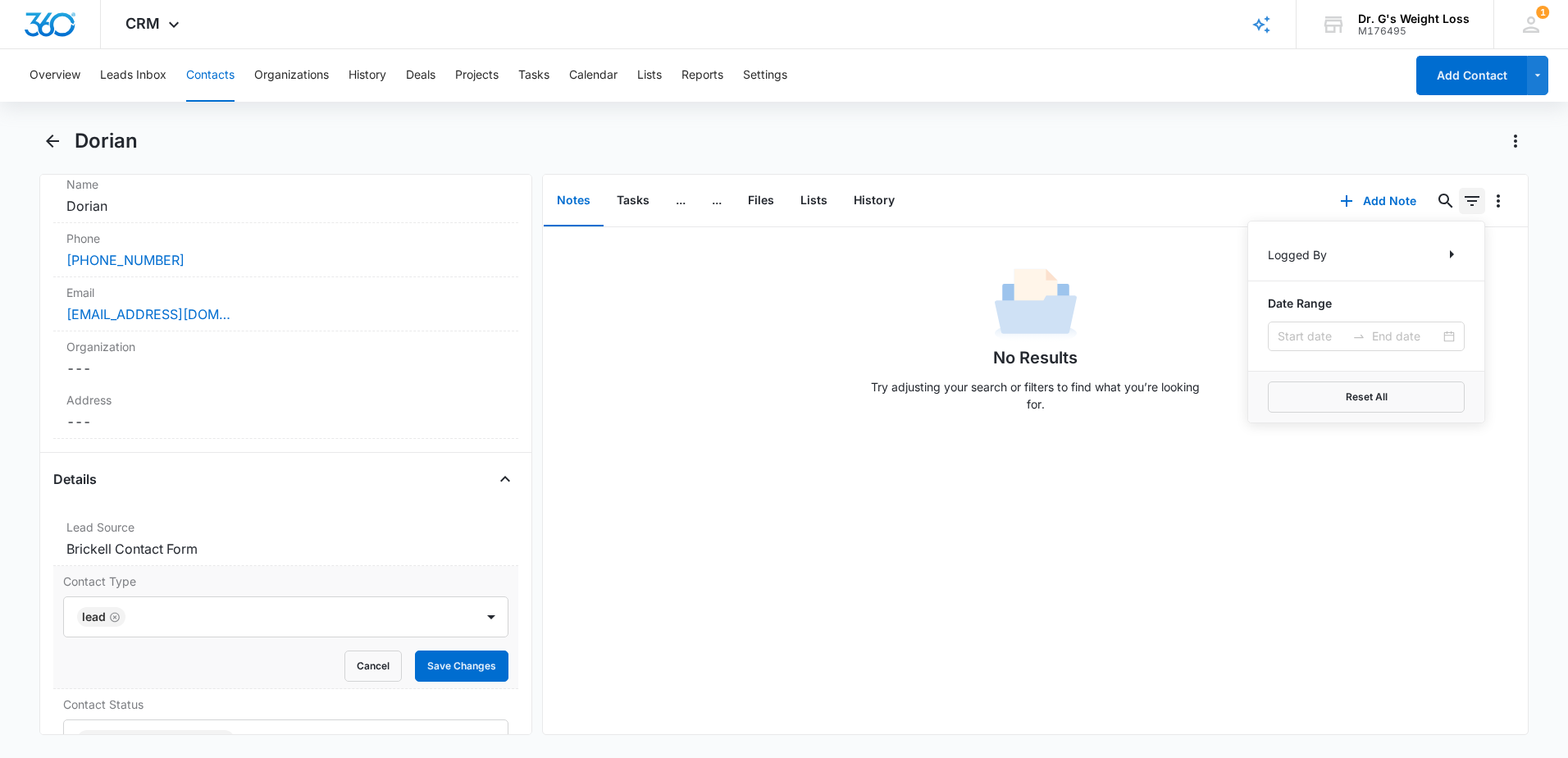
scroll to position [410, 0]
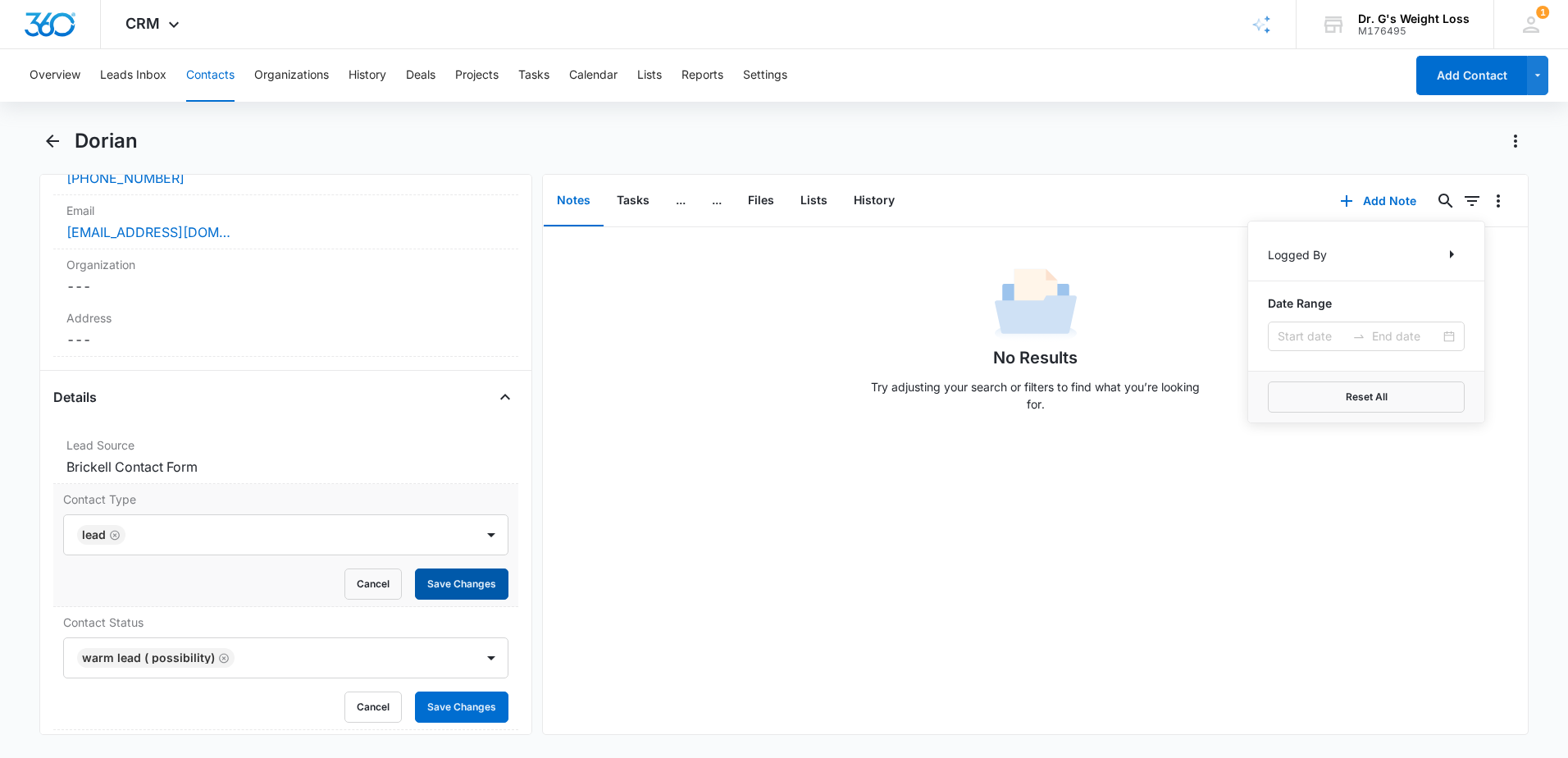
click at [460, 583] on button "Save Changes" at bounding box center [461, 583] width 93 height 31
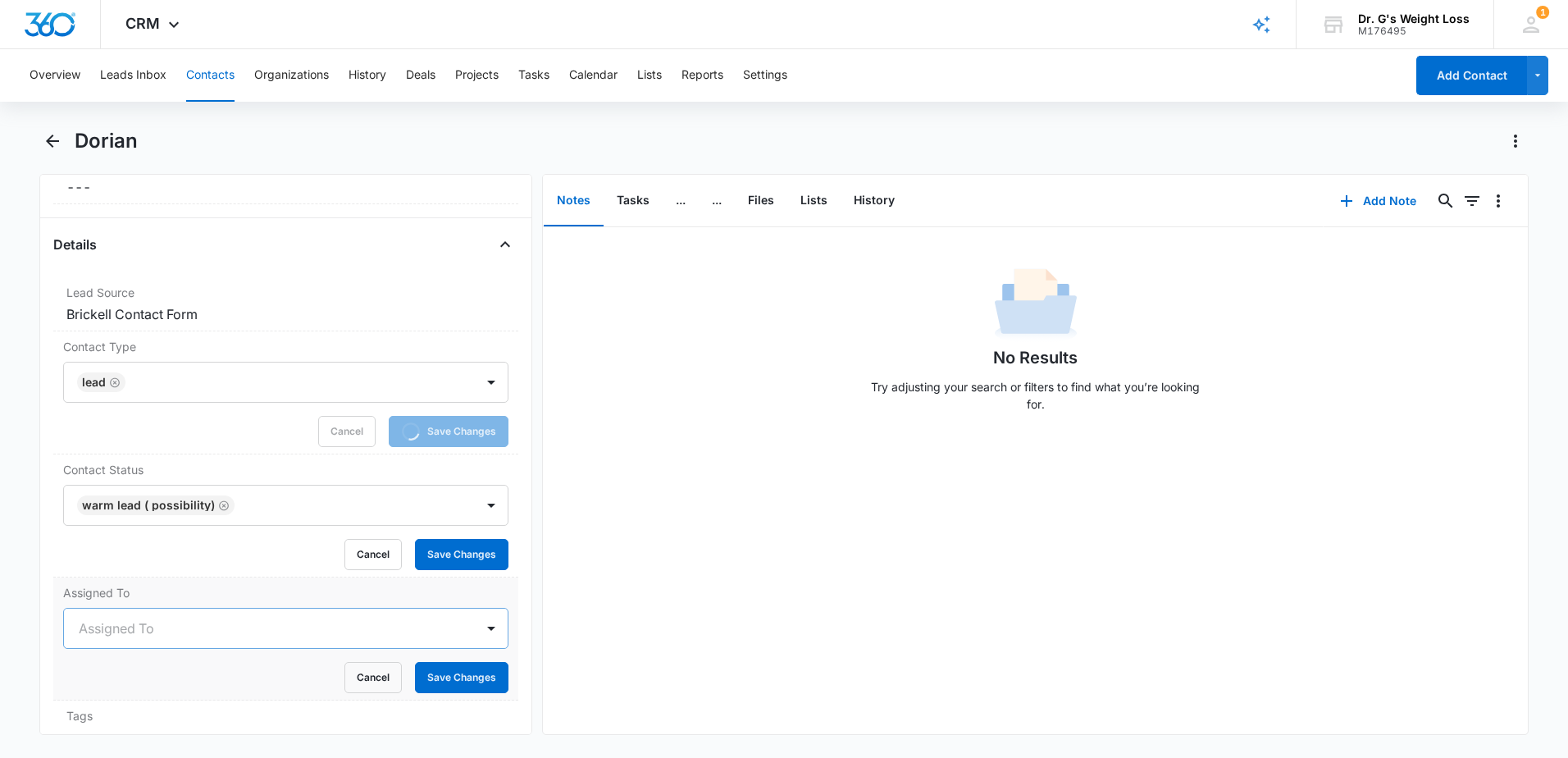
scroll to position [574, 0]
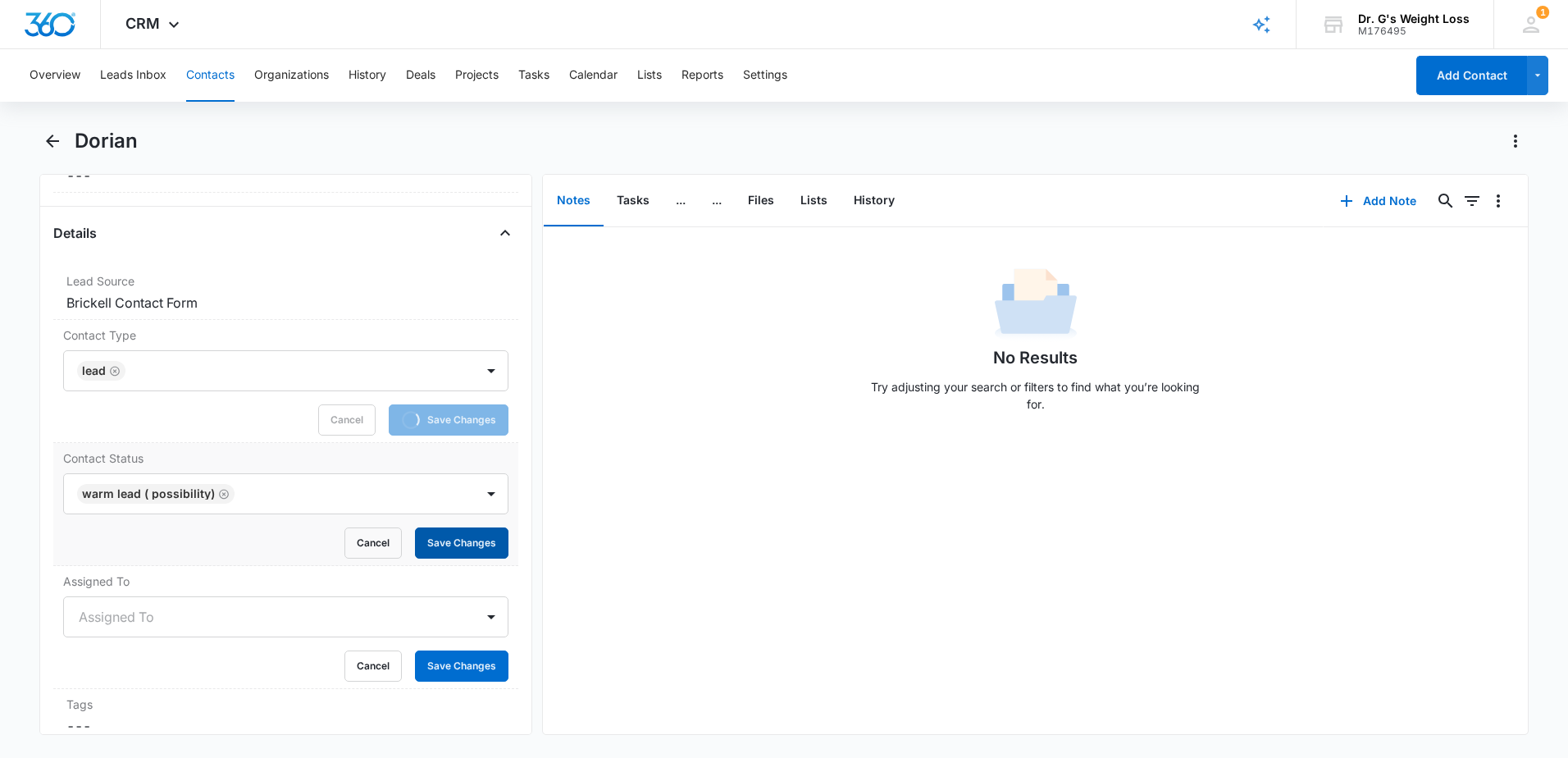
click at [461, 549] on button "Save Changes" at bounding box center [461, 543] width 93 height 31
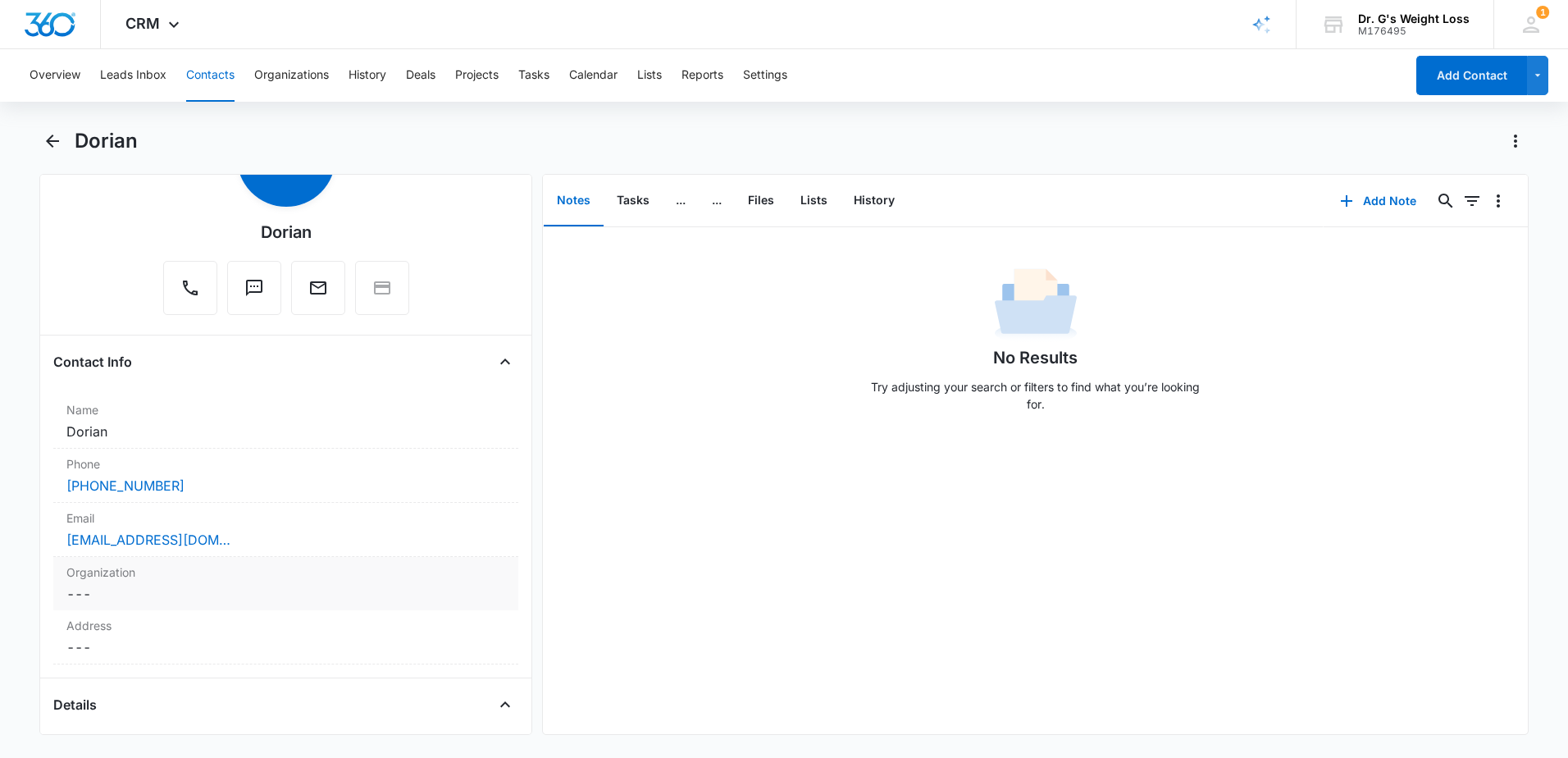
scroll to position [0, 0]
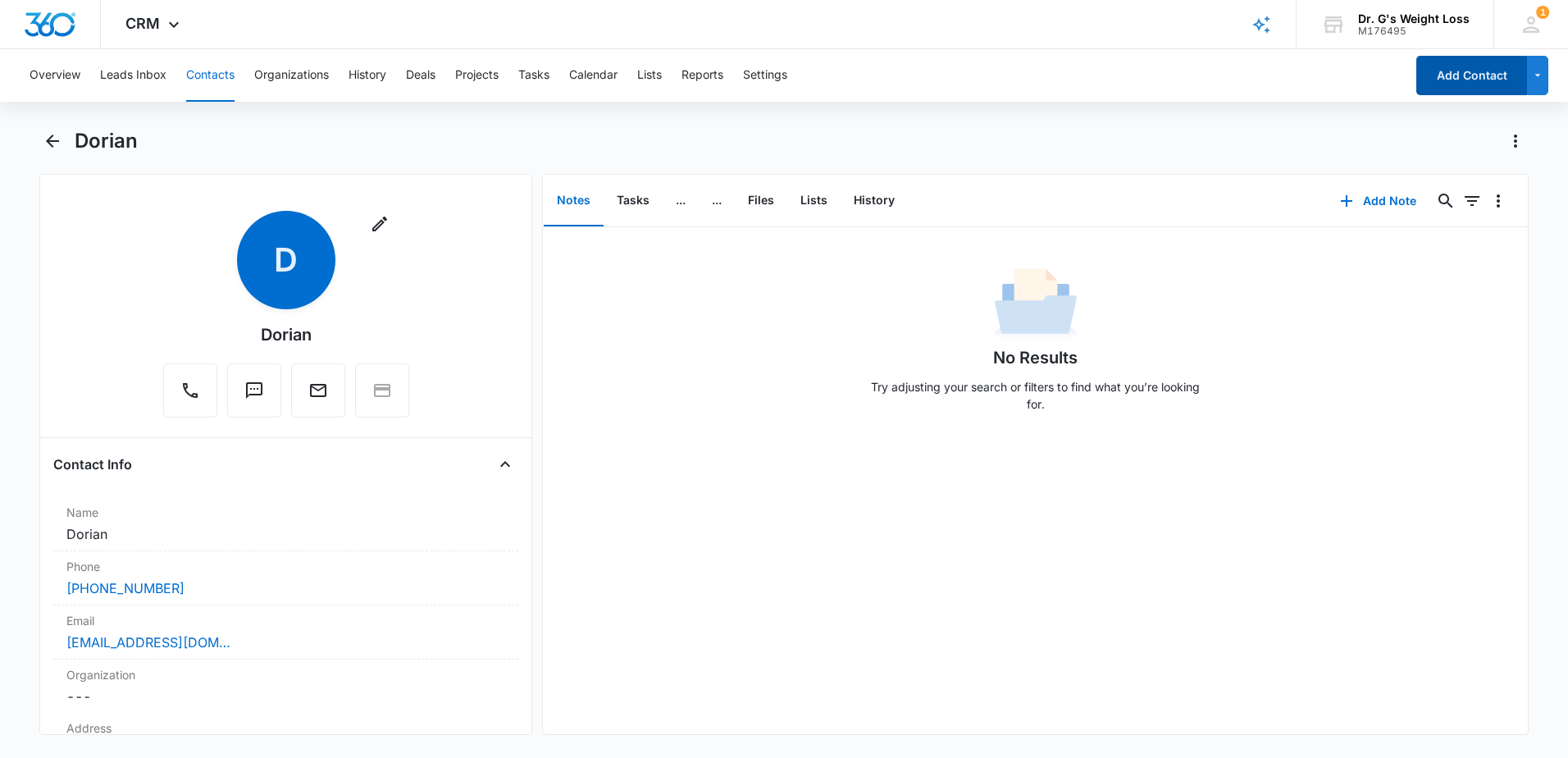
click at [1487, 70] on button "Add Contact" at bounding box center [1472, 75] width 111 height 39
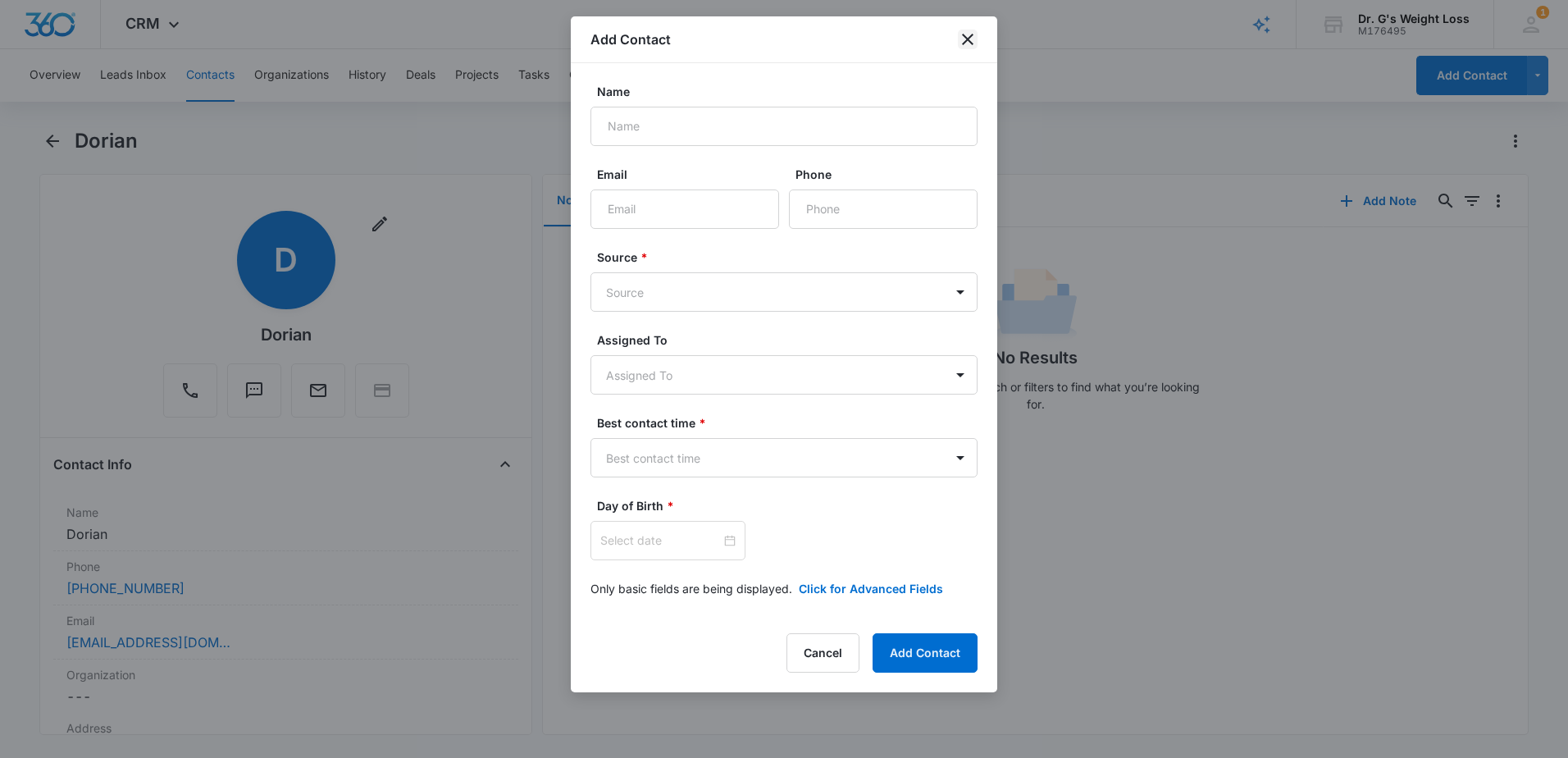
click at [973, 31] on icon "close" at bounding box center [968, 39] width 20 height 20
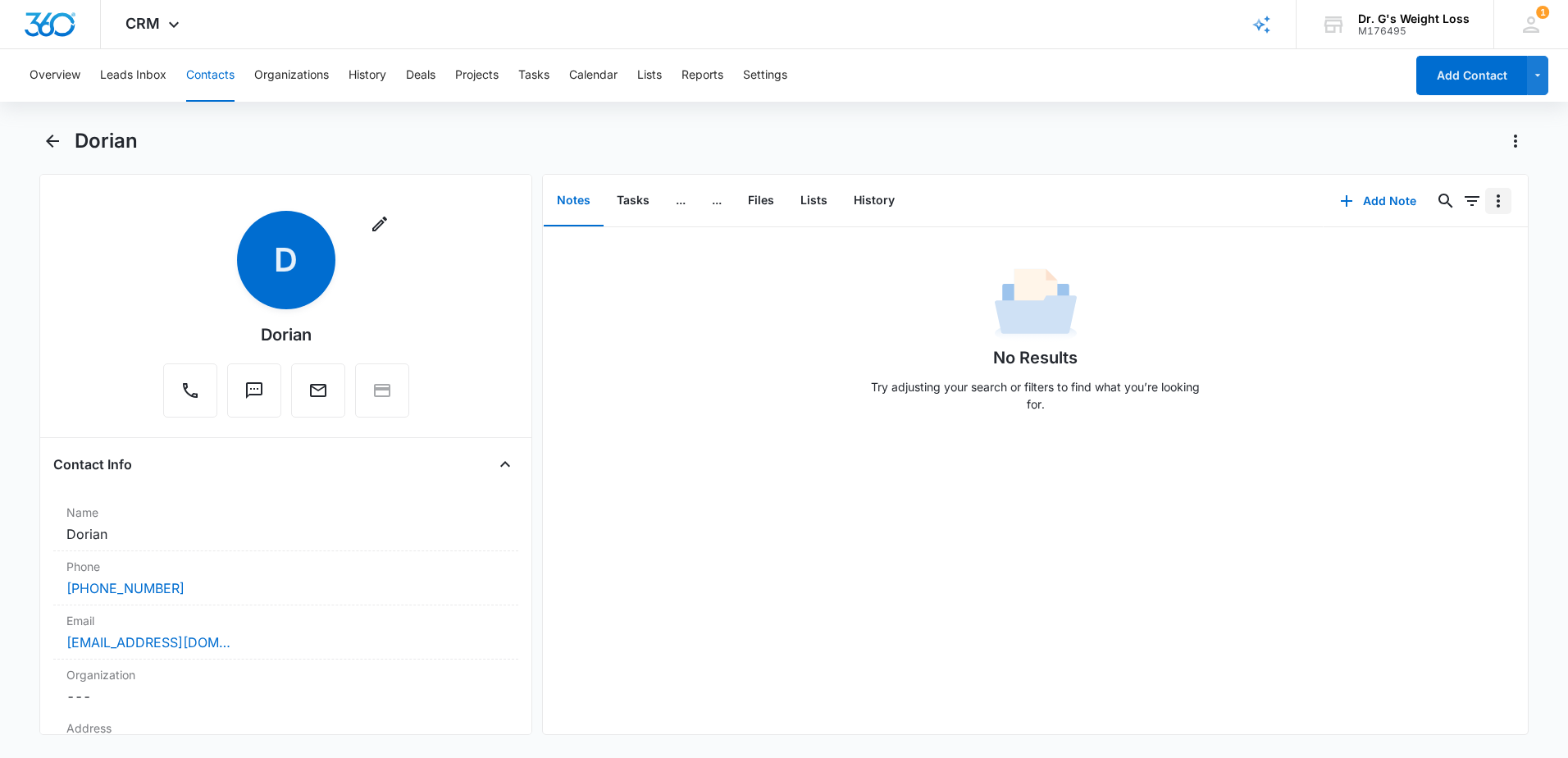
click at [1496, 194] on icon "Overflow Menu" at bounding box center [1498, 201] width 4 height 13
click at [443, 211] on div "Remove D [PERSON_NAME]" at bounding box center [285, 317] width 465 height 213
click at [379, 229] on icon "button" at bounding box center [380, 224] width 20 height 20
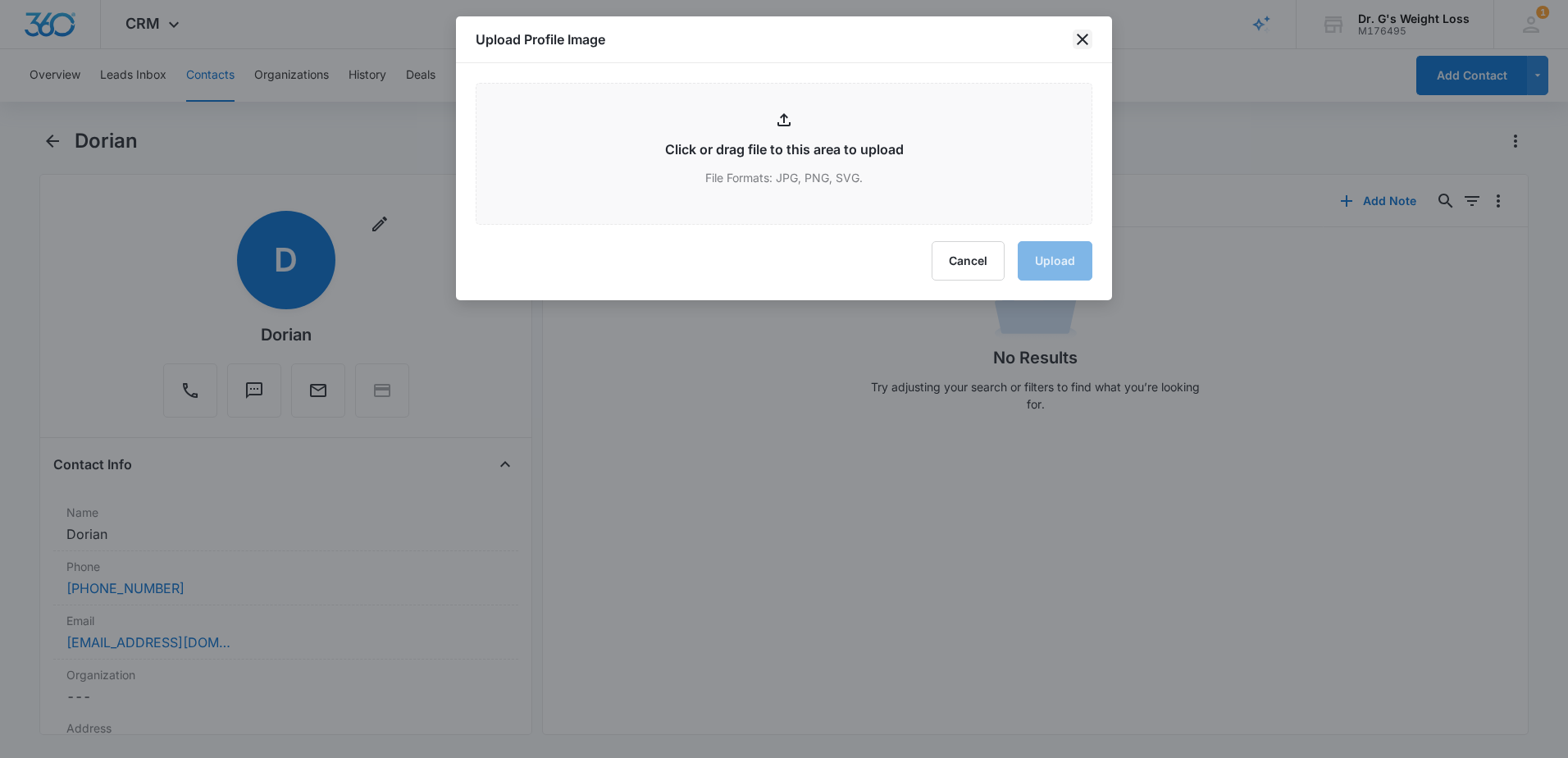
click at [1079, 37] on icon "close" at bounding box center [1082, 39] width 12 height 12
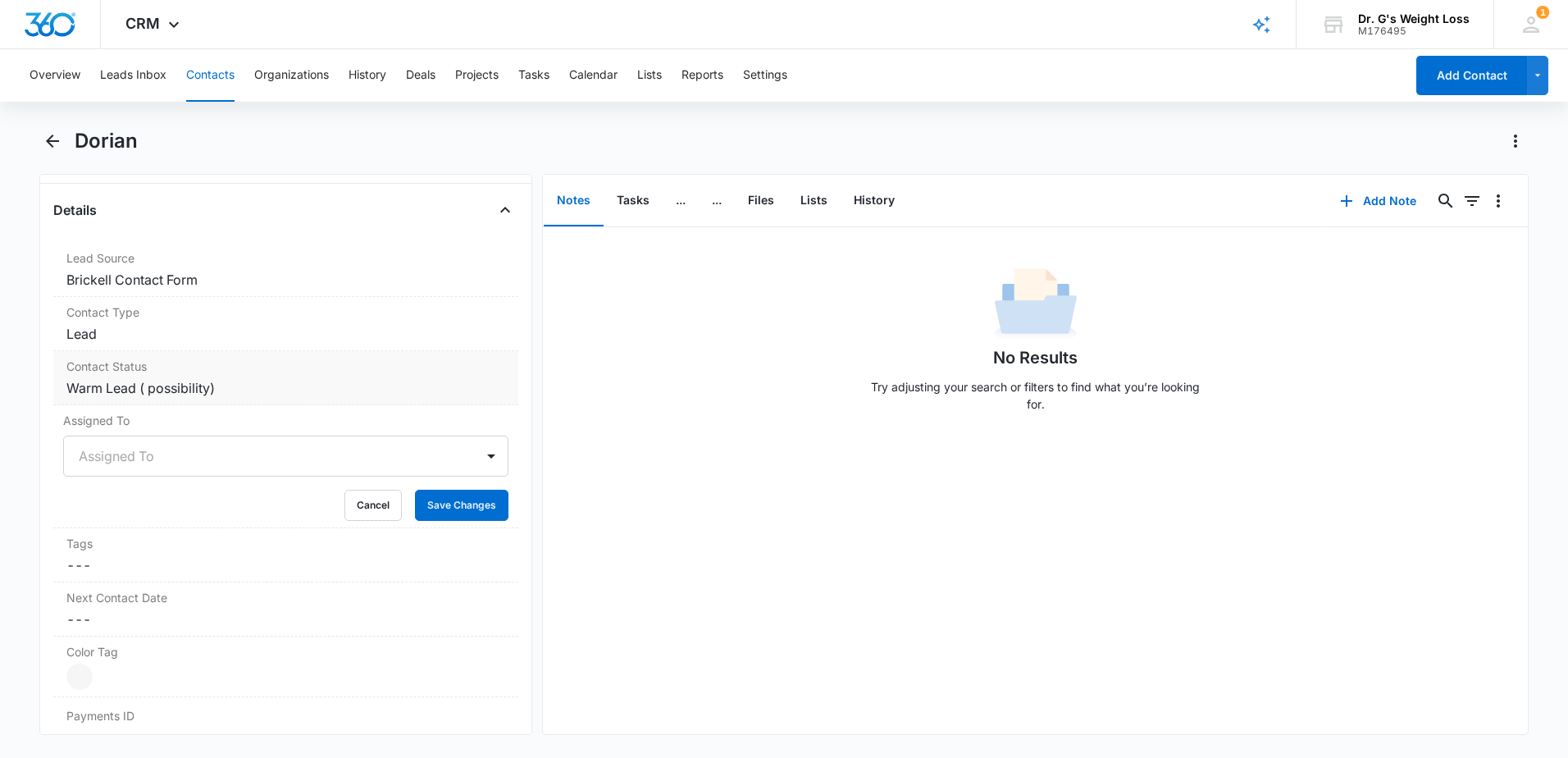
scroll to position [656, 0]
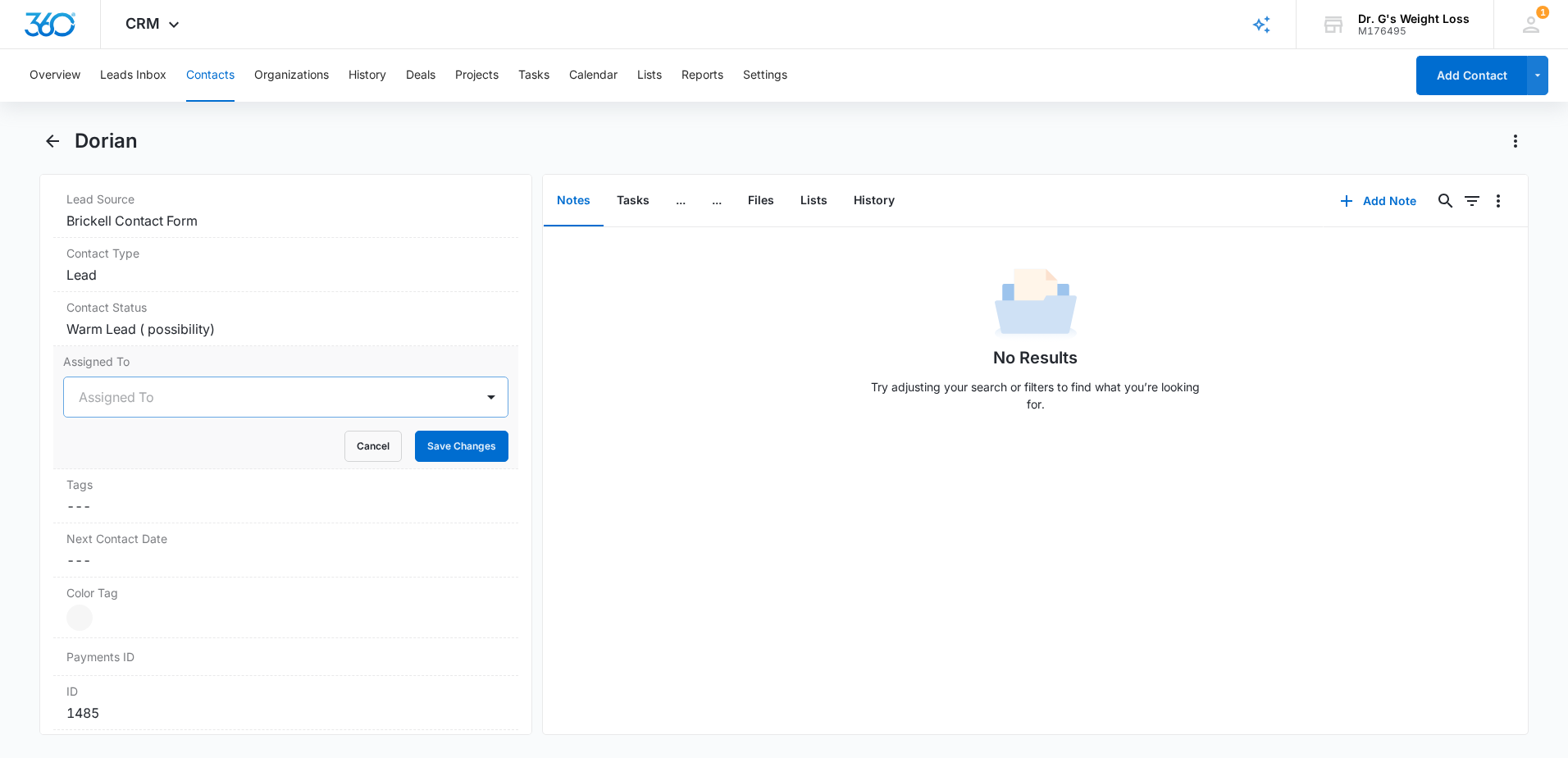
click at [161, 383] on div "Assigned To" at bounding box center [269, 397] width 411 height 39
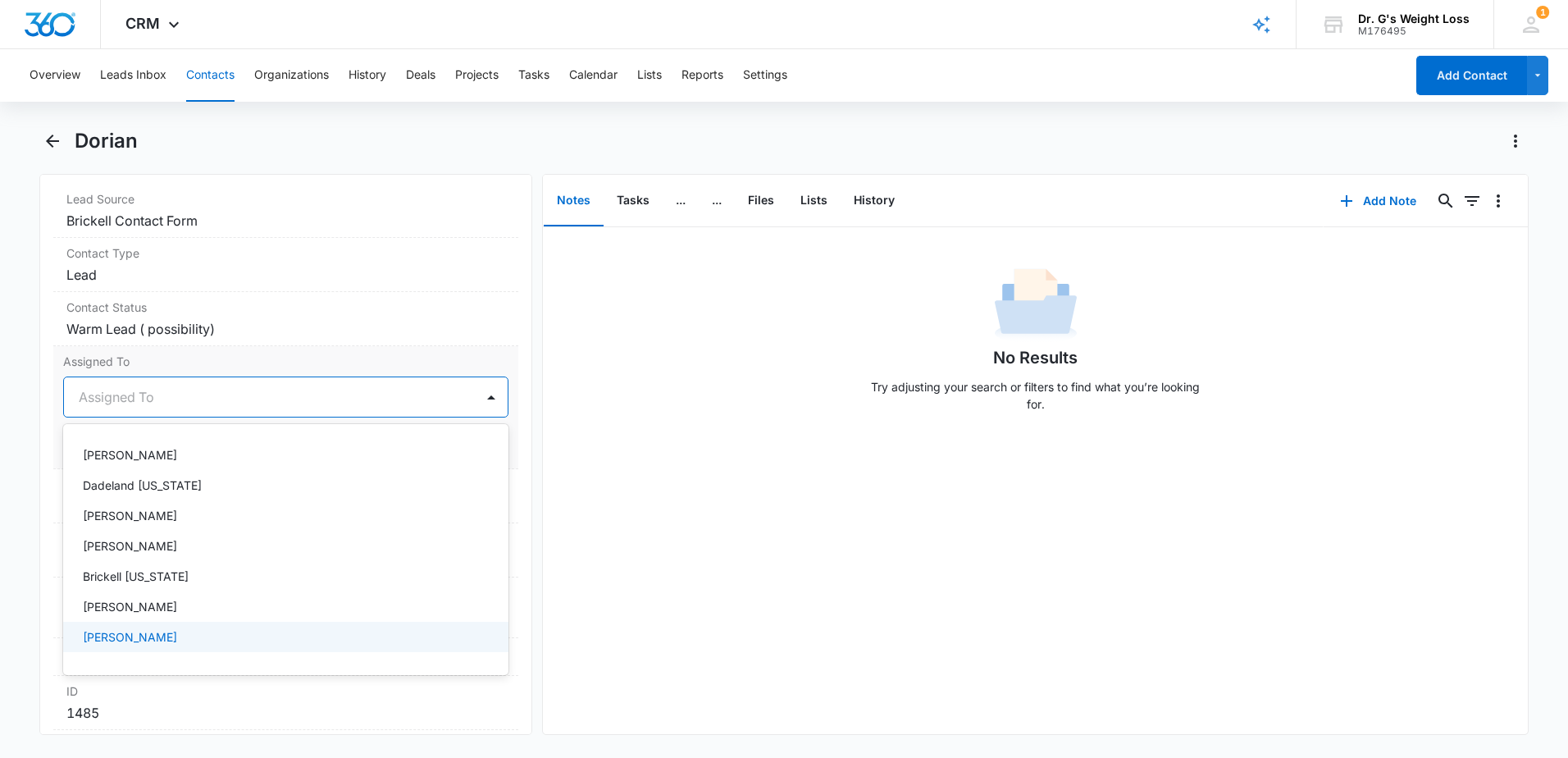
scroll to position [328, 0]
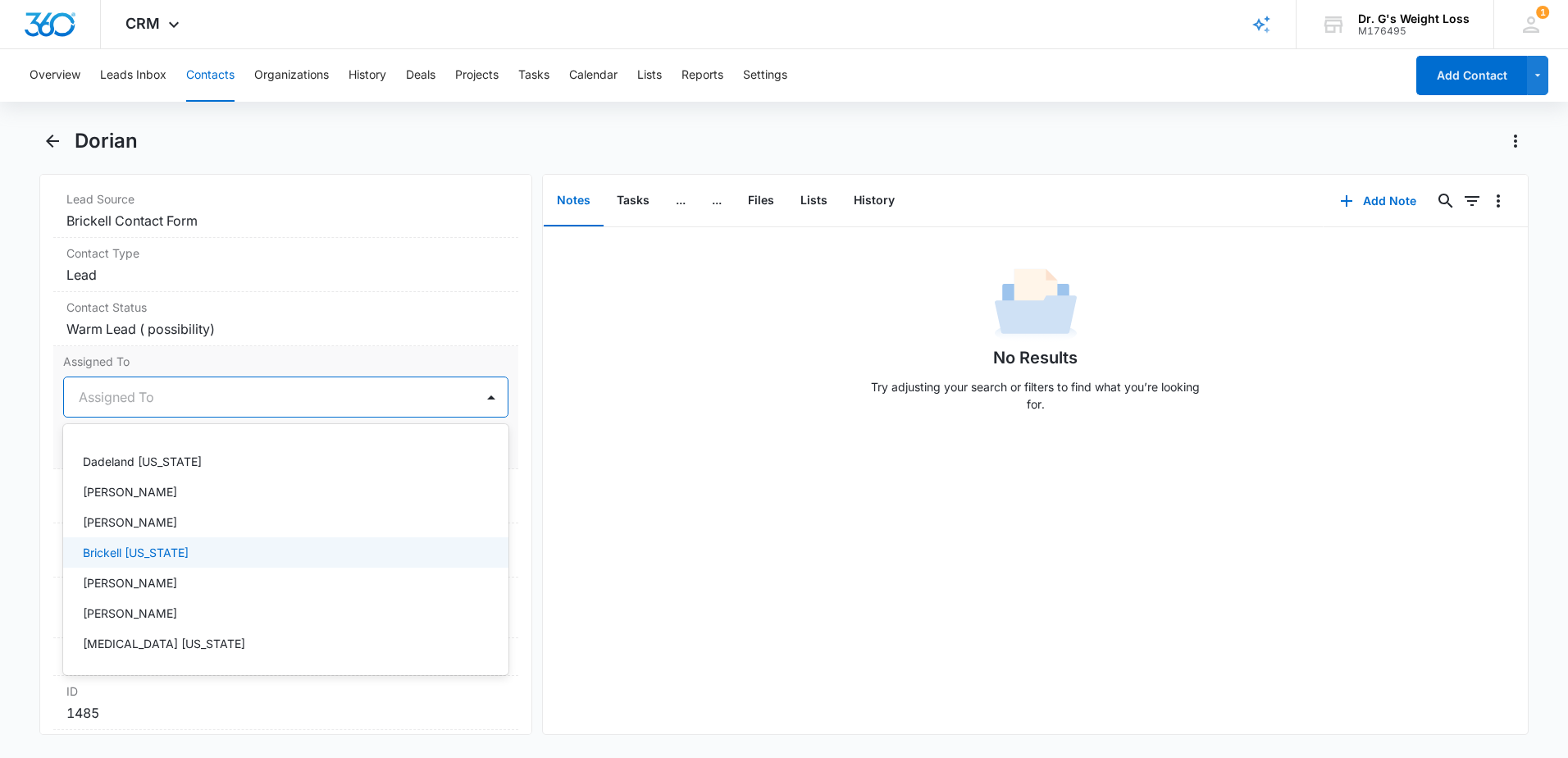
click at [243, 556] on div "Brickell [US_STATE]" at bounding box center [283, 552] width 402 height 17
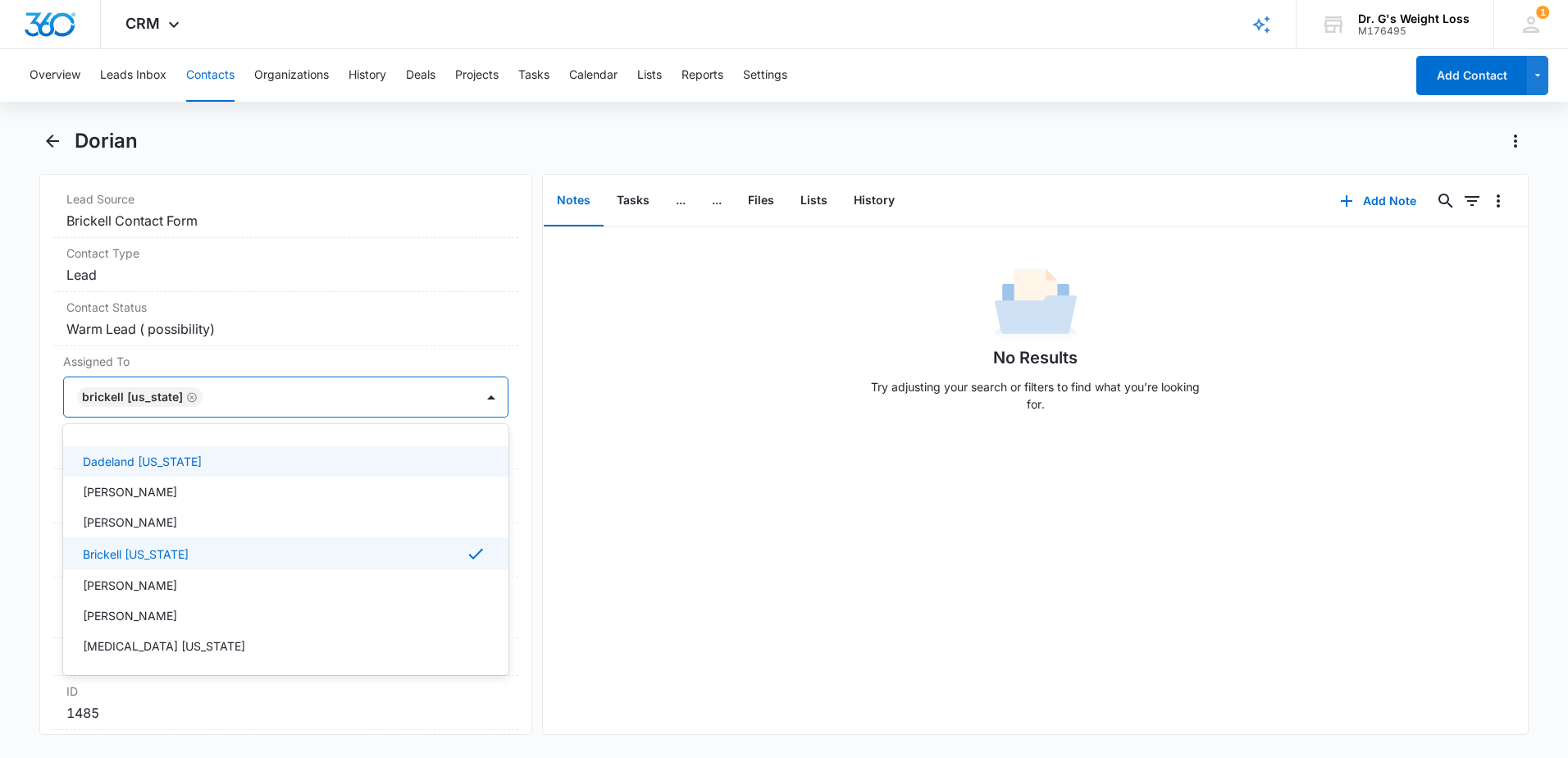
click at [511, 436] on div "Remove D [PERSON_NAME] Contact Info Name Cancel Save Changes [PERSON_NAME] Phon…" at bounding box center [286, 454] width 493 height 561
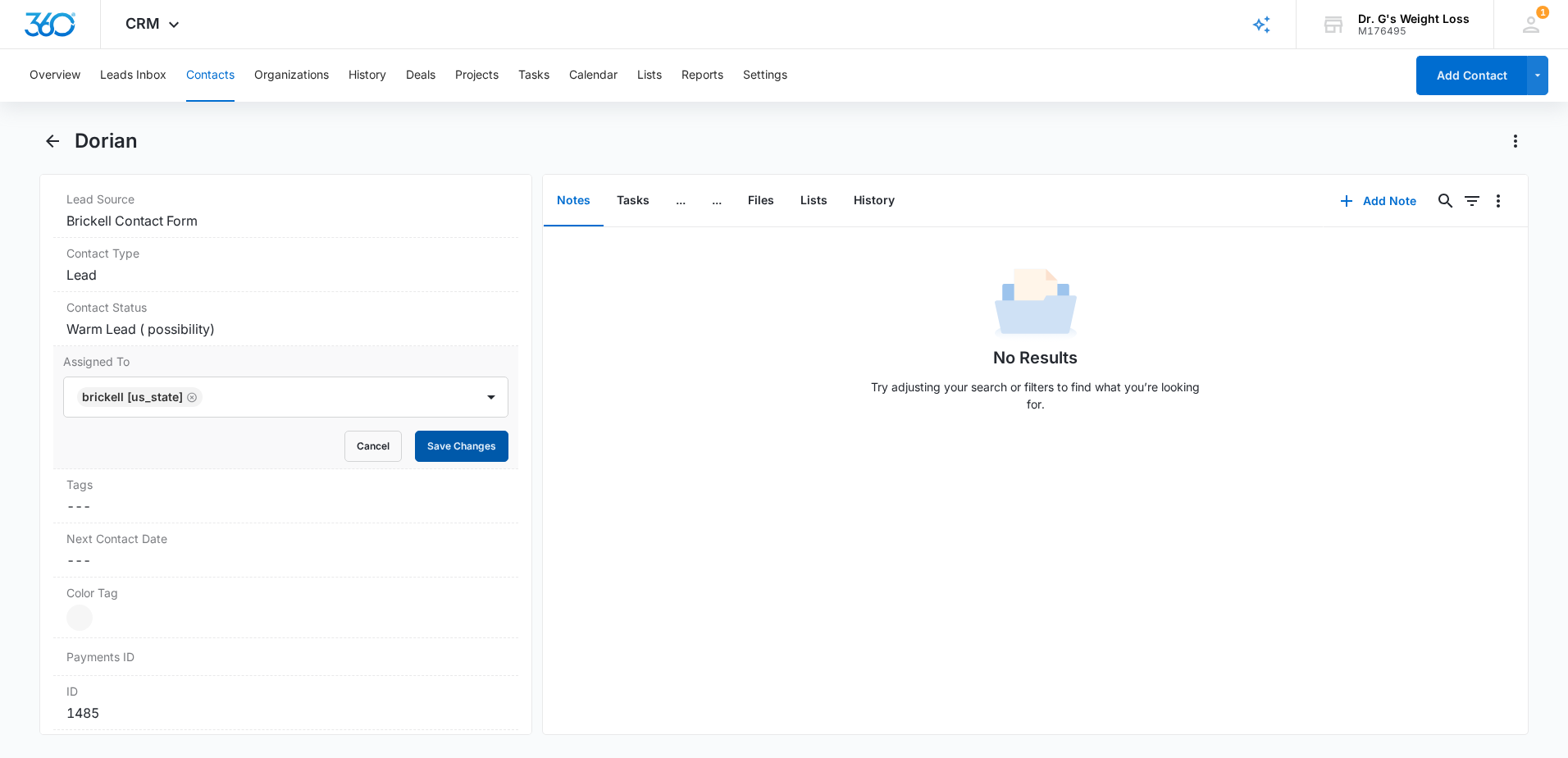
click at [465, 447] on button "Save Changes" at bounding box center [461, 446] width 93 height 31
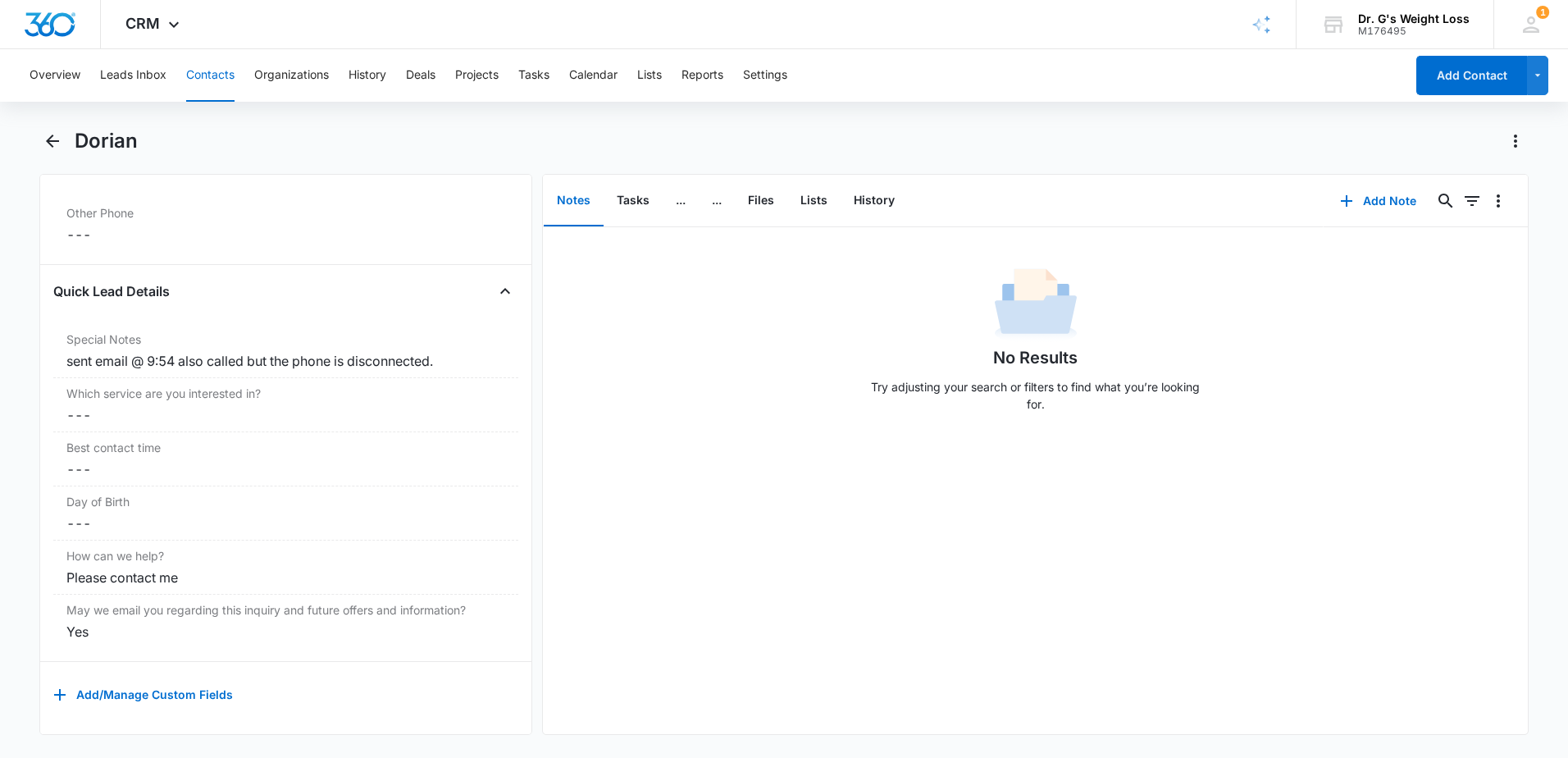
scroll to position [1258, 0]
click at [228, 72] on button "Contacts" at bounding box center [211, 75] width 48 height 53
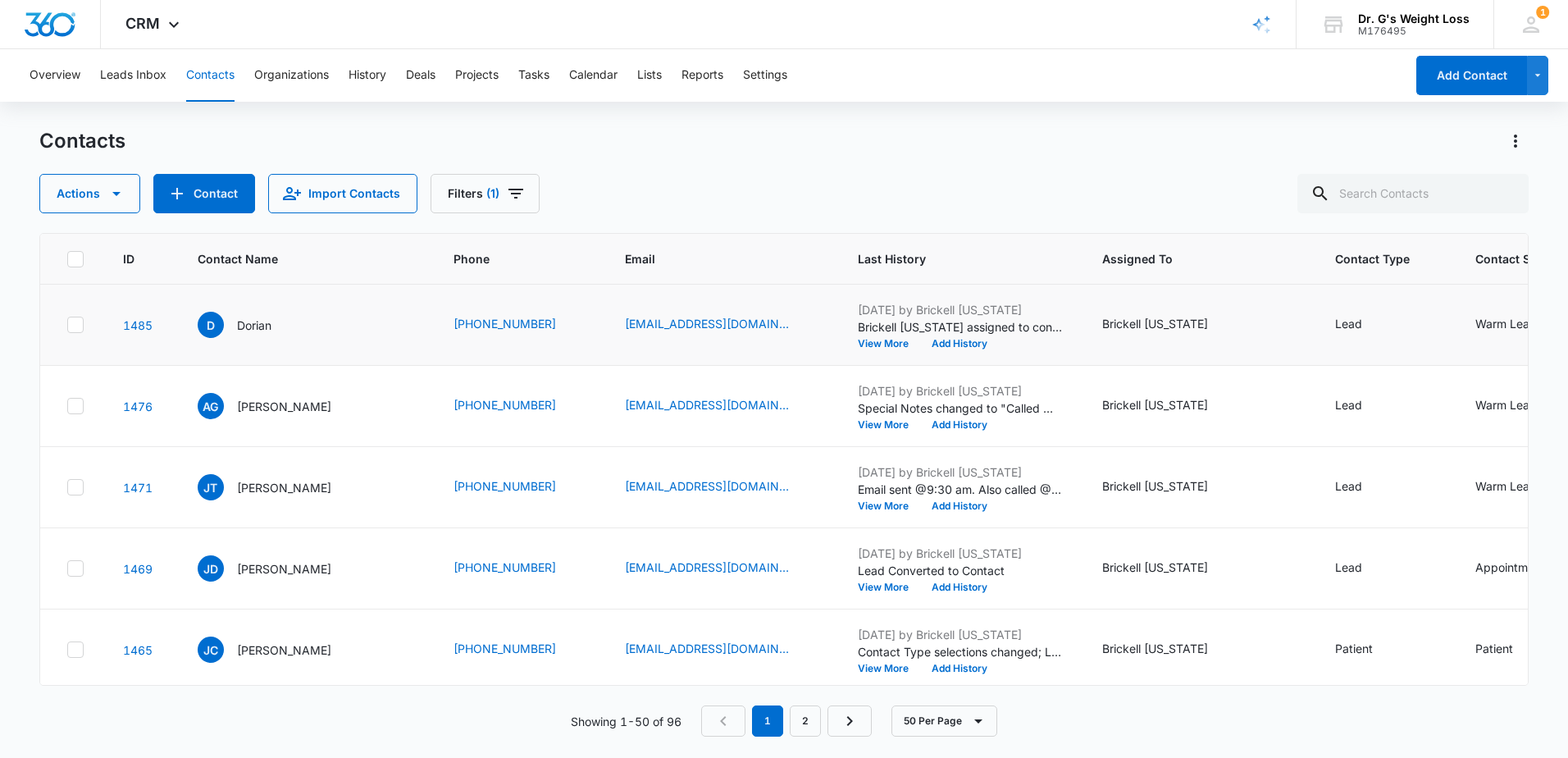
click at [943, 306] on p "[DATE] by Brickell [US_STATE]" at bounding box center [960, 309] width 205 height 17
click at [947, 339] on button "Add History" at bounding box center [960, 343] width 79 height 10
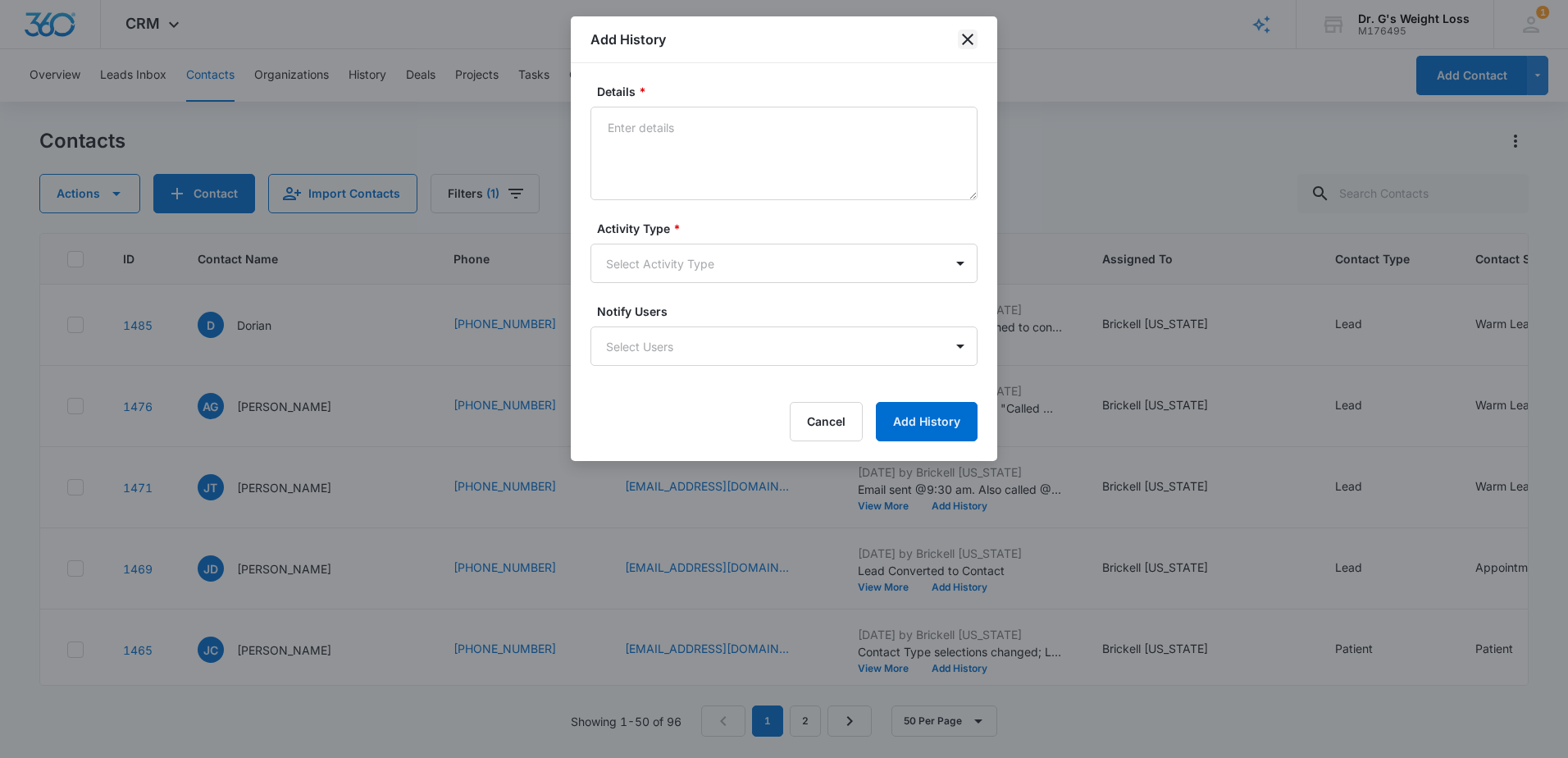
click at [963, 44] on icon "close" at bounding box center [968, 39] width 12 height 12
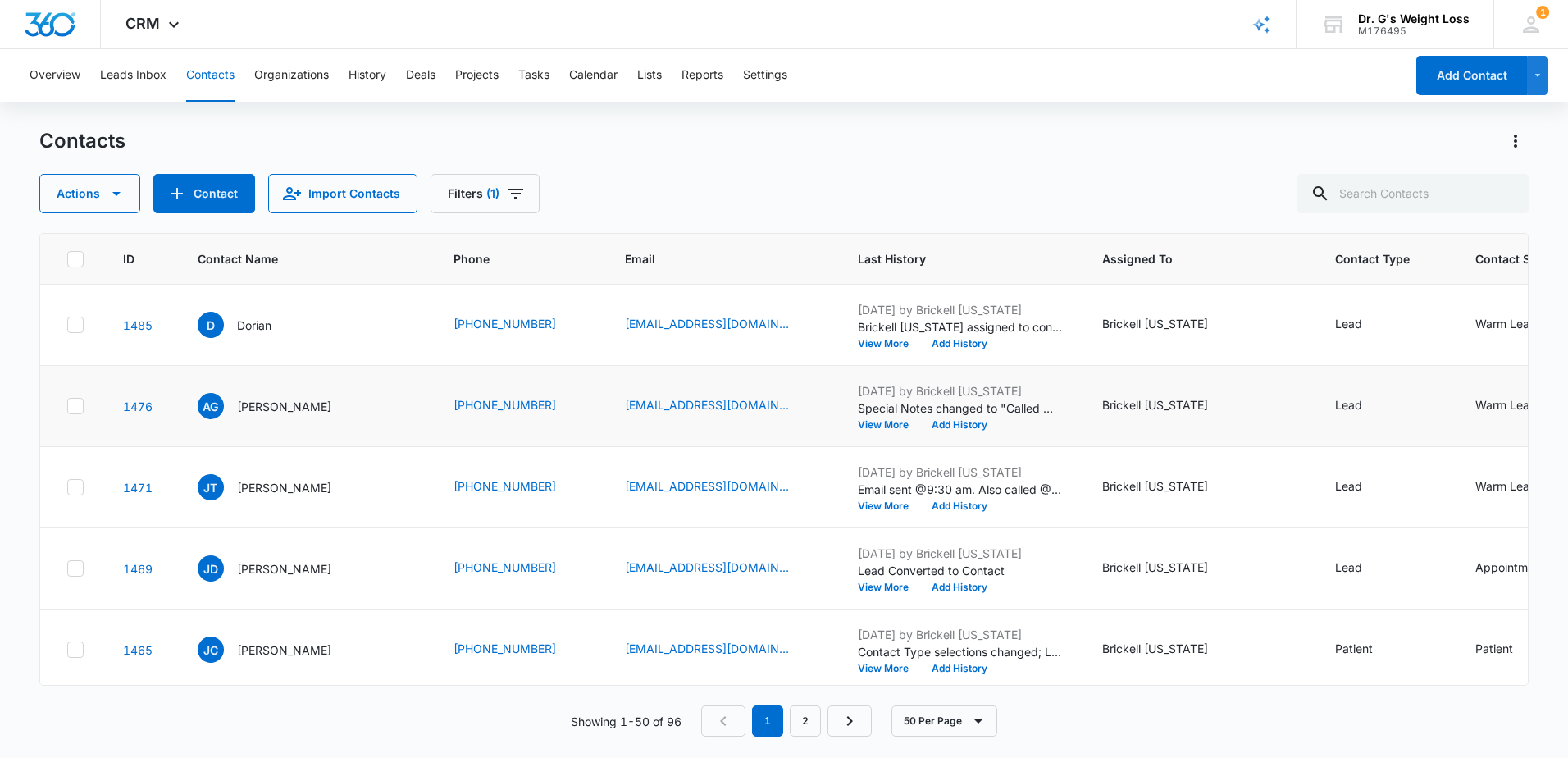
click at [1484, 401] on div "Warm Lead ( possibility)" at bounding box center [1540, 404] width 130 height 17
click at [1419, 392] on div at bounding box center [1418, 392] width 26 height 26
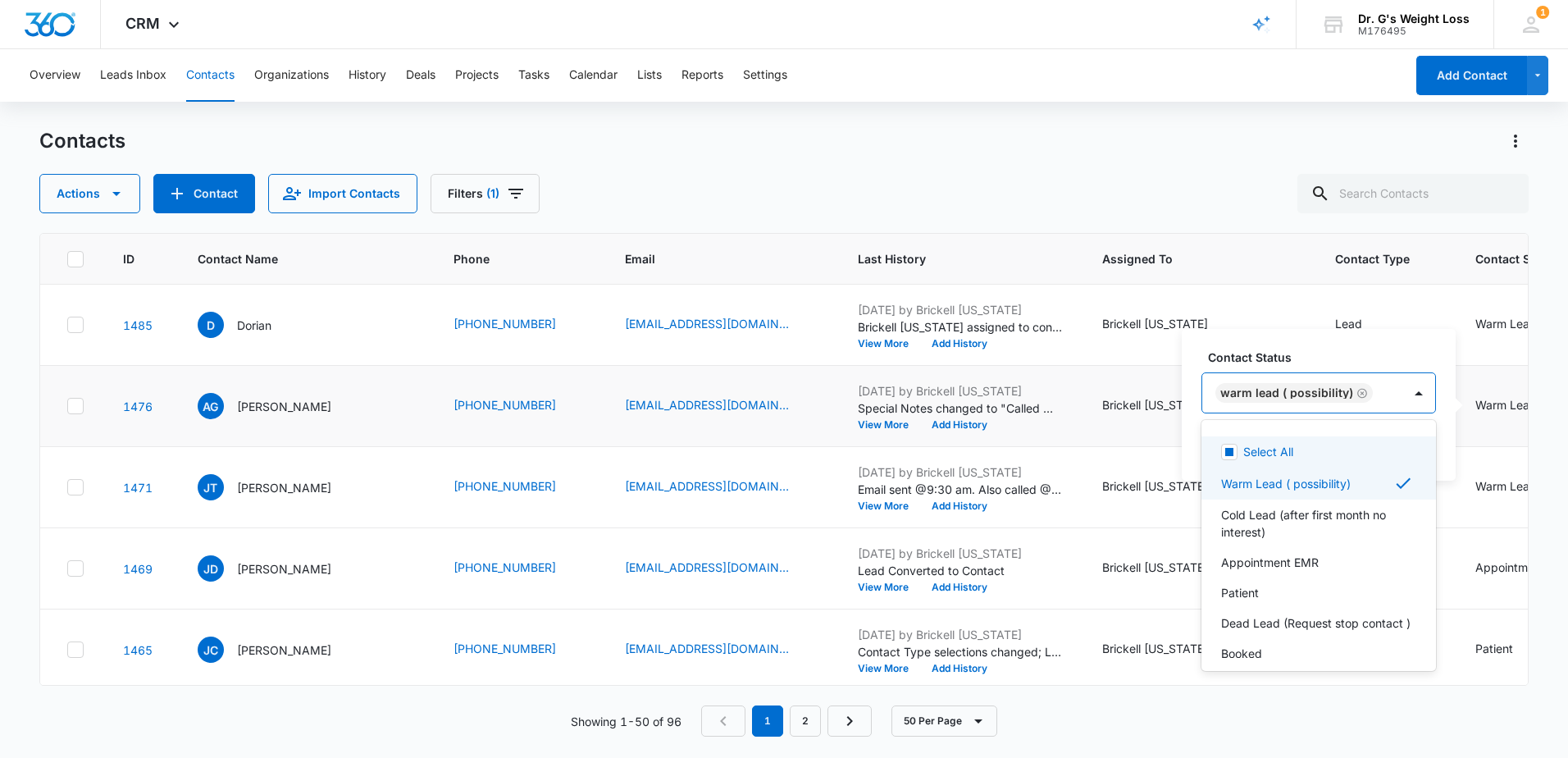
click at [1443, 355] on div "Contact Status 8 results available. Use Up and Down to choose options, press En…" at bounding box center [1319, 404] width 274 height 151
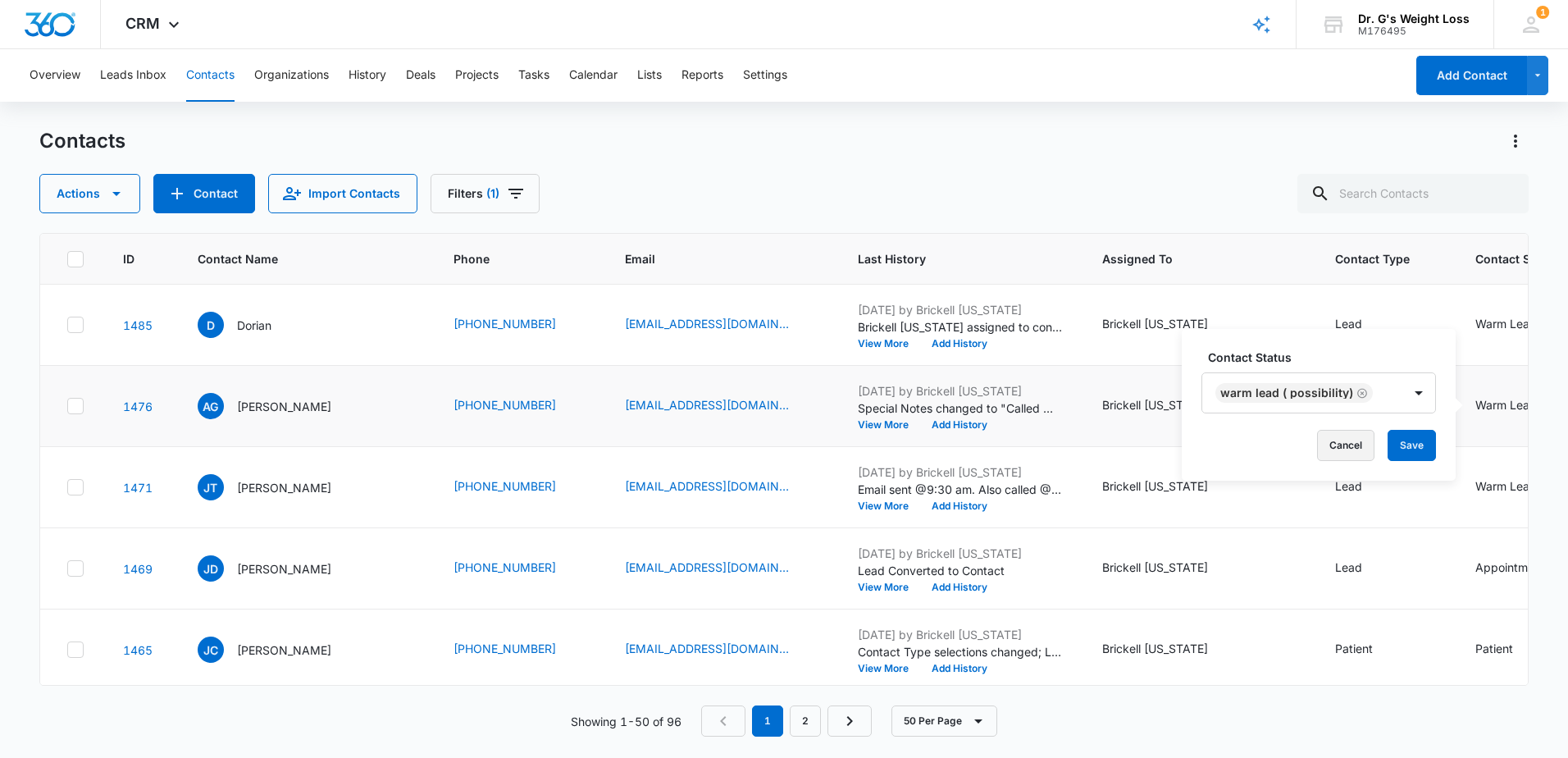
click at [1340, 450] on button "Cancel" at bounding box center [1346, 445] width 57 height 31
click at [71, 319] on icon at bounding box center [75, 324] width 14 height 14
click at [67, 324] on input "checkbox" at bounding box center [66, 324] width 1 height 1
click at [73, 324] on icon at bounding box center [75, 324] width 14 height 14
click at [67, 324] on input "checkbox" at bounding box center [66, 324] width 1 height 1
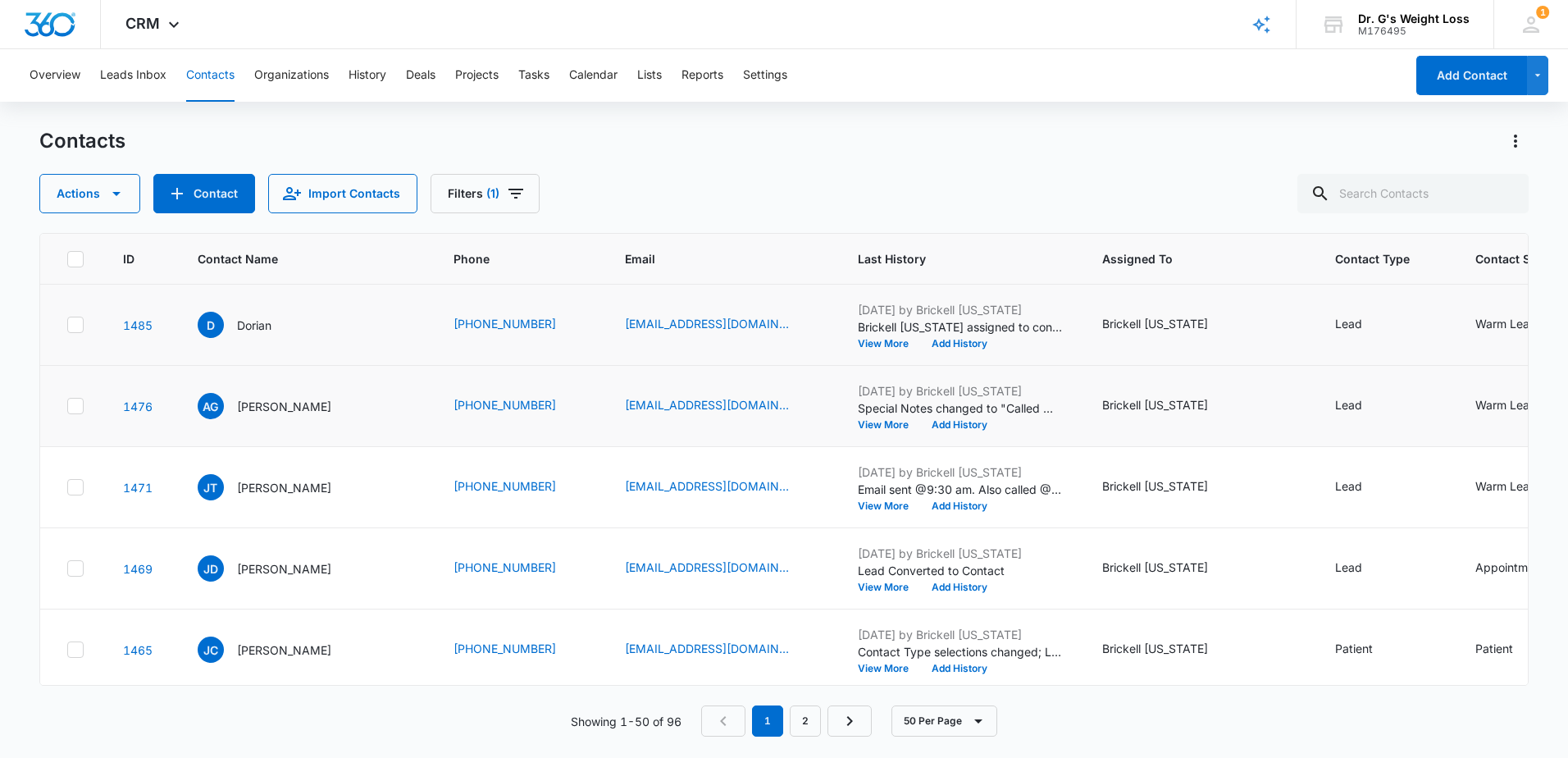
click at [912, 325] on p "Brickell [US_STATE] assigned to contact." at bounding box center [960, 326] width 205 height 17
drag, startPoint x: 912, startPoint y: 325, endPoint x: 952, endPoint y: 334, distance: 41.0
click at [952, 334] on p "Brickell [US_STATE] assigned to contact." at bounding box center [960, 326] width 205 height 17
click at [78, 322] on icon at bounding box center [75, 324] width 14 height 14
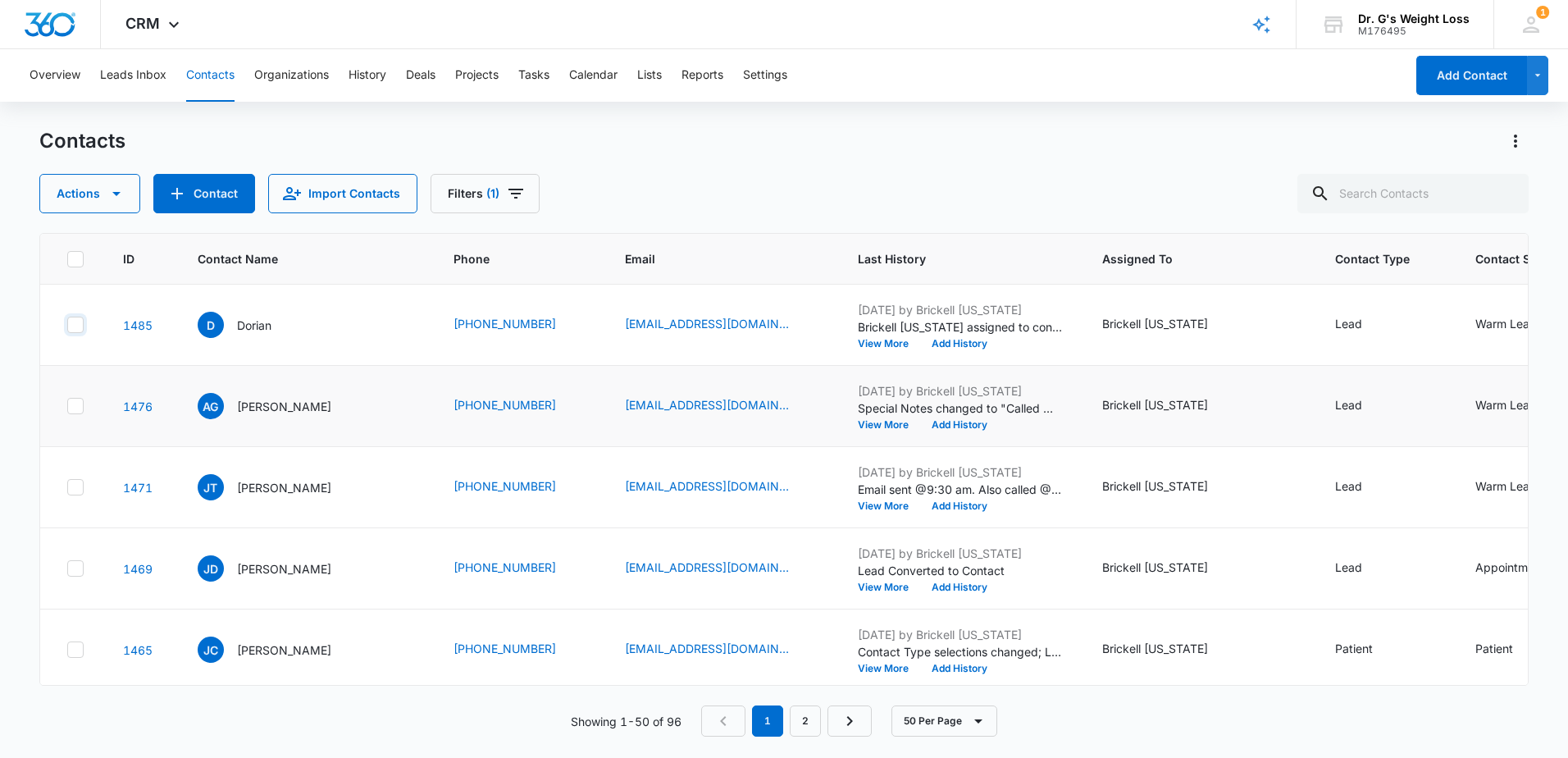
click at [67, 324] on input "checkbox" at bounding box center [66, 324] width 1 height 1
click at [1002, 322] on p "Brickell [US_STATE] assigned to contact." at bounding box center [960, 326] width 205 height 17
click at [878, 346] on button "View More" at bounding box center [889, 343] width 63 height 10
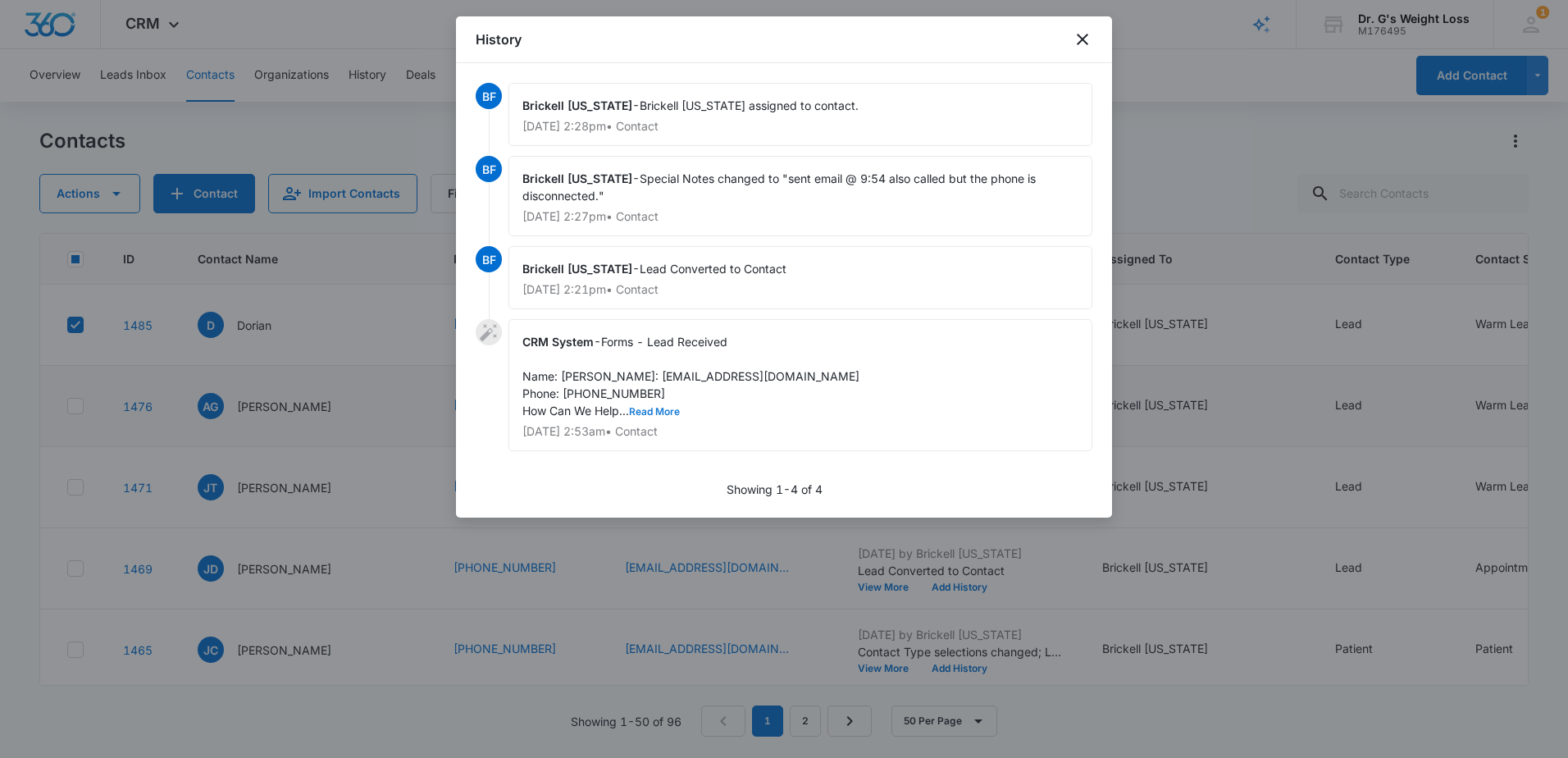
click at [653, 417] on button "Read More" at bounding box center [654, 411] width 51 height 10
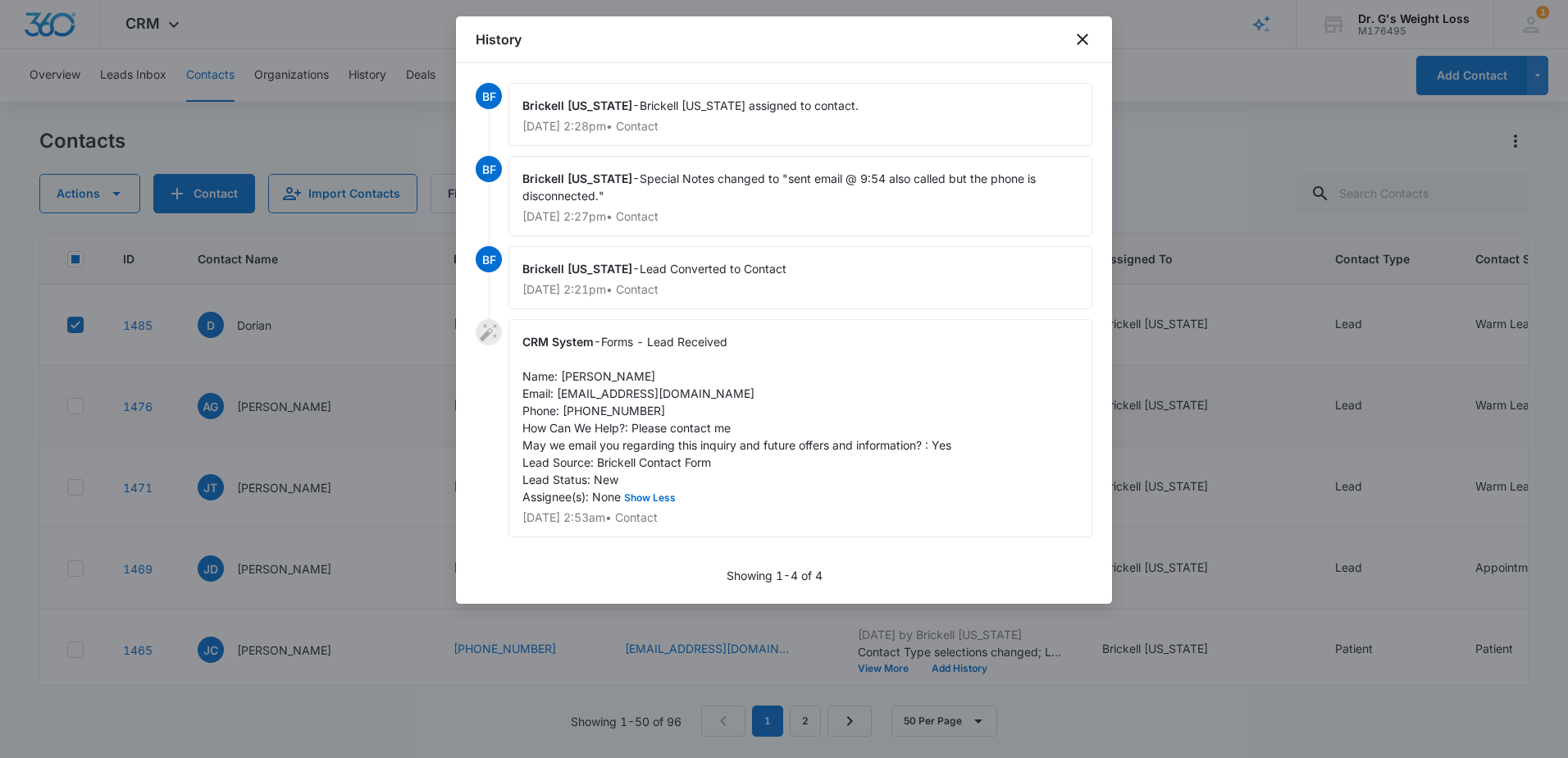
click at [1097, 37] on div "History" at bounding box center [784, 39] width 656 height 47
click at [1085, 38] on icon "close" at bounding box center [1082, 39] width 12 height 12
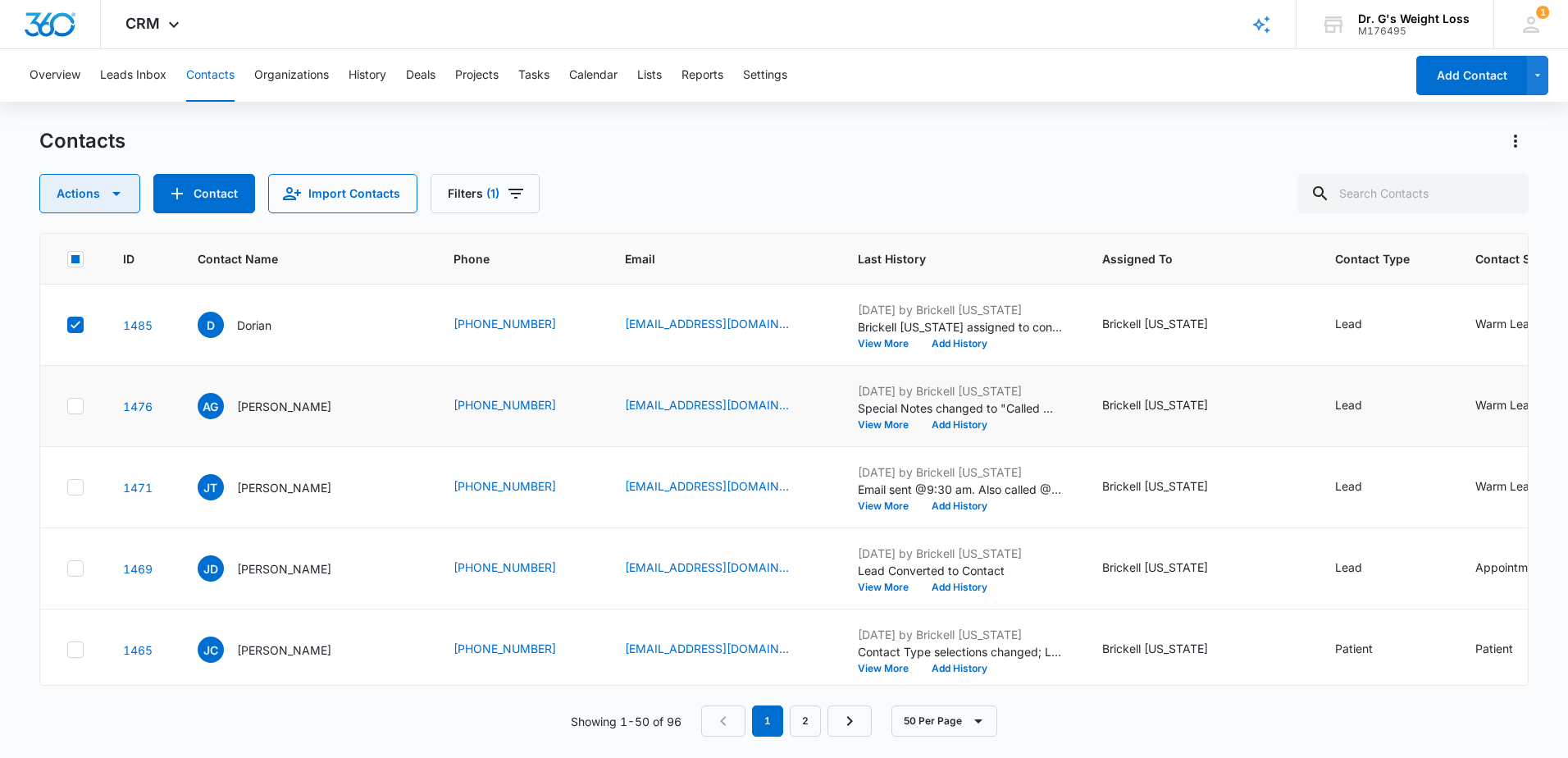
click at [120, 195] on icon "button" at bounding box center [116, 194] width 20 height 20
click at [357, 274] on th "Contact Name" at bounding box center [306, 259] width 256 height 51
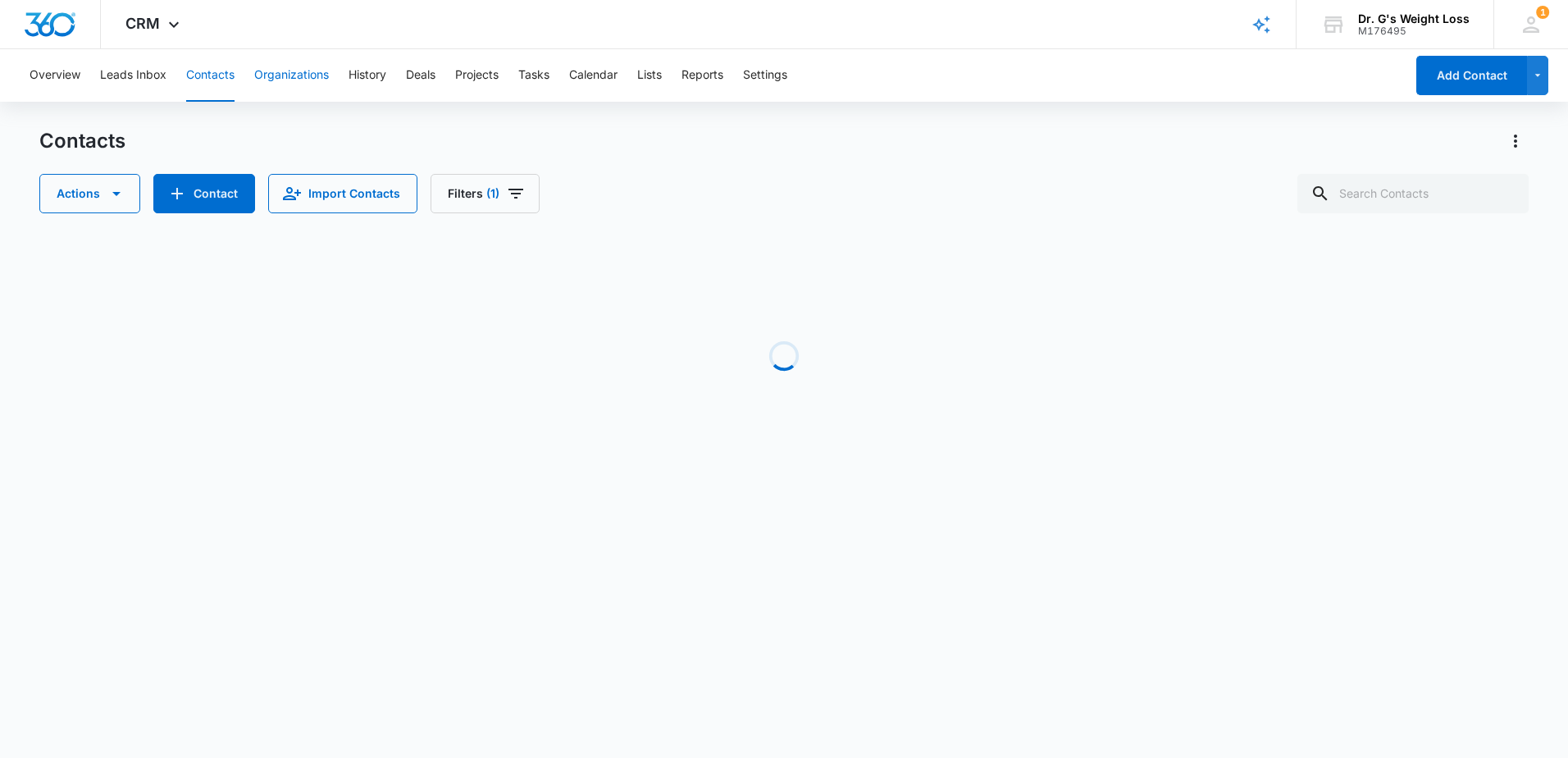
click at [300, 70] on button "Organizations" at bounding box center [291, 75] width 74 height 53
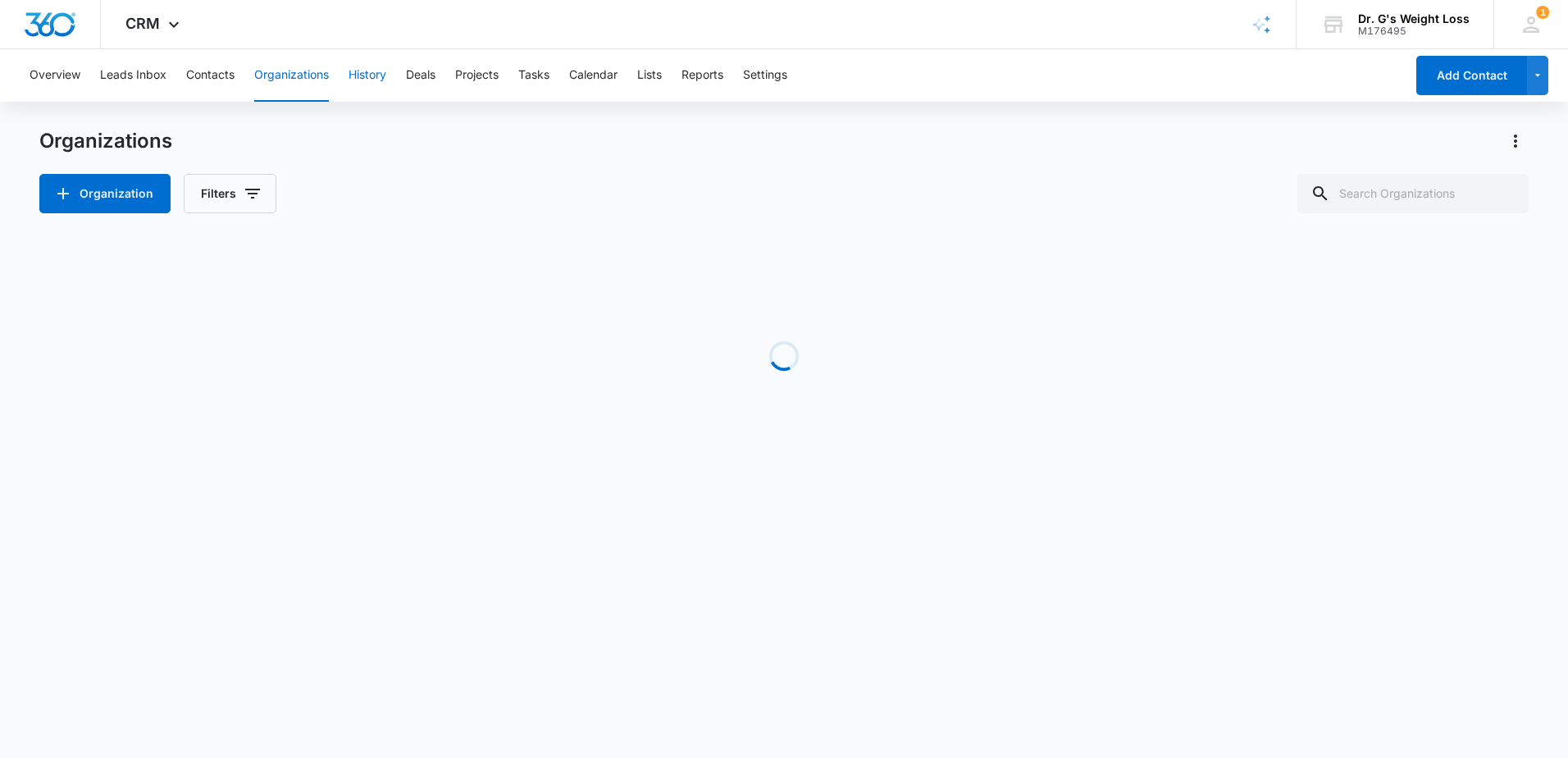
click at [362, 71] on button "History" at bounding box center [367, 75] width 38 height 53
